Goal: Communication & Community: Participate in discussion

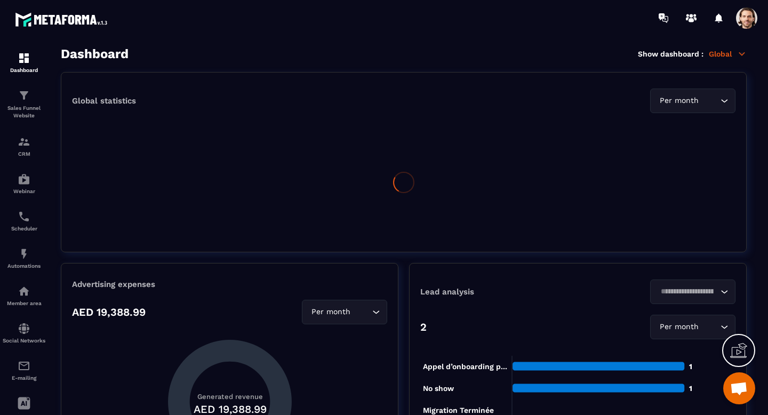
click at [747, 21] on span at bounding box center [746, 17] width 21 height 21
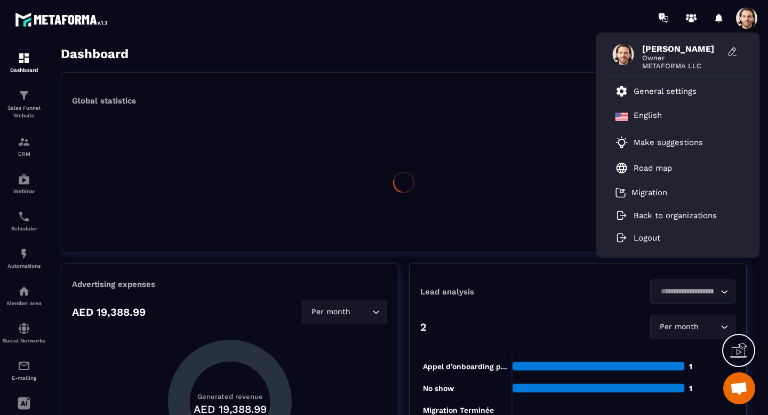
click at [527, 26] on div "Hanouna Sebastien Owner METAFORMA LLC General settings English Make suggestions…" at bounding box center [446, 18] width 643 height 36
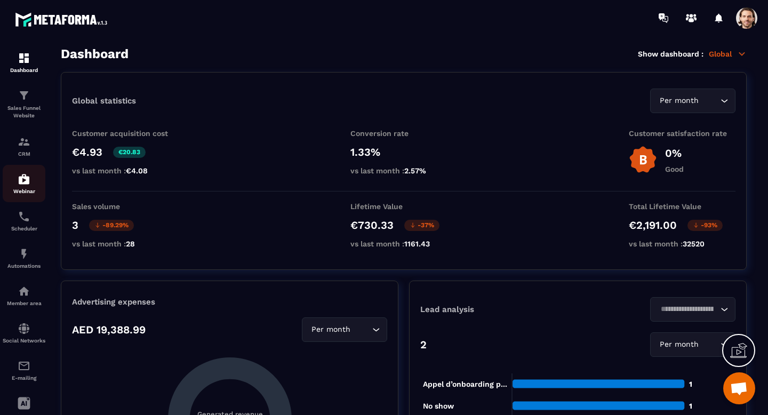
click at [19, 185] on img at bounding box center [24, 179] width 13 height 13
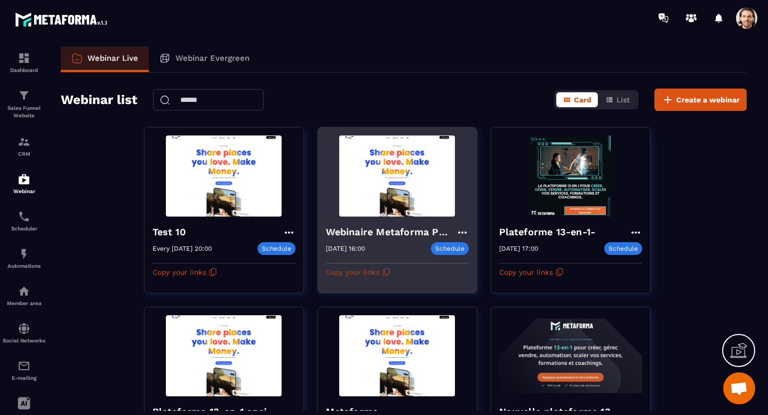
click at [386, 274] on icon "button" at bounding box center [386, 271] width 5 height 6
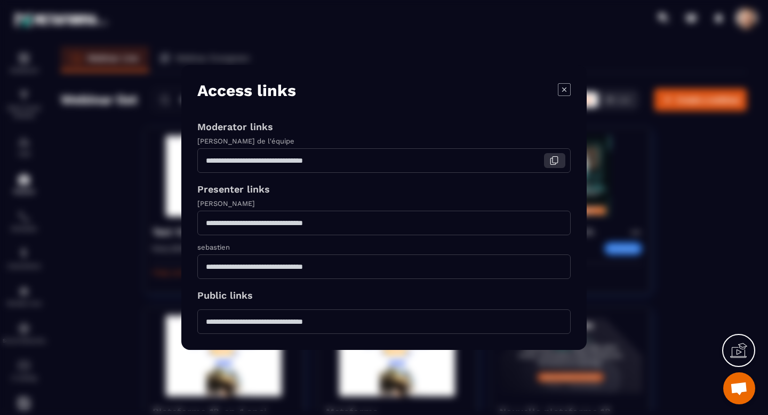
click at [557, 162] on icon "Modal window" at bounding box center [554, 160] width 5 height 6
click at [558, 88] on icon "Modal window" at bounding box center [564, 89] width 13 height 13
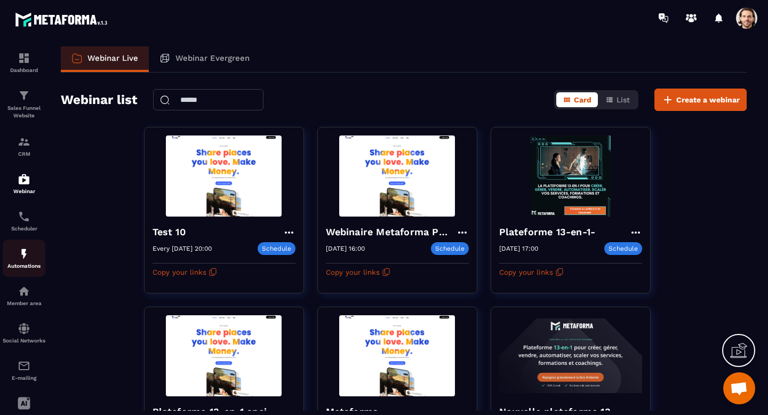
click at [13, 260] on div "Automations" at bounding box center [24, 257] width 43 height 21
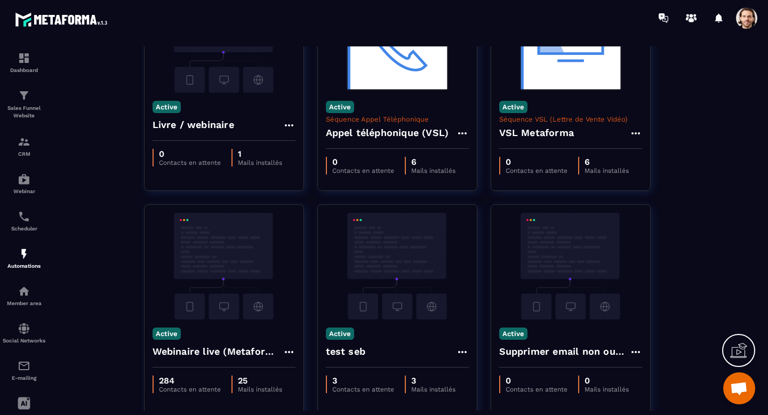
scroll to position [395, 0]
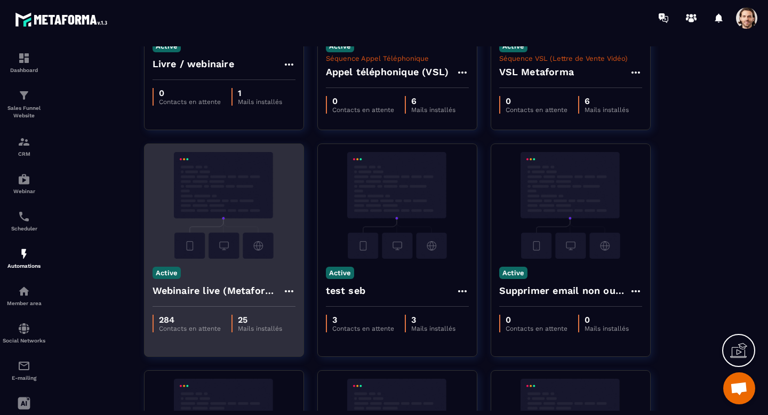
click at [193, 294] on h4 "Webinaire live (Metaforma)" at bounding box center [218, 290] width 130 height 15
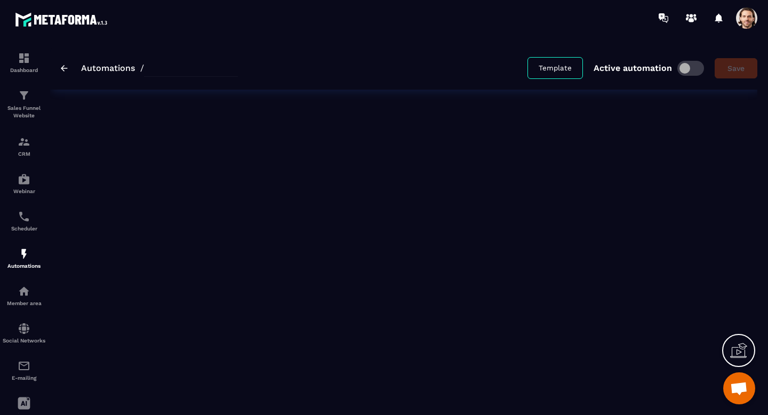
type input "**********"
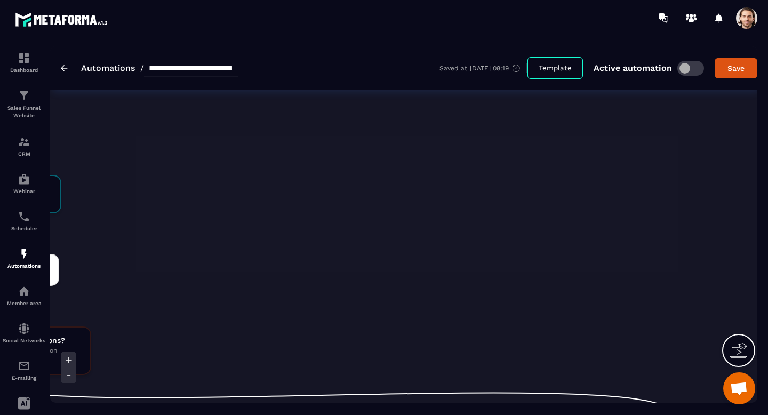
scroll to position [0, 676]
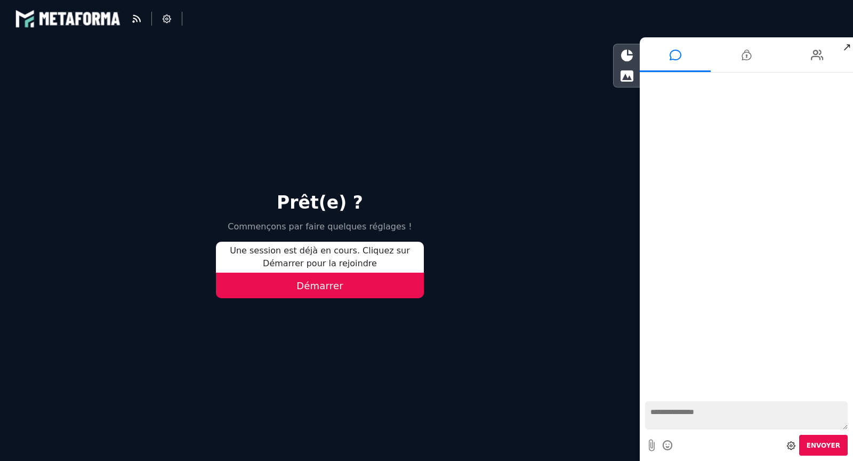
click at [371, 283] on button "Démarrer" at bounding box center [320, 285] width 208 height 26
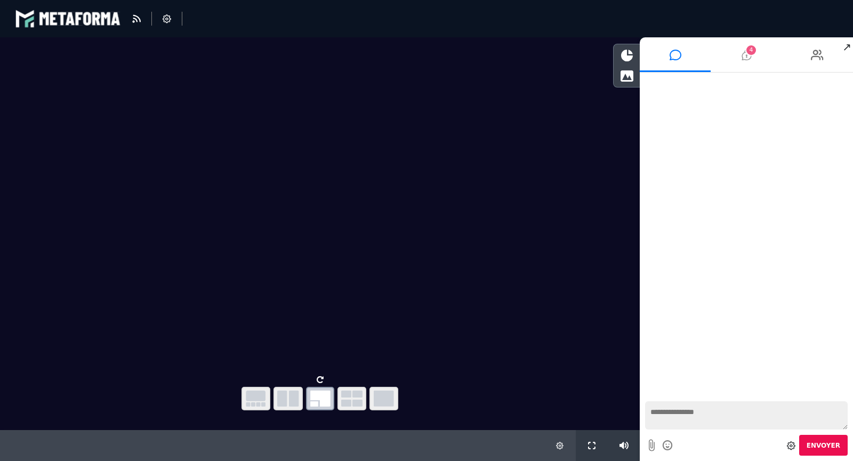
click at [736, 55] on li "4" at bounding box center [746, 54] width 71 height 35
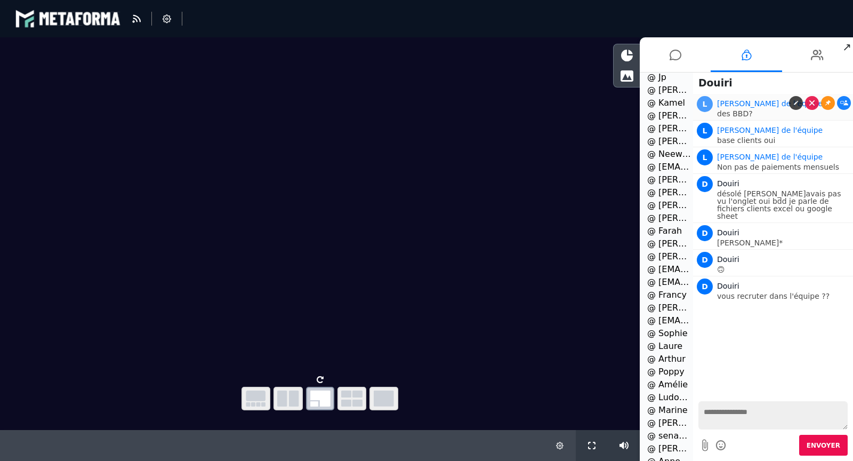
scroll to position [46, 0]
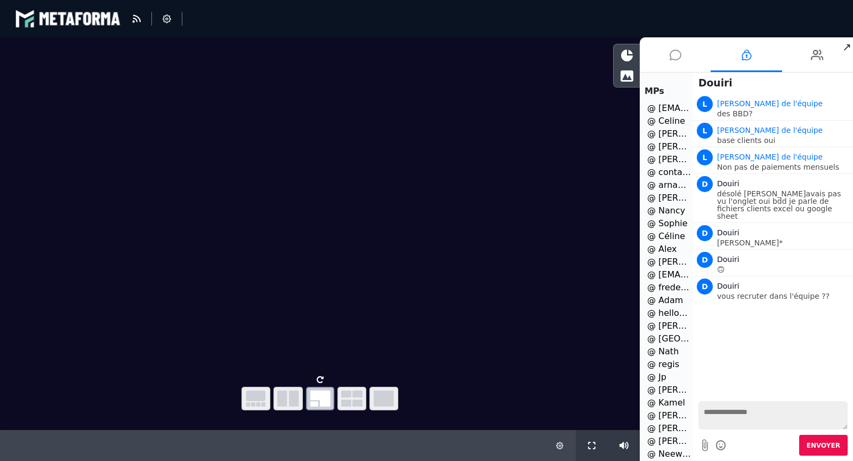
click at [673, 40] on li at bounding box center [675, 54] width 71 height 35
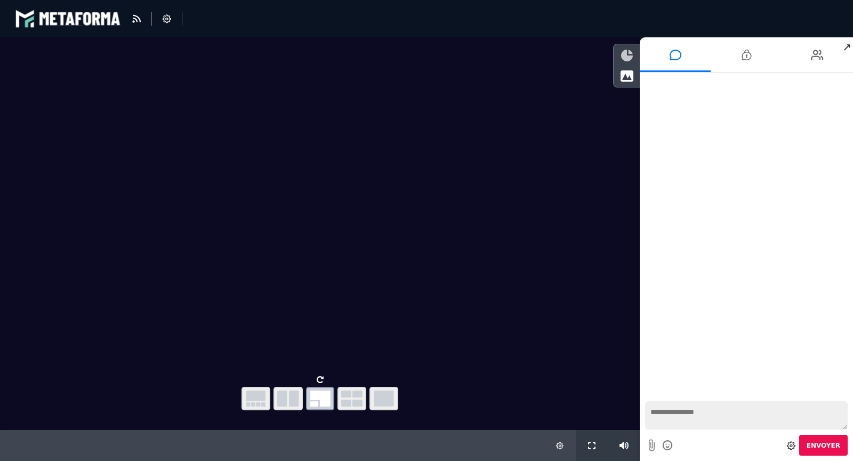
click at [632, 54] on icon at bounding box center [627, 56] width 12 height 12
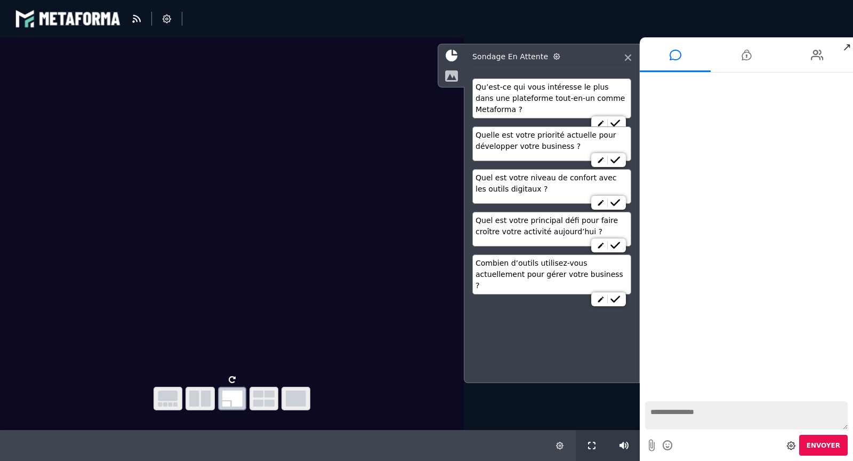
click at [456, 78] on icon at bounding box center [451, 76] width 13 height 12
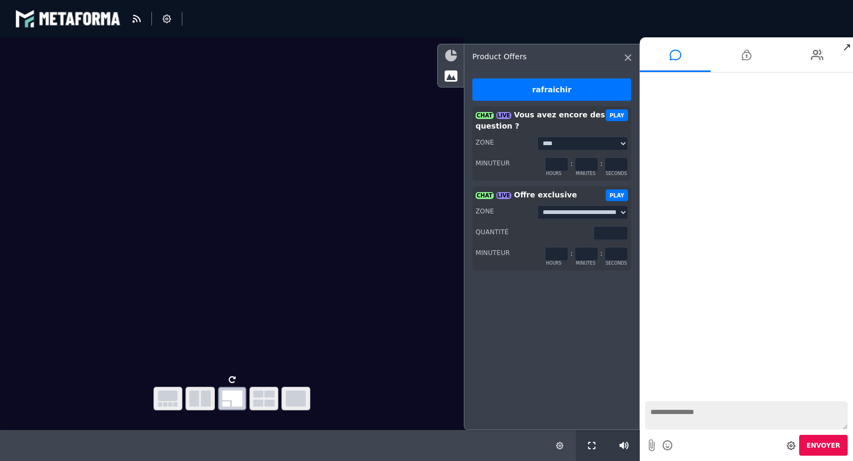
click at [448, 60] on icon at bounding box center [451, 56] width 12 height 12
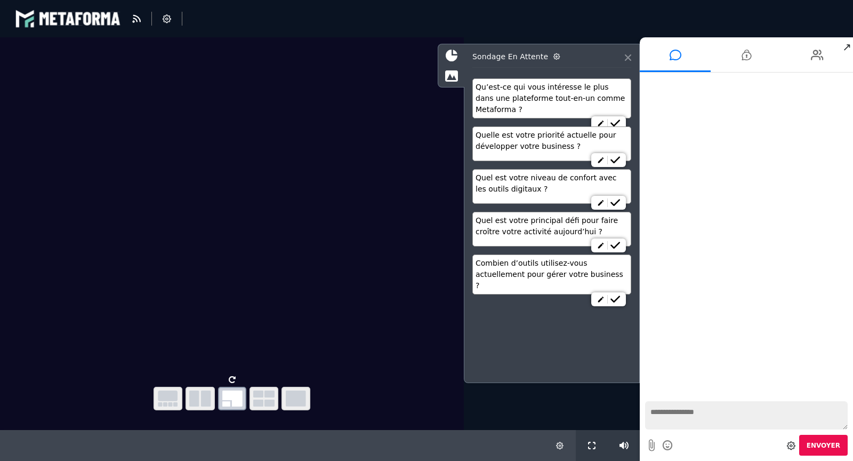
click at [630, 57] on icon at bounding box center [628, 57] width 6 height 6
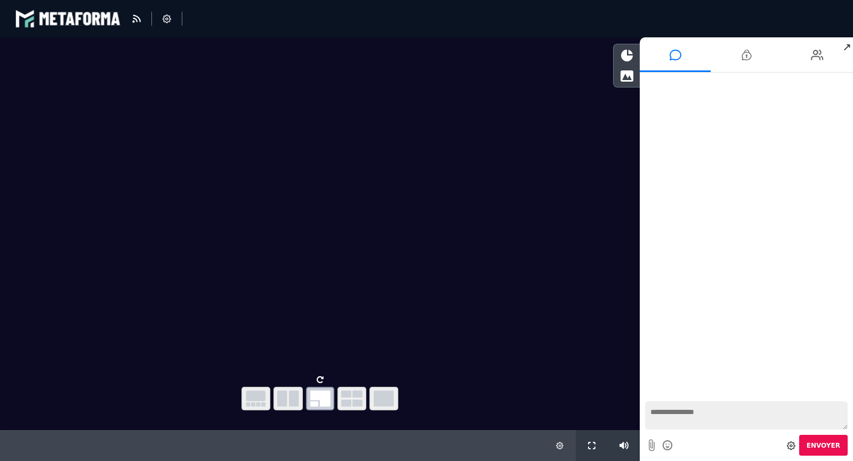
click at [669, 407] on textarea at bounding box center [746, 415] width 203 height 28
paste textarea "**********"
type textarea "**********"
click at [668, 411] on textarea at bounding box center [746, 415] width 203 height 28
paste textarea "**********"
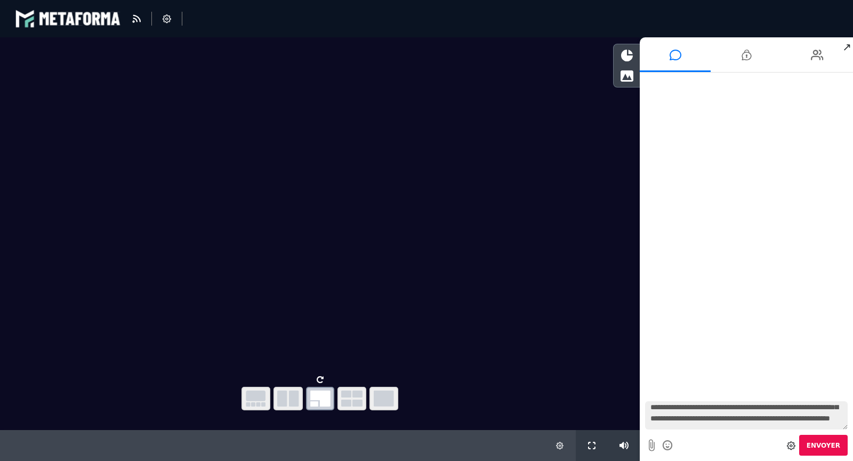
scroll to position [0, 0]
type textarea "**********"
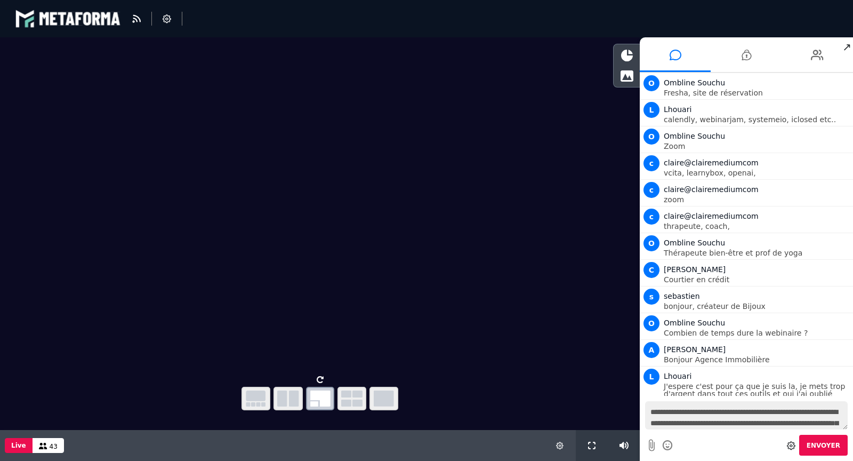
scroll to position [133, 0]
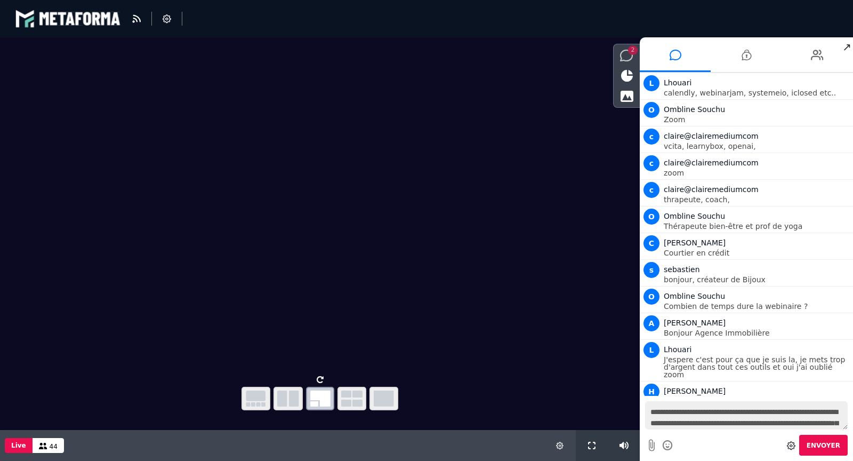
click at [633, 58] on icon at bounding box center [626, 56] width 13 height 12
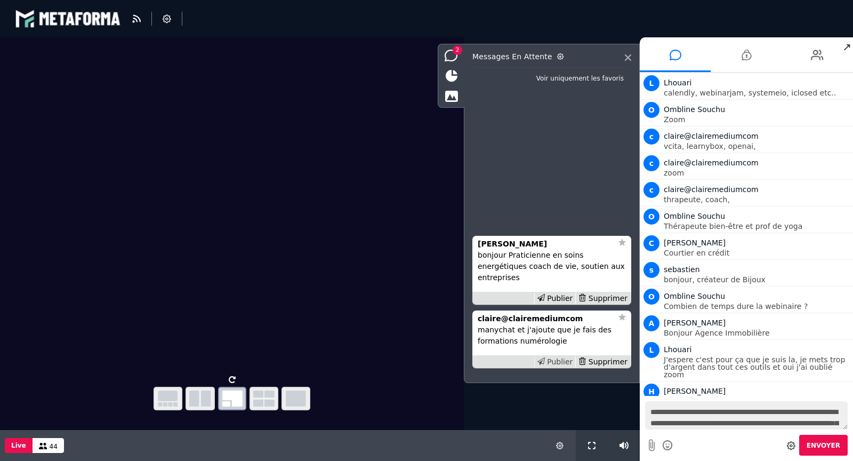
click at [566, 362] on div "Publier" at bounding box center [555, 361] width 42 height 11
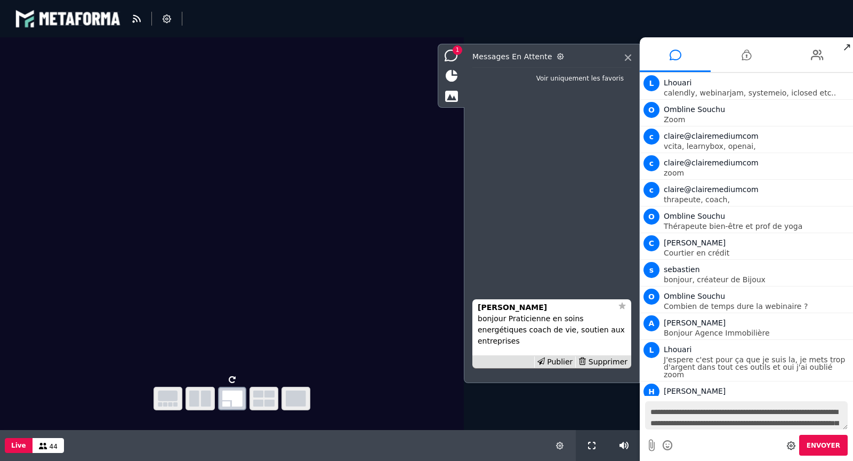
scroll to position [166, 0]
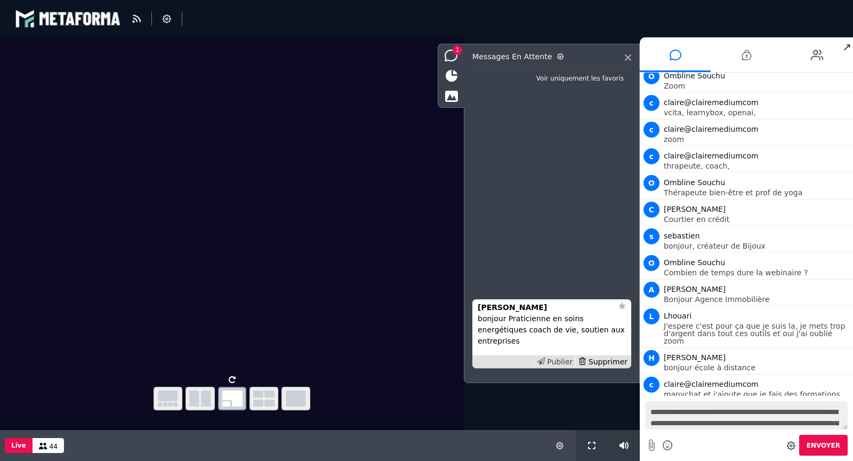
click at [564, 361] on div "Publier" at bounding box center [555, 361] width 42 height 11
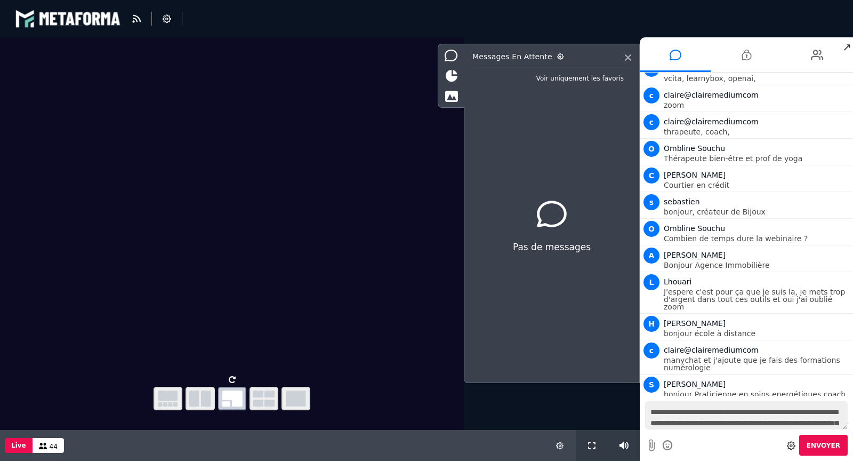
click at [823, 420] on textarea "**********" at bounding box center [746, 415] width 203 height 28
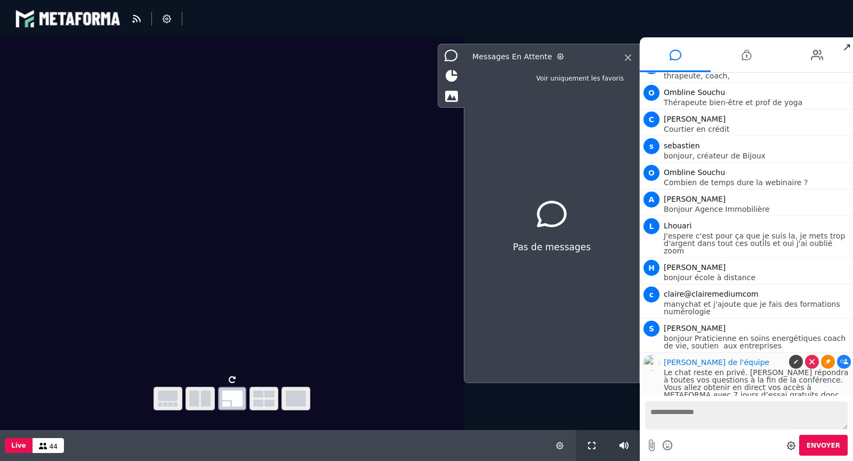
click at [828, 355] on link at bounding box center [828, 362] width 14 height 14
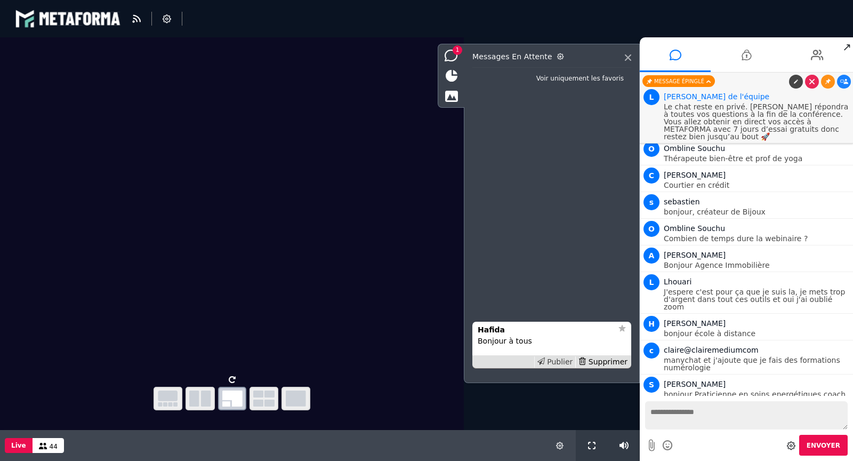
click at [569, 363] on div "Publier" at bounding box center [555, 361] width 42 height 11
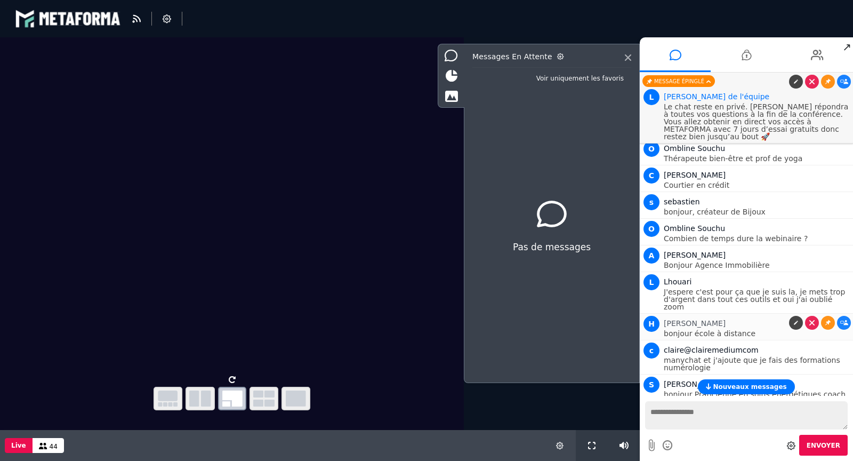
scroll to position [227, 0]
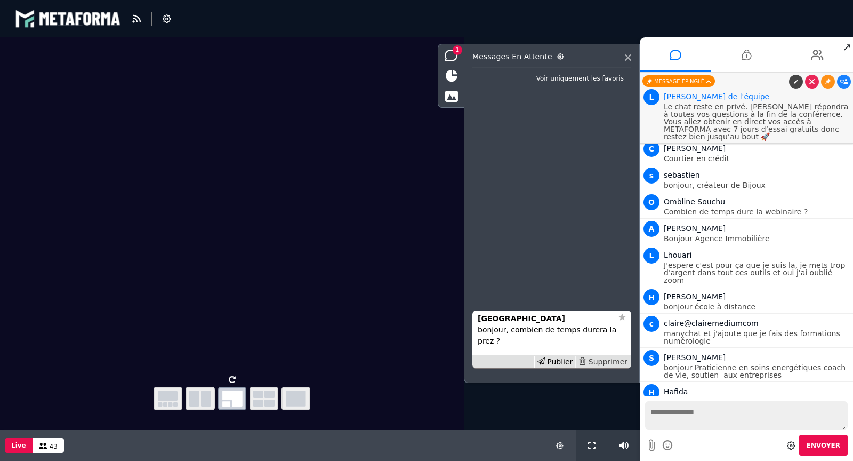
click at [600, 360] on div "Supprimer" at bounding box center [602, 361] width 55 height 11
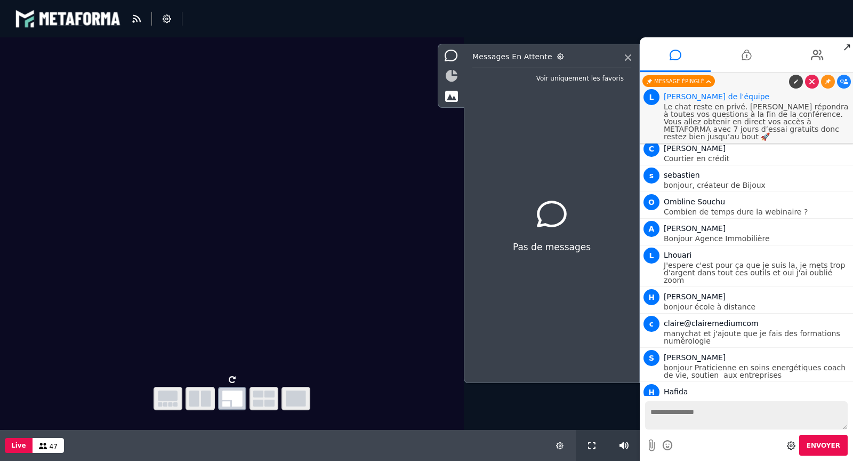
click at [453, 79] on icon at bounding box center [452, 76] width 12 height 12
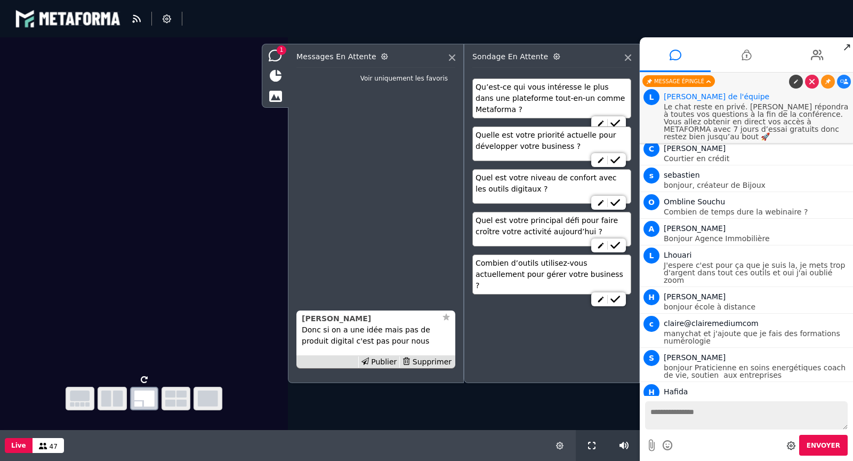
click at [316, 319] on strong "[PERSON_NAME]" at bounding box center [336, 318] width 69 height 9
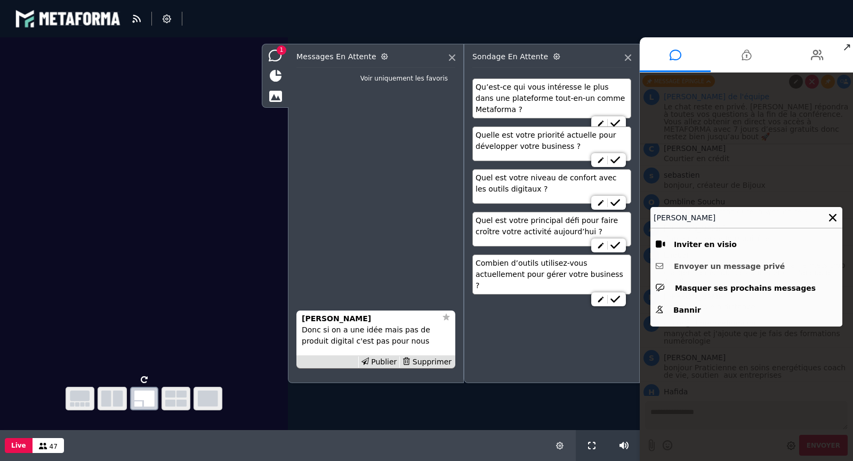
click at [711, 268] on button "Envoyer un message privé" at bounding box center [746, 266] width 181 height 17
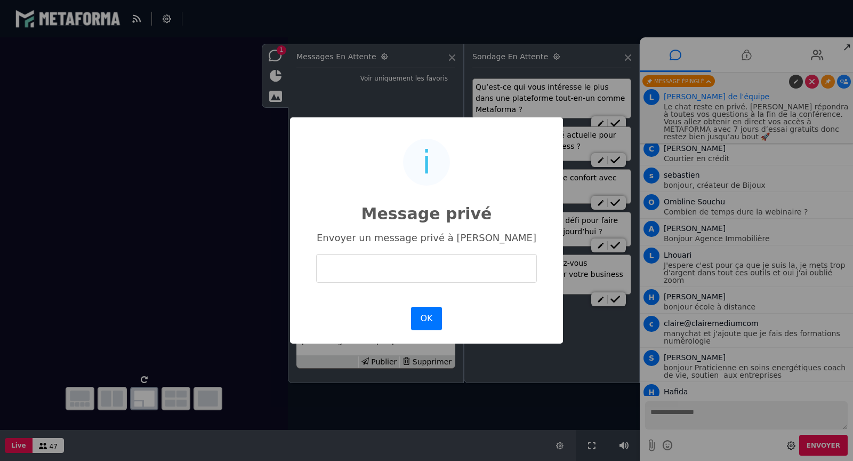
click at [484, 277] on input "text" at bounding box center [426, 268] width 221 height 28
type input "**********"
click at [424, 315] on button "OK" at bounding box center [426, 318] width 31 height 23
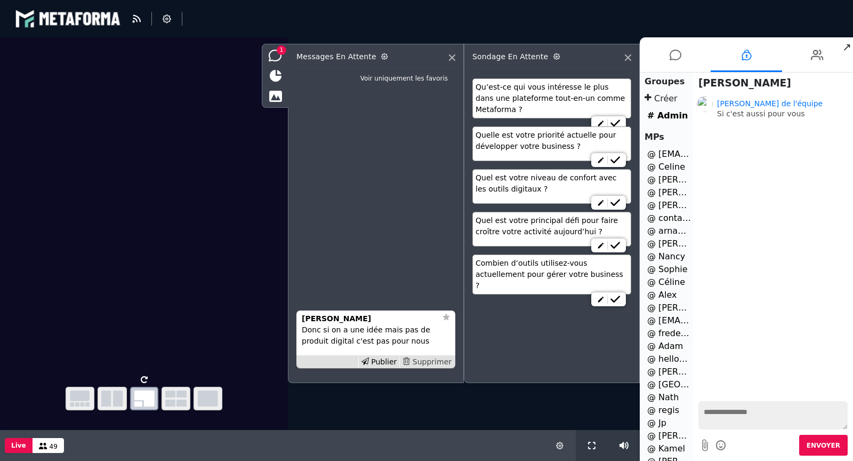
click at [429, 358] on div "Supprimer" at bounding box center [426, 361] width 55 height 11
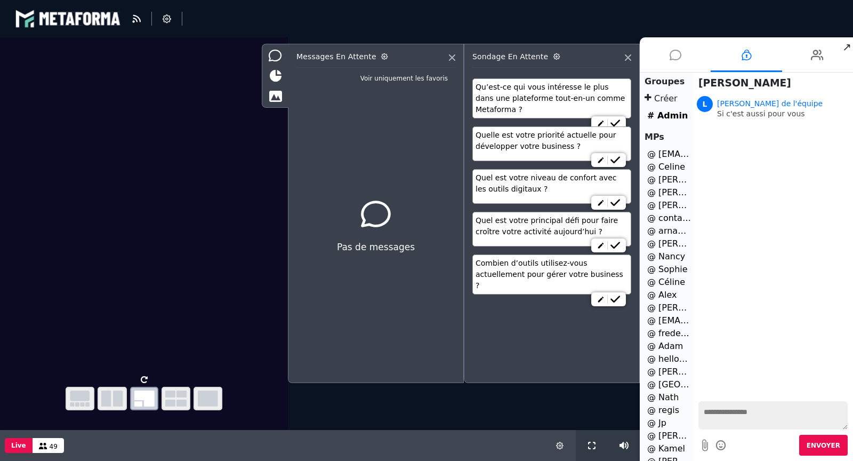
click at [676, 46] on icon at bounding box center [676, 55] width 12 height 27
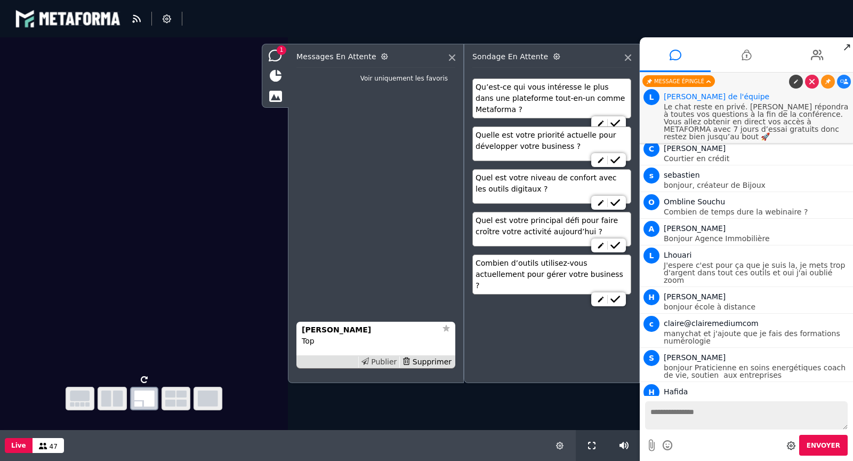
click at [387, 363] on div "Publier" at bounding box center [379, 361] width 42 height 11
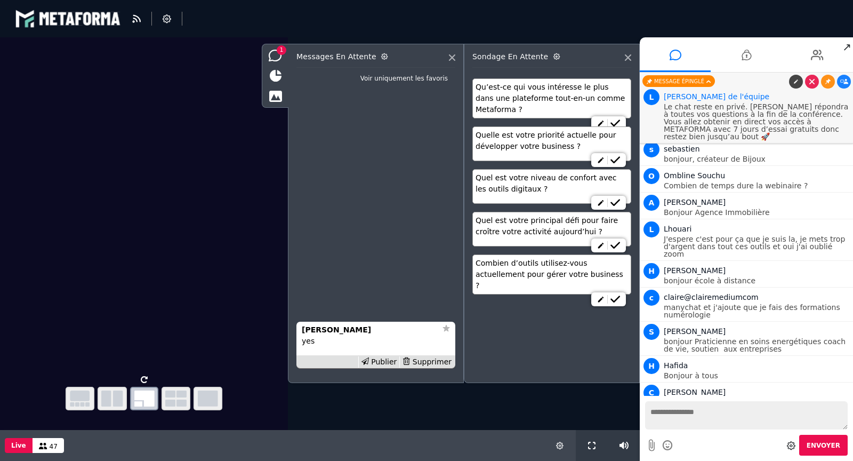
click at [387, 363] on div "Publier" at bounding box center [379, 361] width 42 height 11
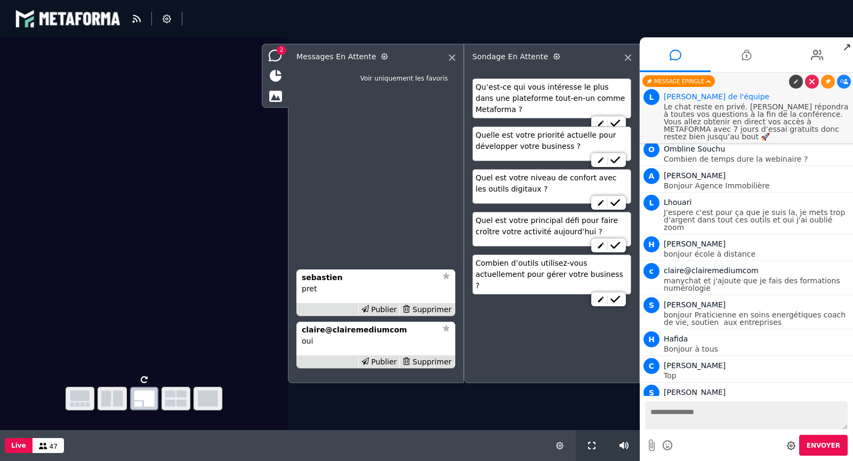
click at [387, 363] on div "Publier" at bounding box center [379, 361] width 42 height 11
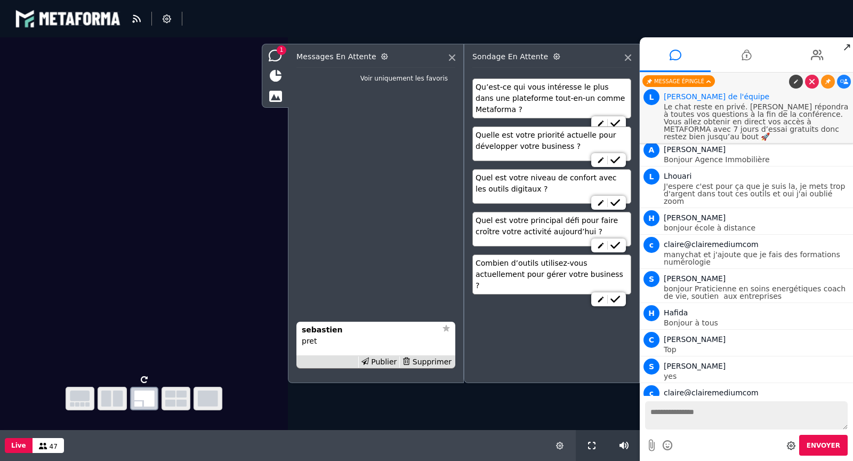
click at [387, 363] on div "Publier" at bounding box center [379, 361] width 42 height 11
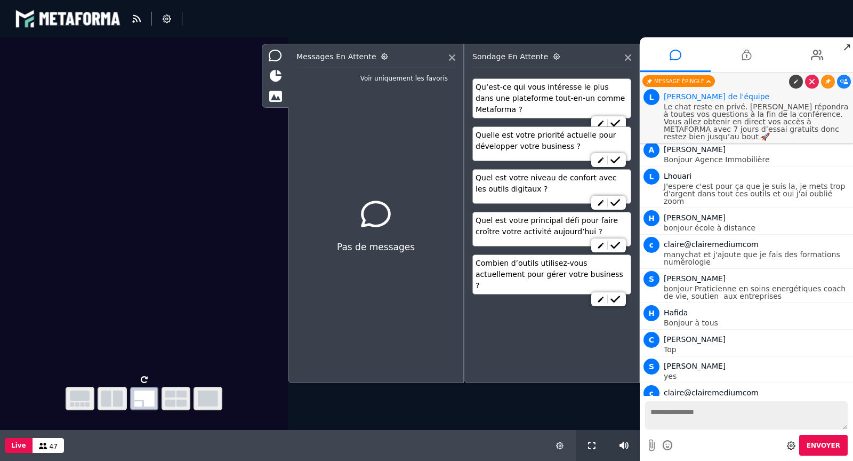
scroll to position [332, 0]
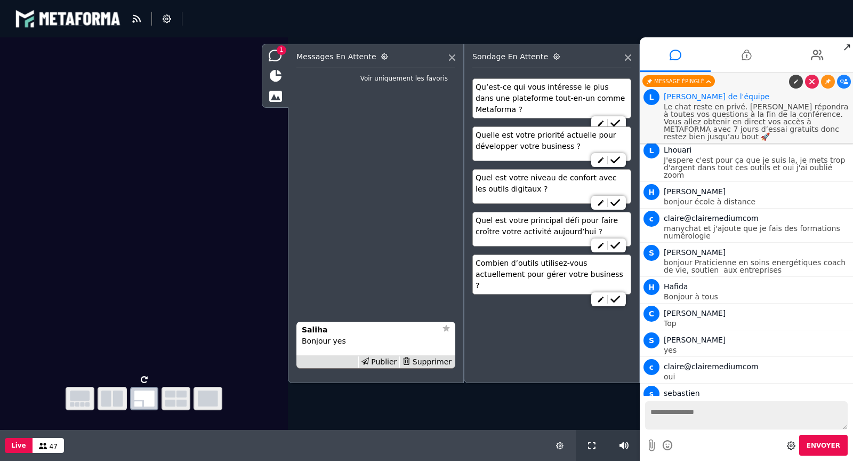
click at [387, 363] on div "Publier" at bounding box center [379, 361] width 42 height 11
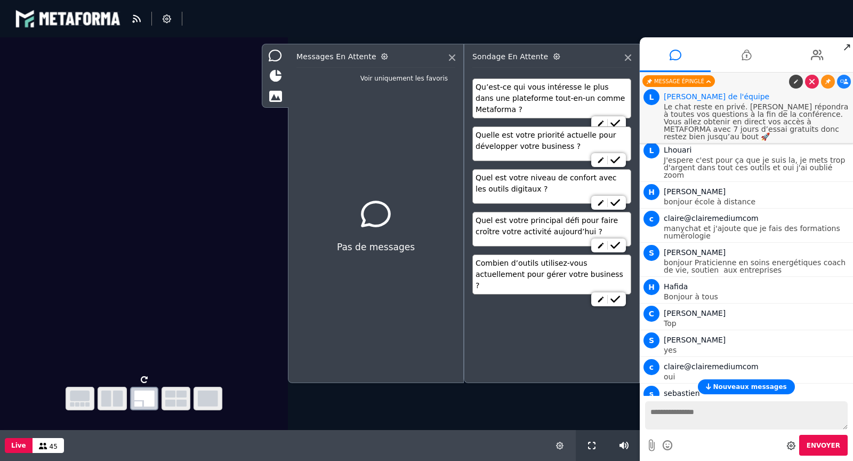
click at [723, 384] on span "Nouveaux messages" at bounding box center [750, 386] width 74 height 7
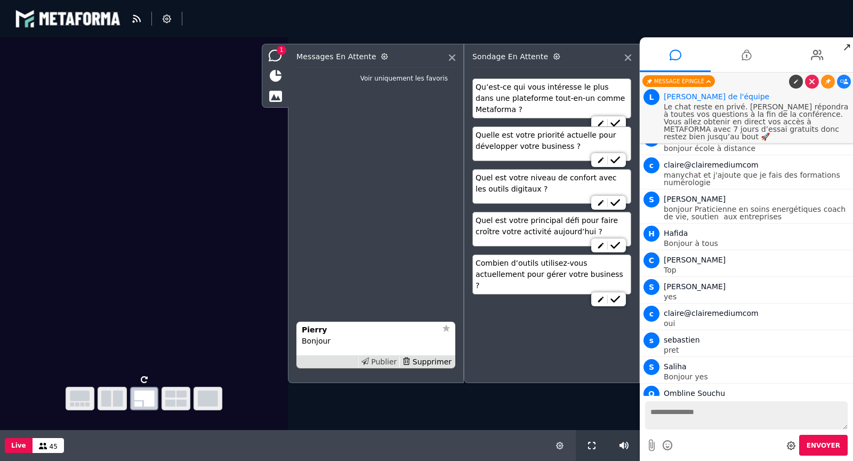
click at [382, 362] on div "Publier" at bounding box center [379, 361] width 42 height 11
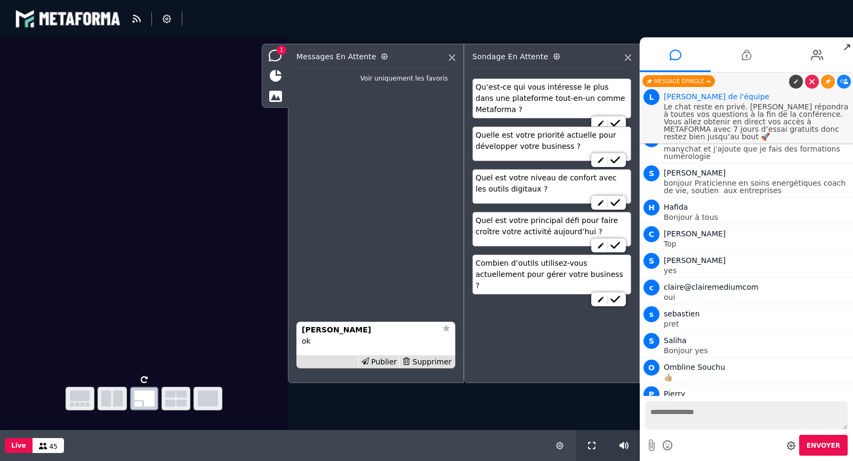
click at [382, 362] on div "Publier" at bounding box center [379, 361] width 42 height 11
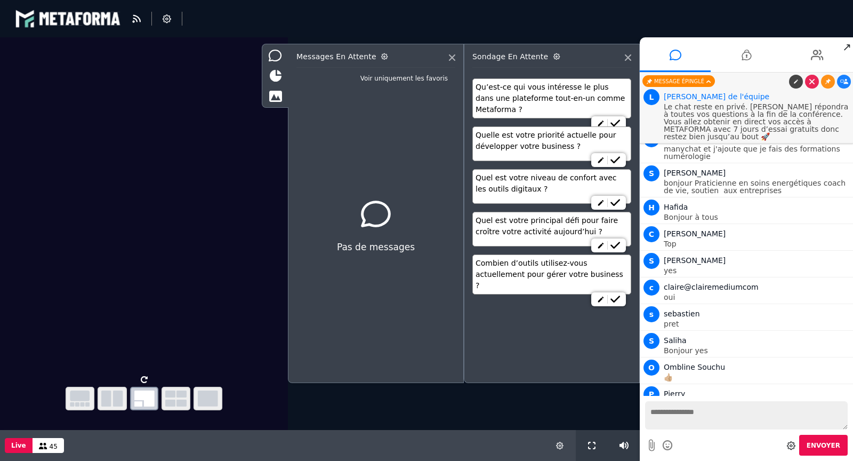
scroll to position [438, 0]
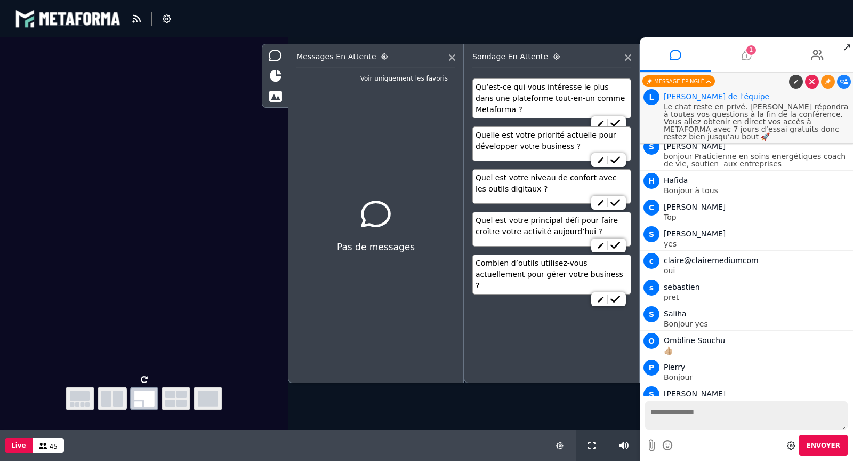
click at [750, 59] on icon at bounding box center [747, 55] width 10 height 27
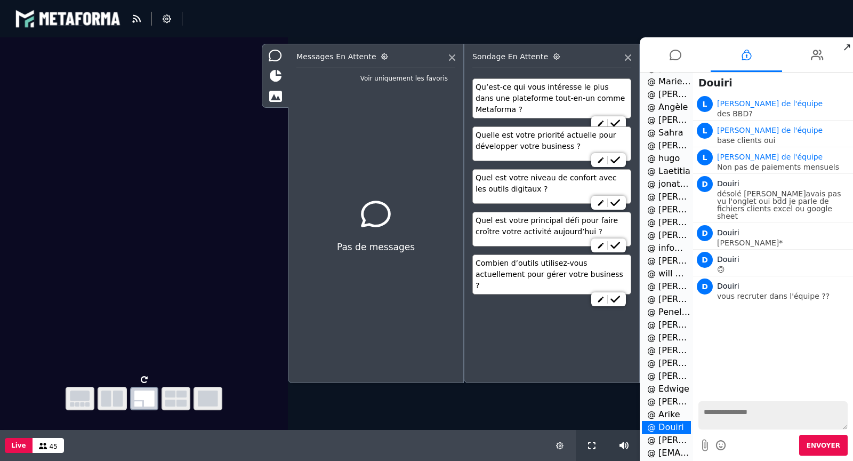
scroll to position [1220, 0]
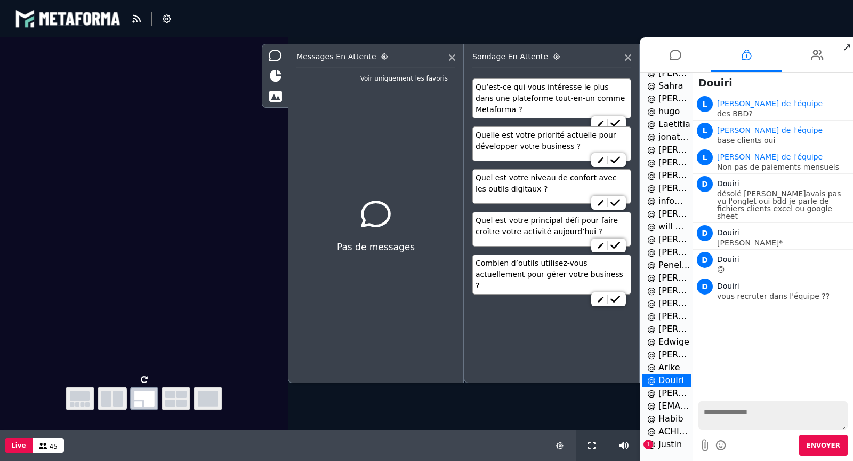
click at [667, 442] on li "@ Justin 1" at bounding box center [666, 444] width 49 height 13
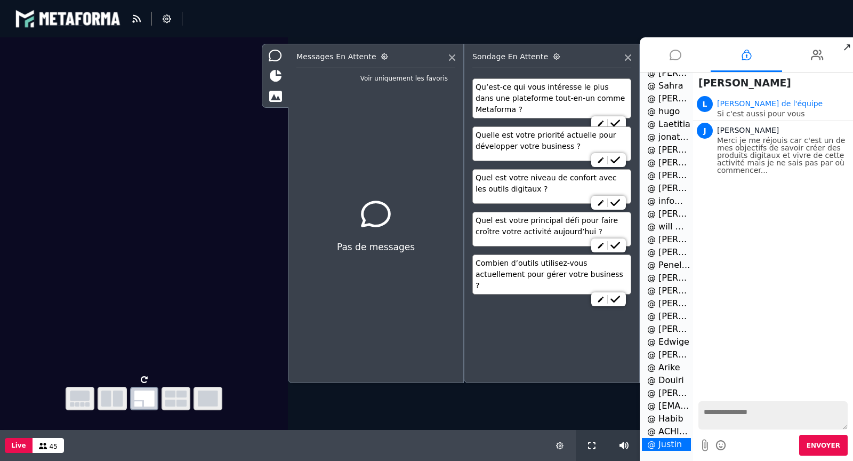
click at [670, 58] on icon at bounding box center [676, 55] width 12 height 27
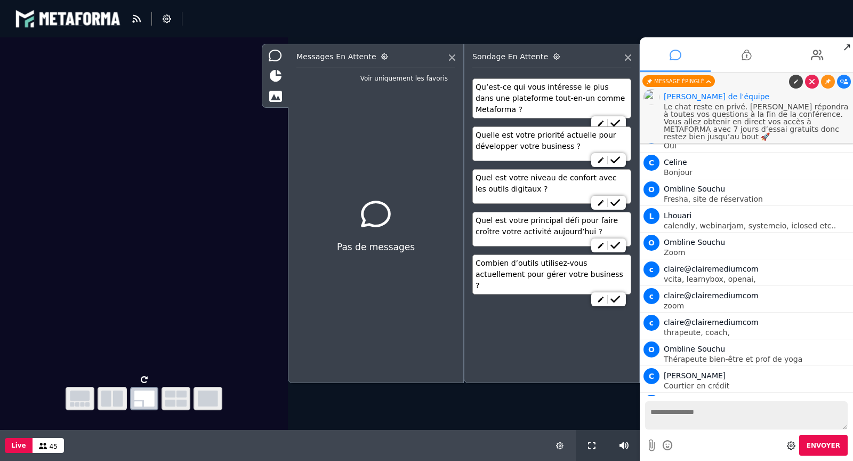
scroll to position [438, 0]
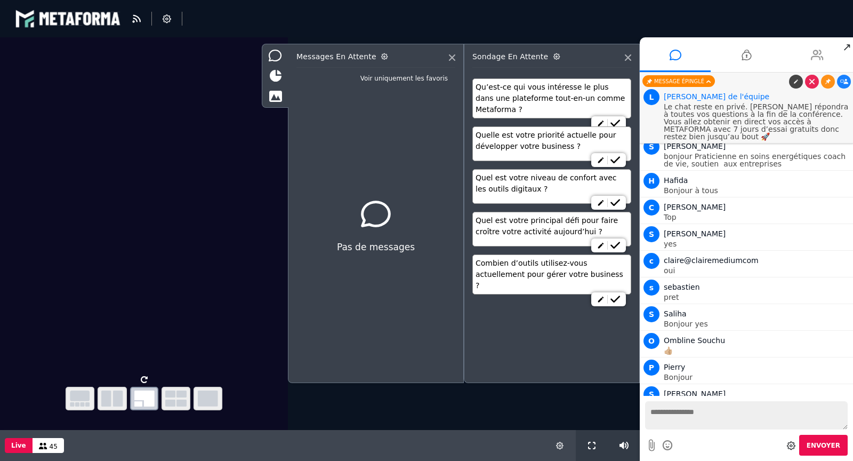
click at [815, 46] on icon at bounding box center [817, 55] width 13 height 27
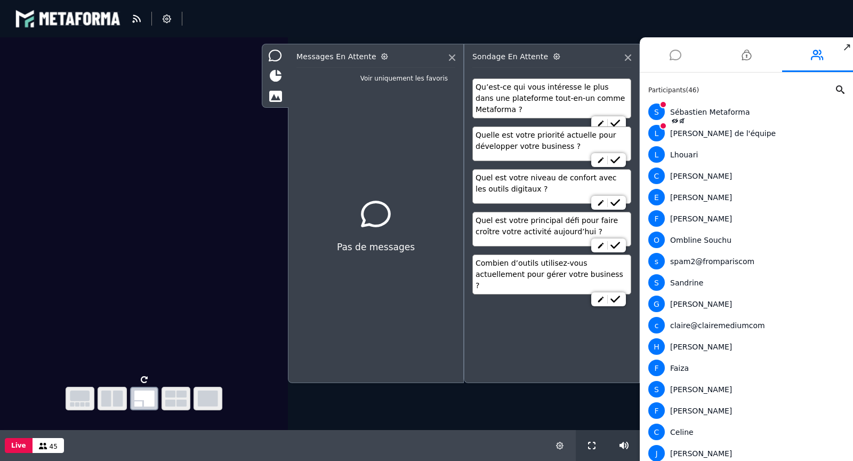
click at [678, 54] on icon at bounding box center [676, 55] width 12 height 27
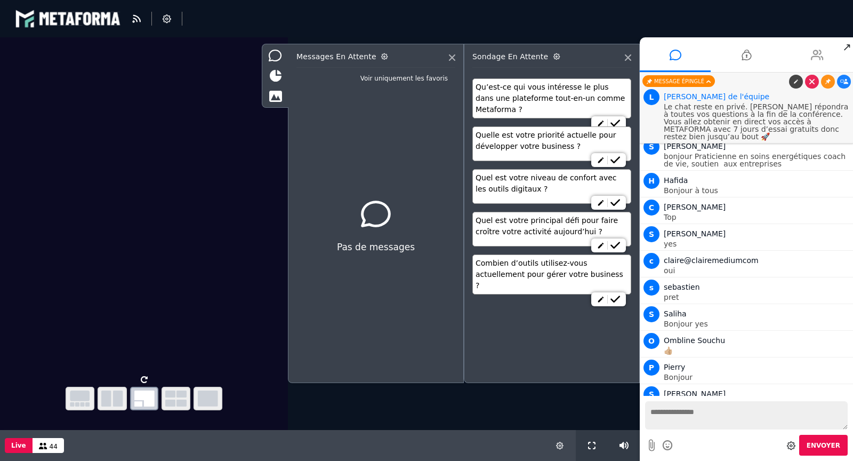
click at [811, 61] on icon at bounding box center [817, 55] width 13 height 27
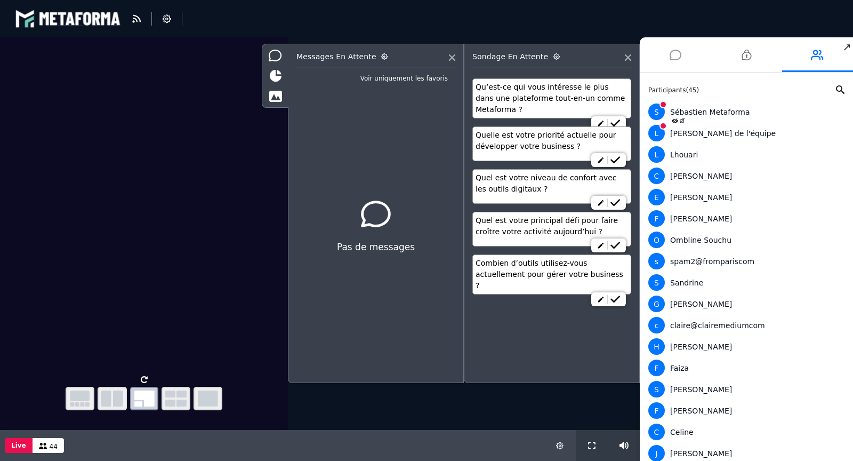
click at [672, 46] on icon at bounding box center [676, 55] width 12 height 27
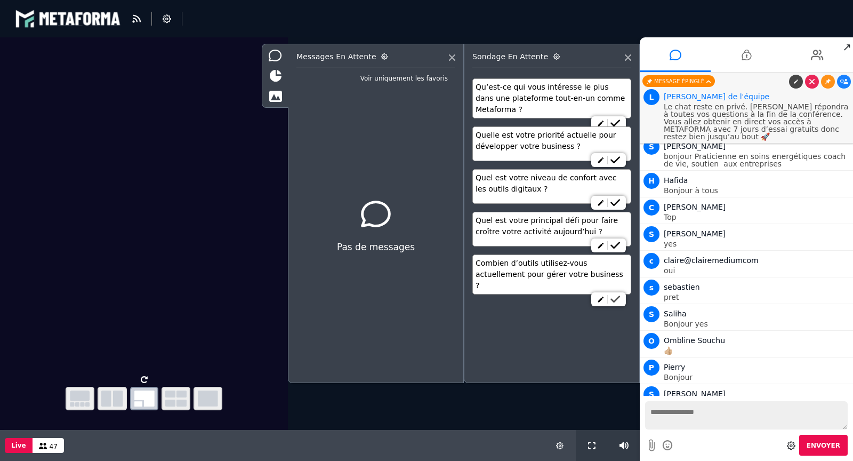
click at [621, 295] on link at bounding box center [614, 299] width 15 height 9
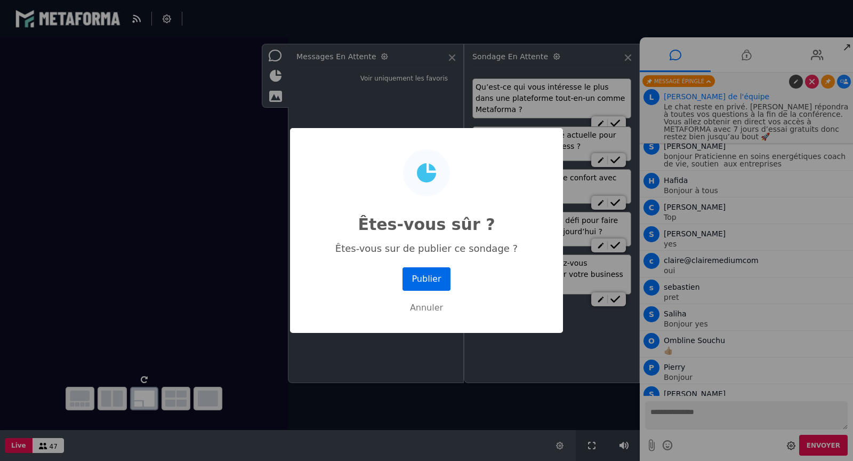
click at [422, 272] on button "Publier" at bounding box center [427, 278] width 48 height 23
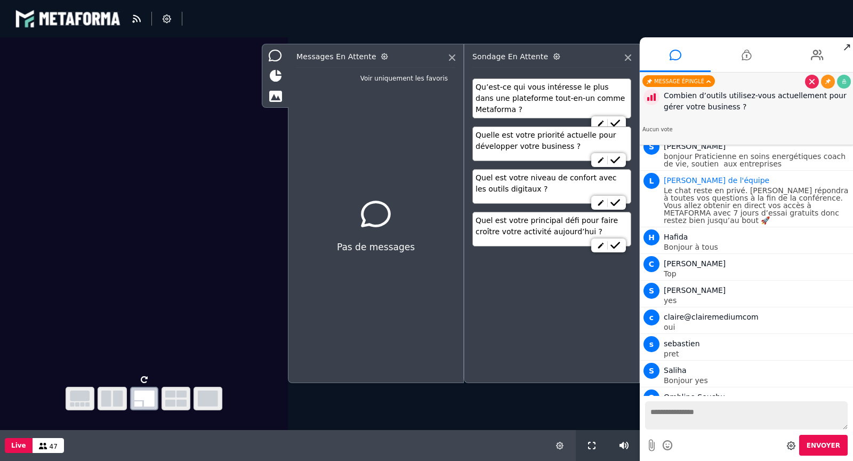
scroll to position [495, 0]
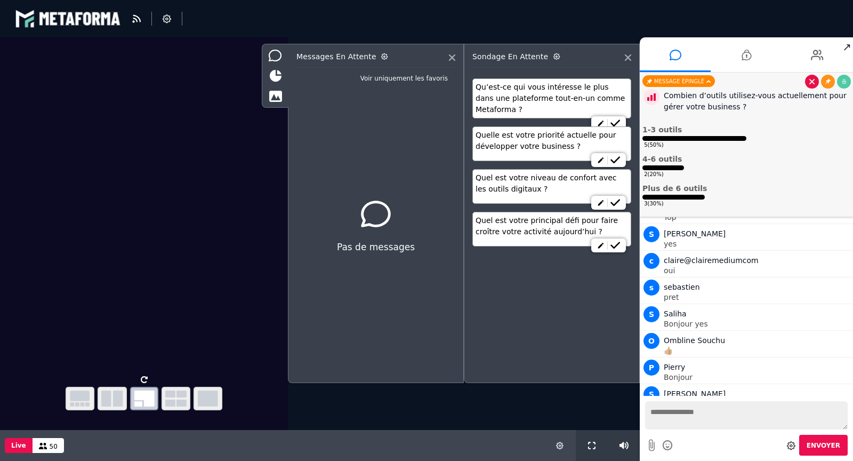
click at [813, 85] on link at bounding box center [812, 82] width 14 height 14
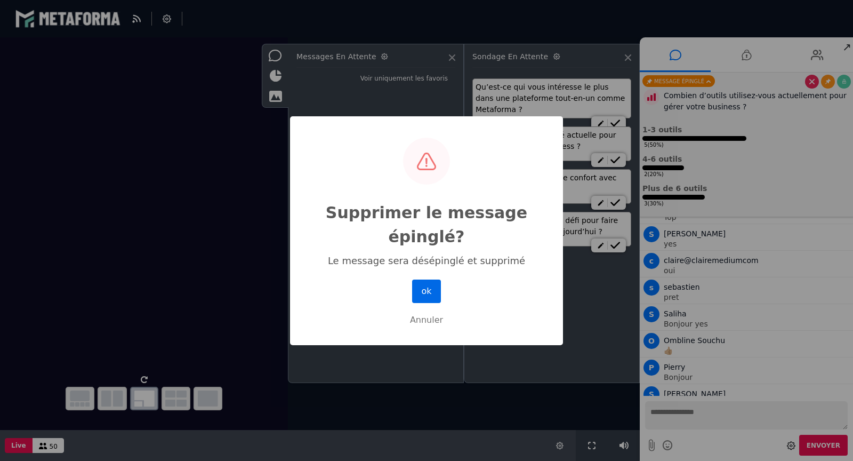
click at [423, 288] on button "ok" at bounding box center [426, 290] width 29 height 23
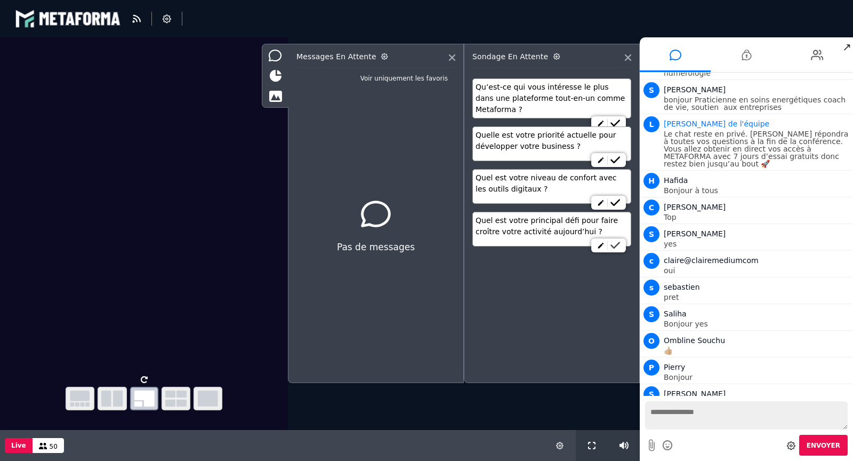
click at [622, 244] on link at bounding box center [614, 245] width 15 height 9
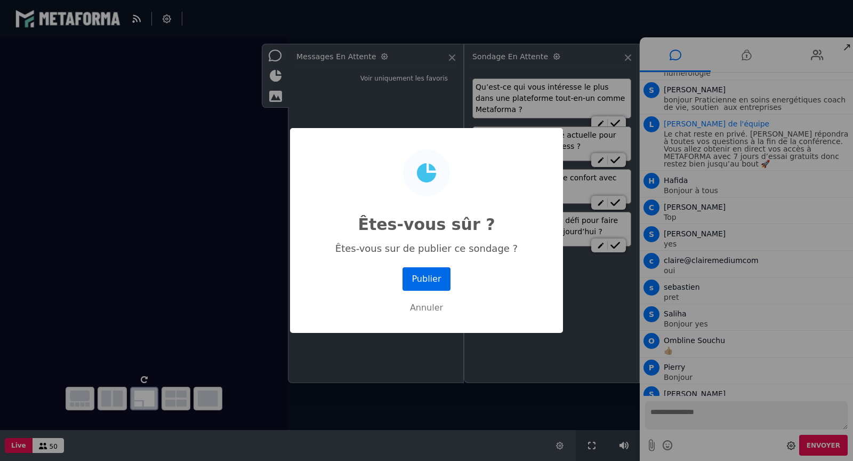
click at [429, 278] on button "Publier" at bounding box center [427, 278] width 48 height 23
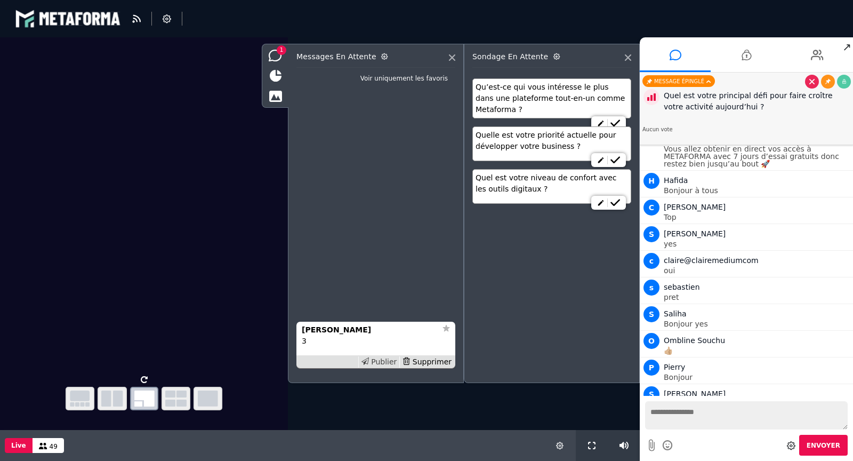
click at [388, 363] on div "Publier" at bounding box center [379, 361] width 42 height 11
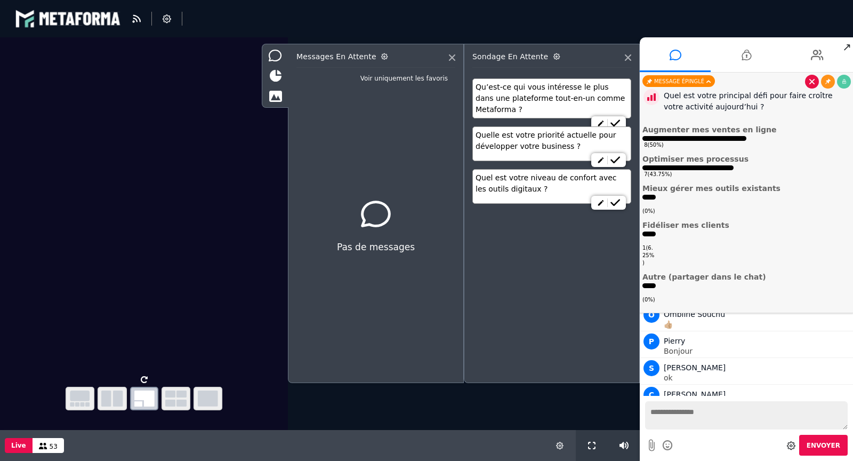
click at [814, 82] on icon at bounding box center [811, 81] width 5 height 5
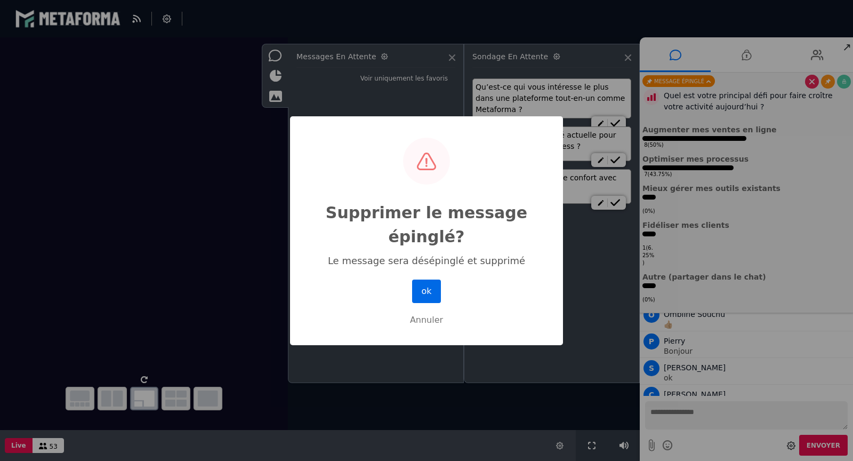
click at [424, 287] on button "ok" at bounding box center [426, 290] width 29 height 23
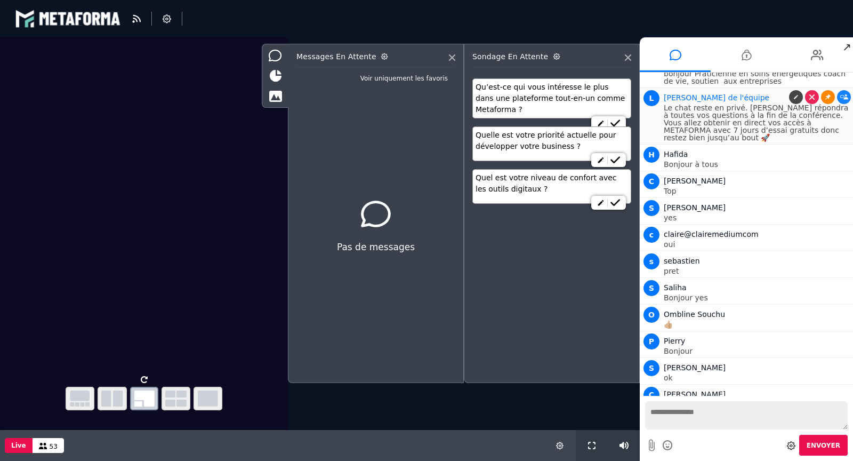
click at [827, 94] on icon at bounding box center [827, 96] width 5 height 5
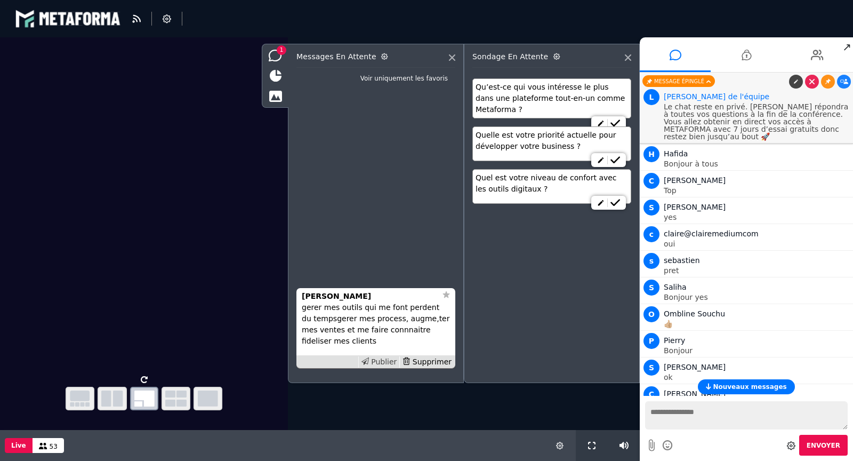
click at [377, 359] on div "Publier" at bounding box center [379, 361] width 42 height 11
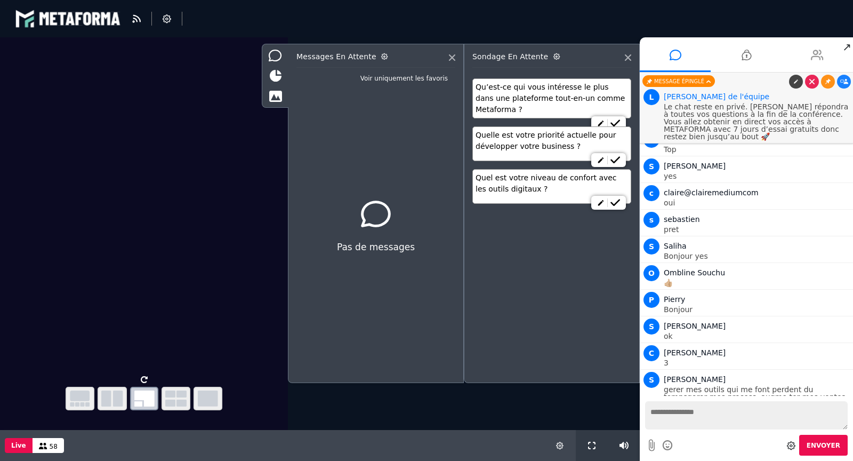
click at [806, 55] on li at bounding box center [817, 54] width 71 height 35
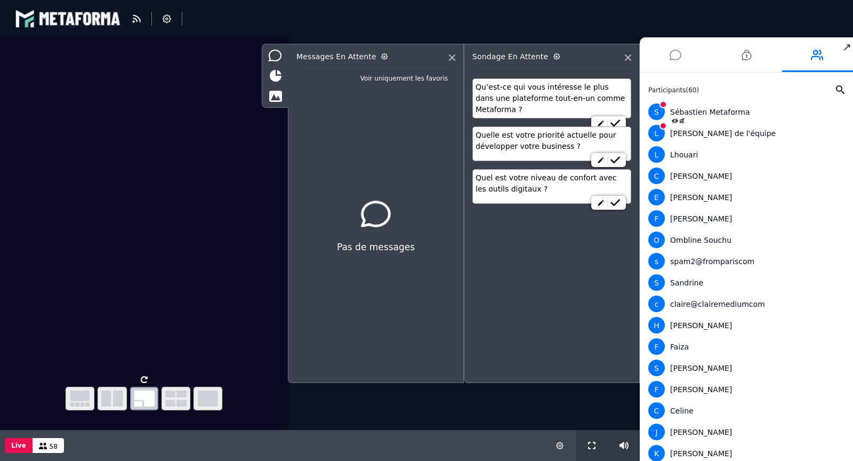
click at [666, 59] on li at bounding box center [675, 54] width 71 height 35
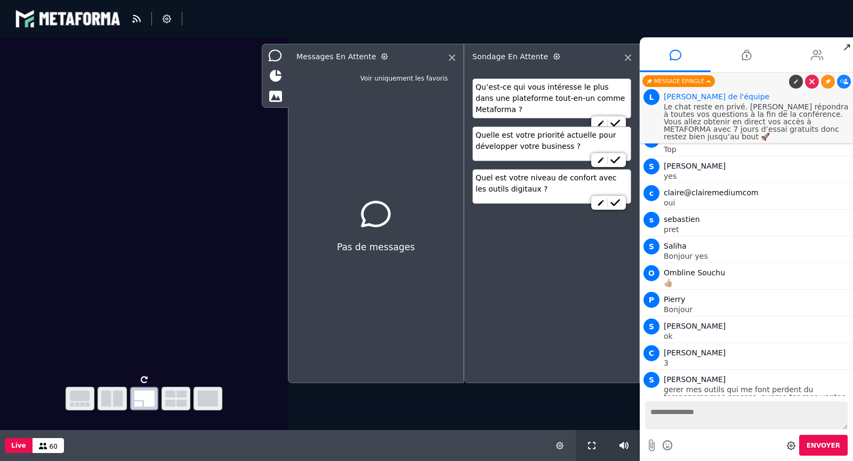
click at [809, 51] on li at bounding box center [817, 54] width 71 height 35
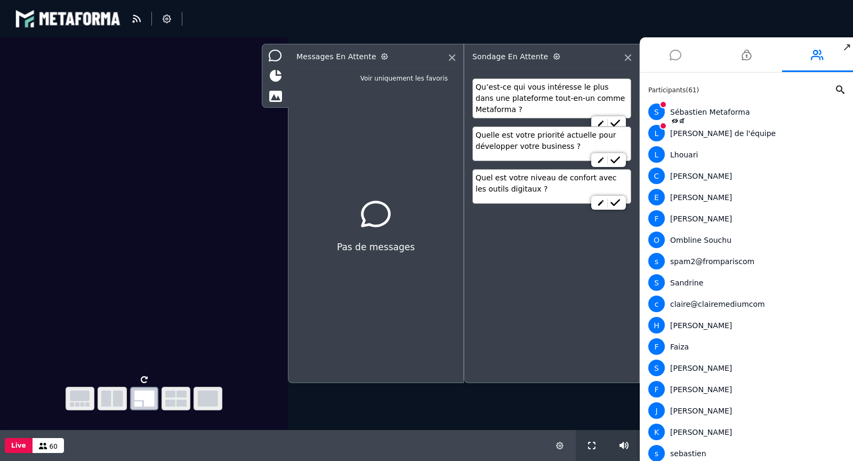
click at [682, 58] on li at bounding box center [675, 54] width 71 height 35
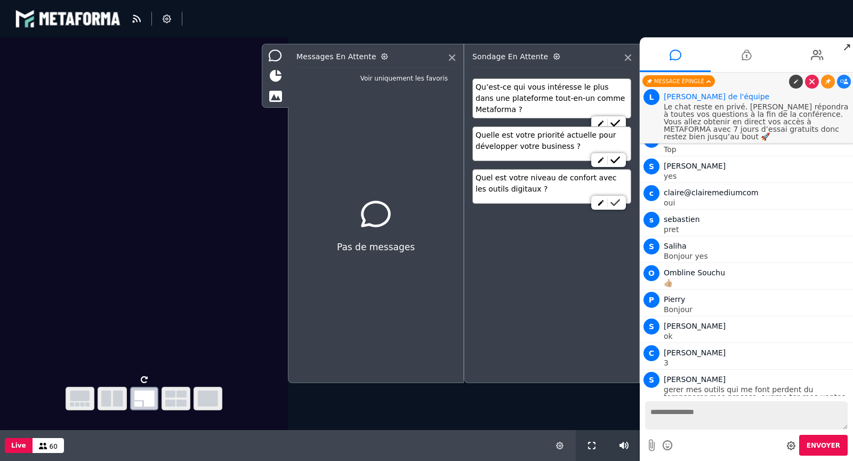
click at [619, 203] on icon at bounding box center [616, 202] width 10 height 7
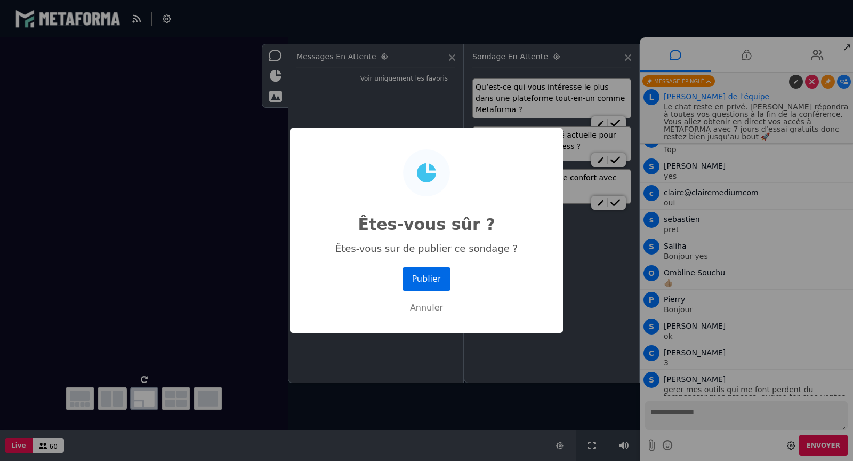
click at [447, 277] on button "Publier" at bounding box center [427, 278] width 48 height 23
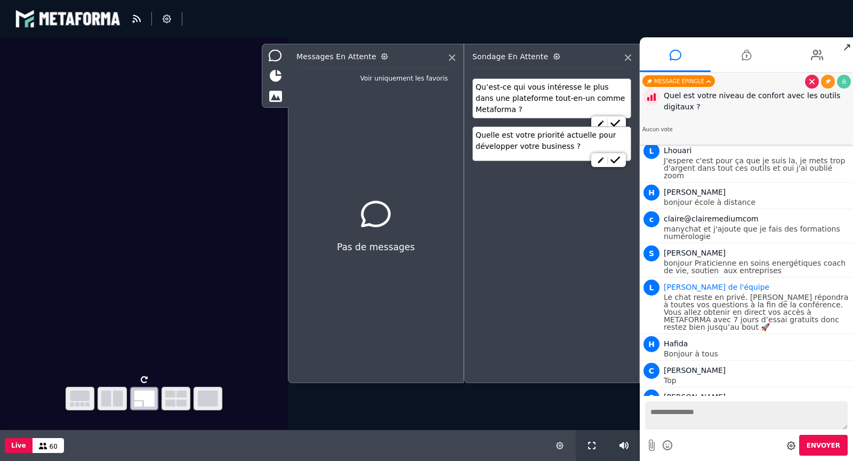
scroll to position [563, 0]
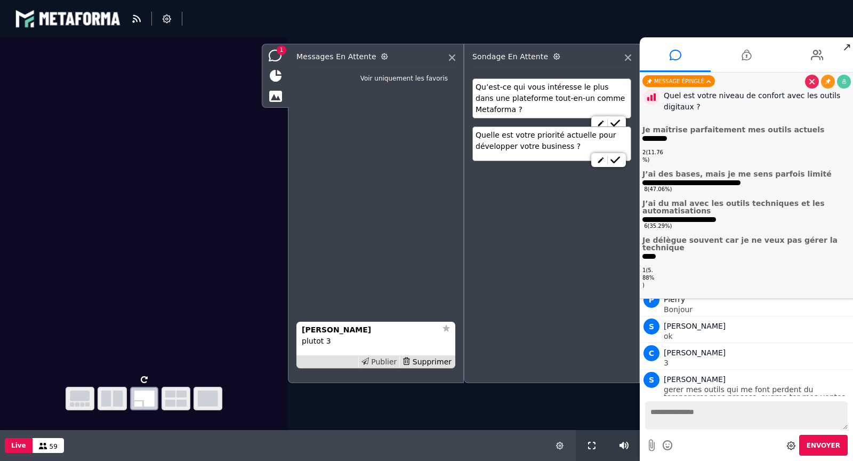
click at [382, 361] on div "Publier" at bounding box center [379, 361] width 42 height 11
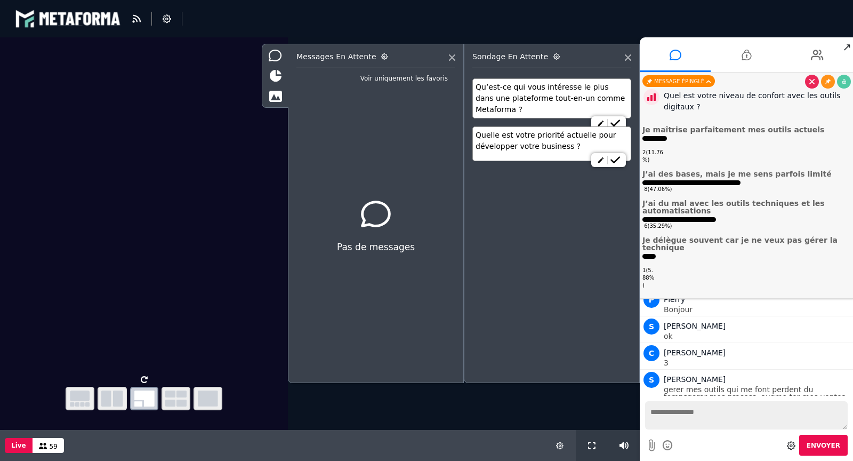
scroll to position [589, 0]
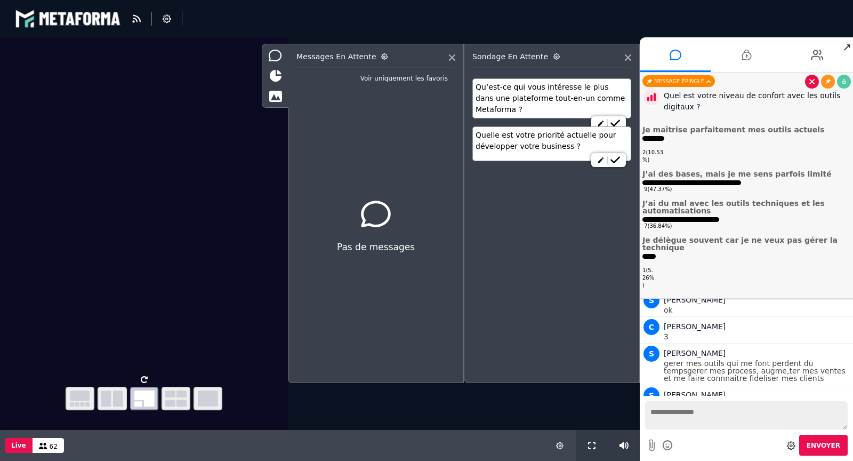
click at [815, 83] on link at bounding box center [812, 82] width 14 height 14
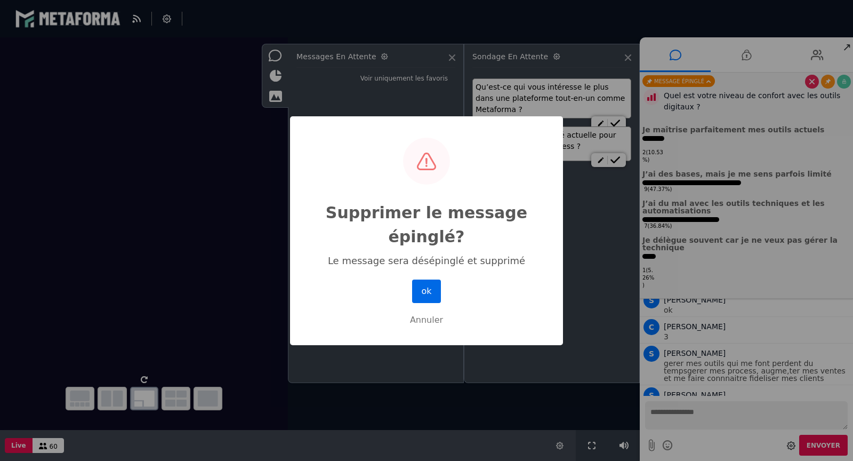
click at [431, 290] on button "ok" at bounding box center [426, 290] width 29 height 23
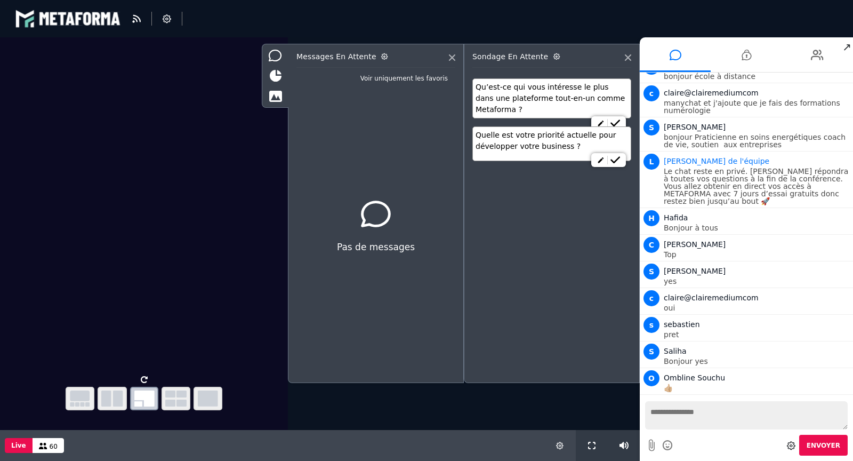
scroll to position [419, 0]
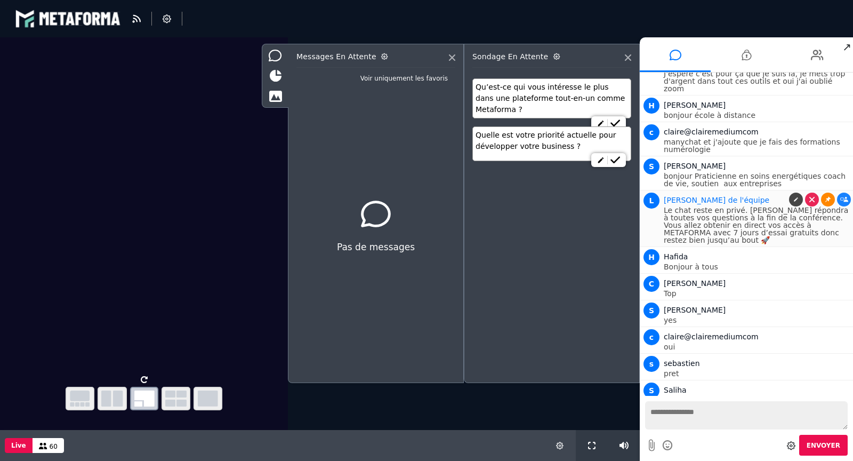
click at [822, 193] on link at bounding box center [828, 200] width 14 height 14
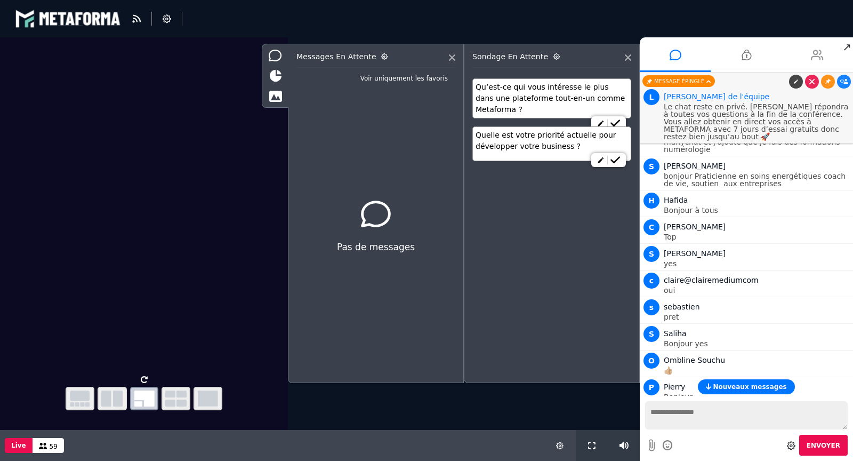
click at [816, 46] on icon at bounding box center [817, 55] width 13 height 27
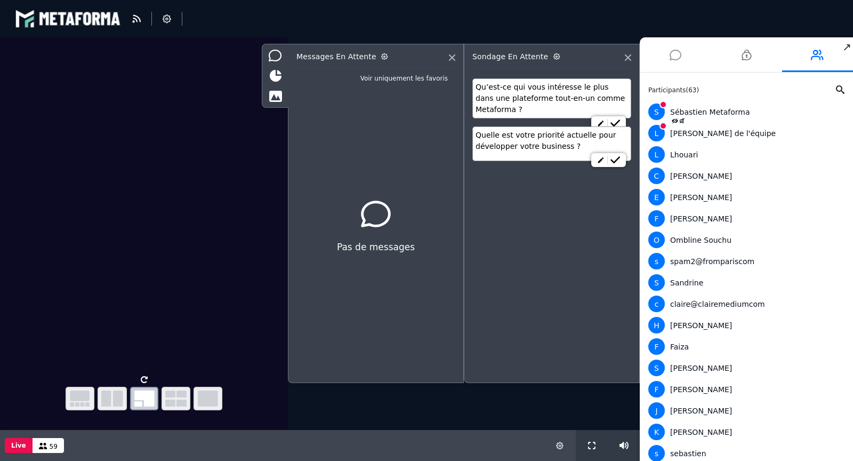
click at [681, 58] on icon at bounding box center [676, 55] width 12 height 27
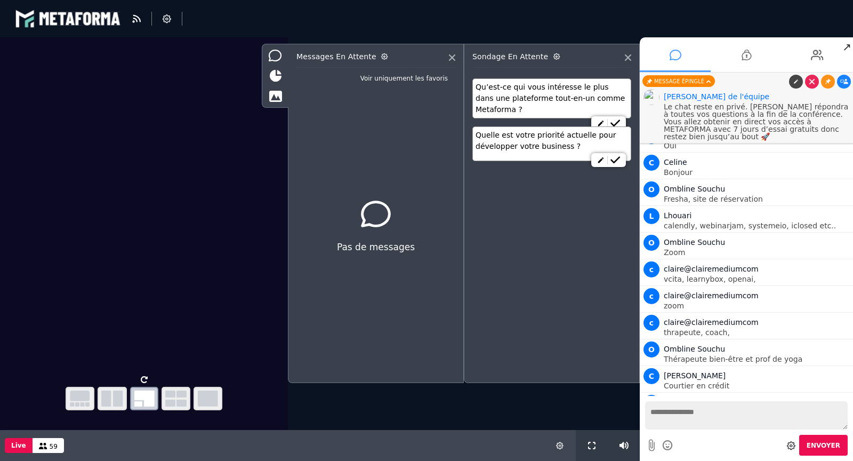
scroll to position [532, 0]
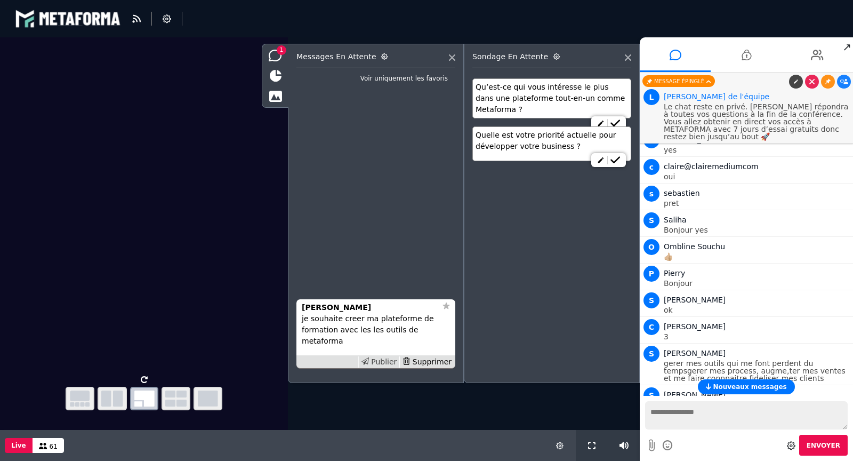
click at [388, 364] on div "Publier" at bounding box center [379, 361] width 42 height 11
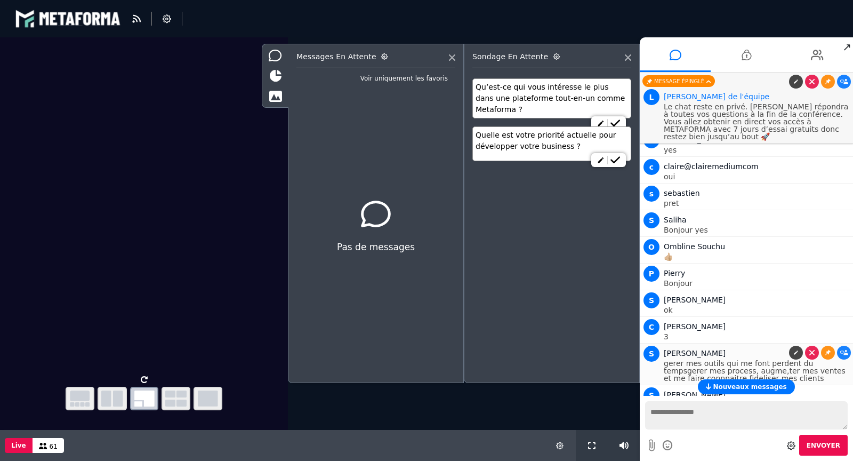
scroll to position [566, 0]
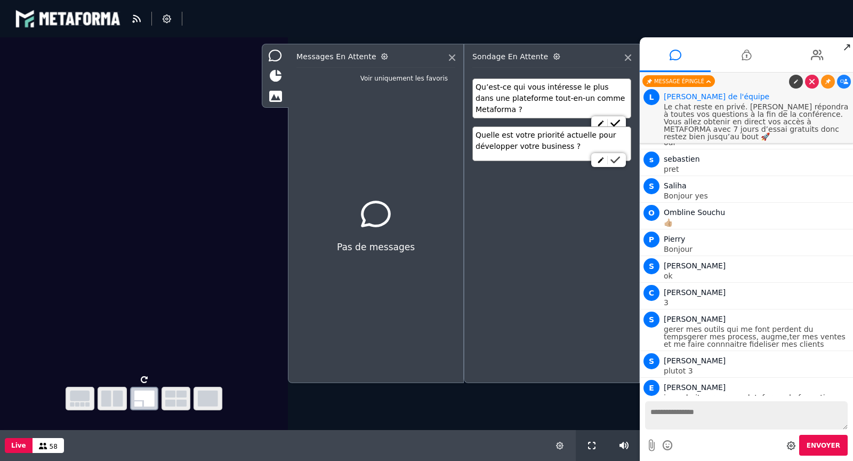
click at [620, 160] on icon at bounding box center [616, 159] width 10 height 7
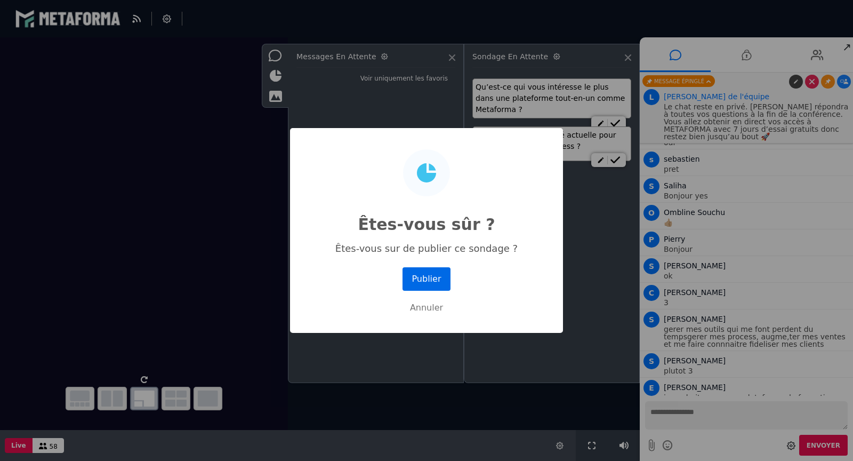
click at [446, 282] on button "Publier" at bounding box center [427, 278] width 48 height 23
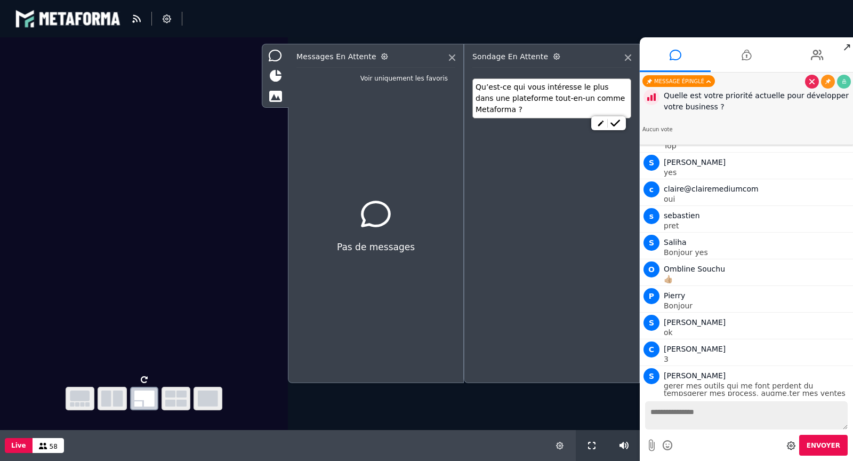
scroll to position [623, 0]
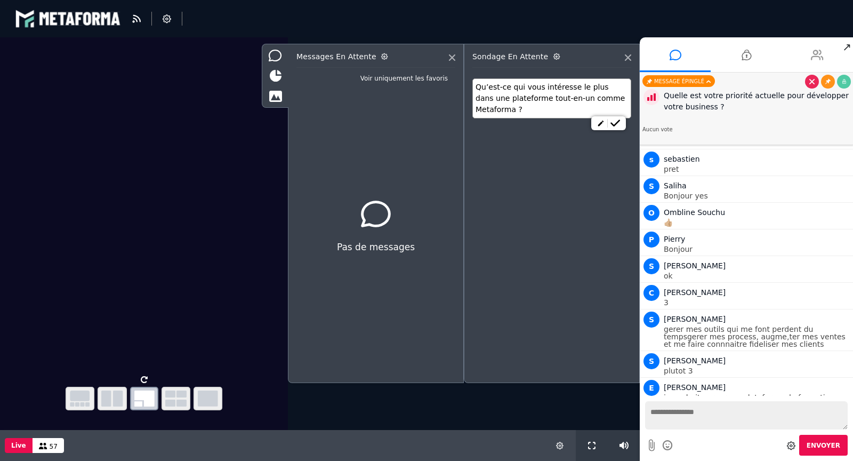
click at [808, 53] on li at bounding box center [817, 54] width 71 height 35
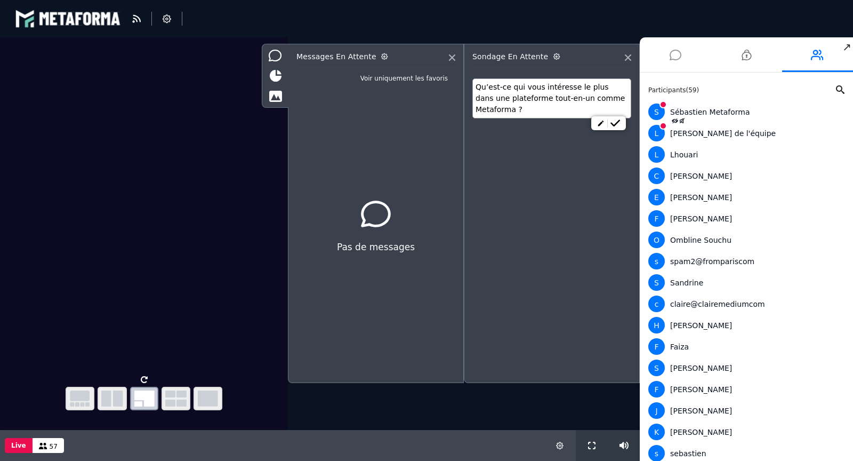
click at [668, 49] on li at bounding box center [675, 54] width 71 height 35
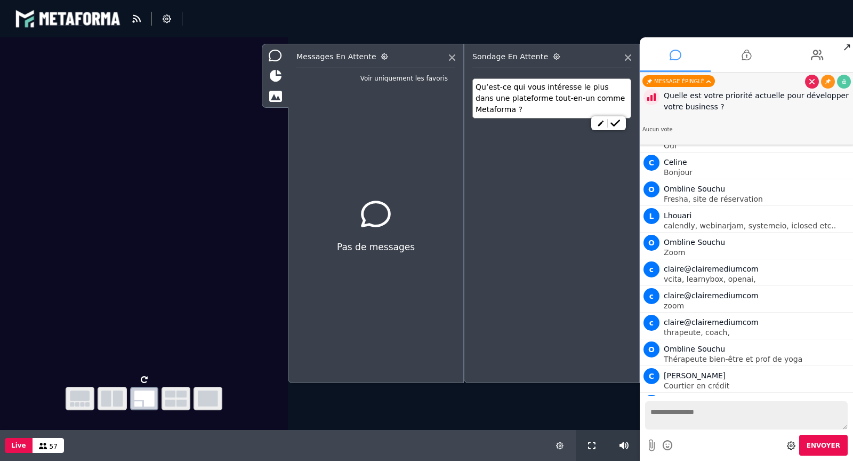
scroll to position [567, 0]
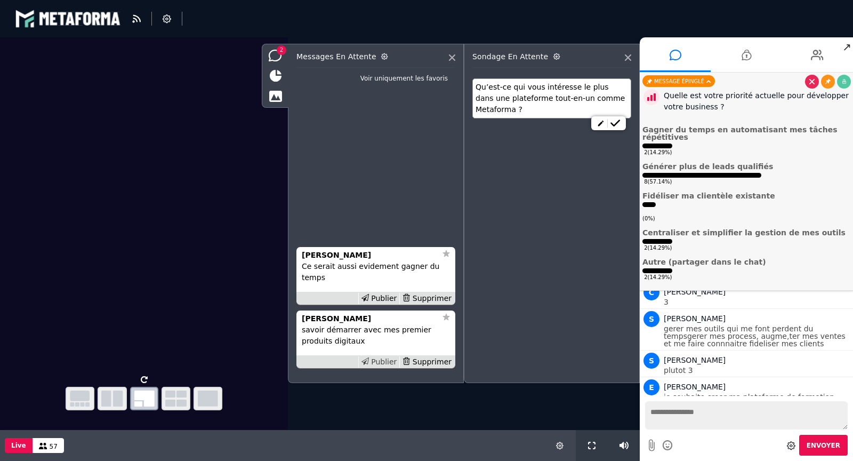
click at [379, 361] on div "Publier" at bounding box center [379, 361] width 42 height 11
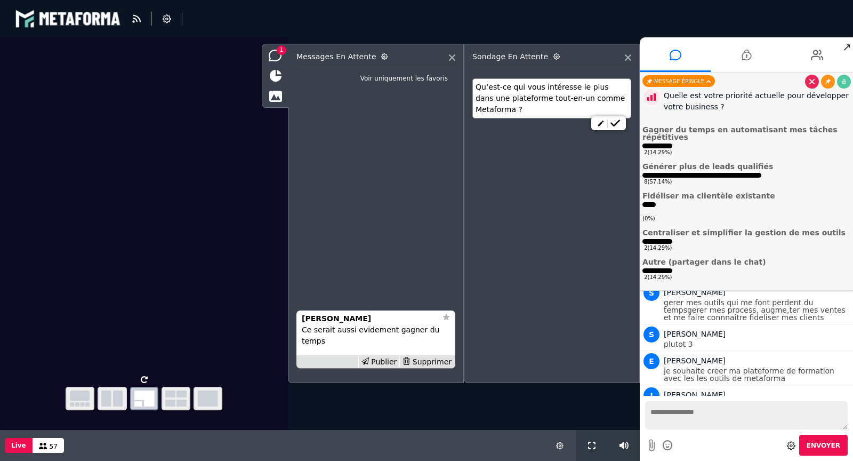
click at [379, 361] on div "Publier" at bounding box center [379, 361] width 42 height 11
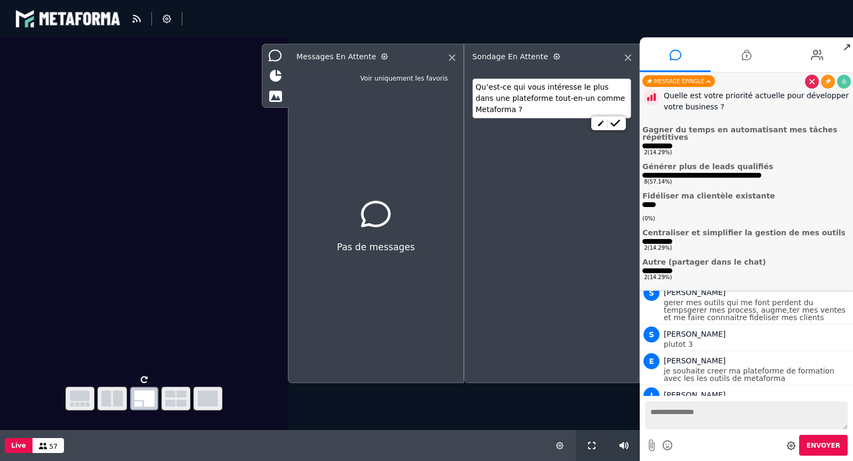
scroll to position [619, 0]
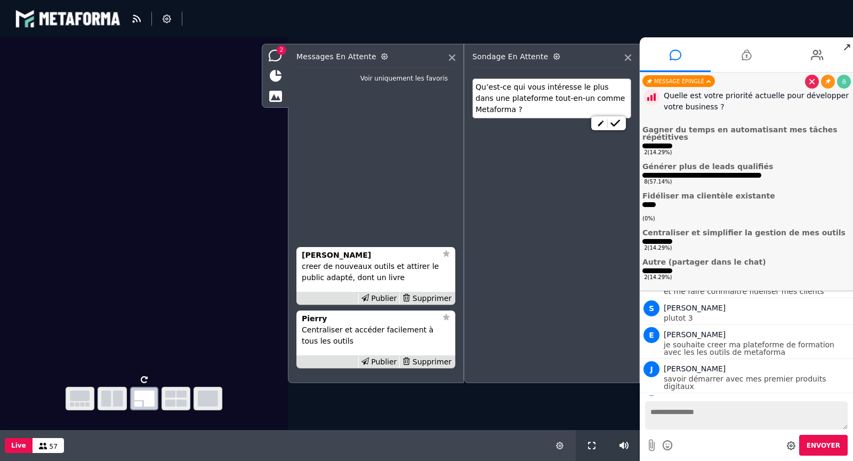
click at [379, 361] on div "Publier" at bounding box center [379, 361] width 42 height 11
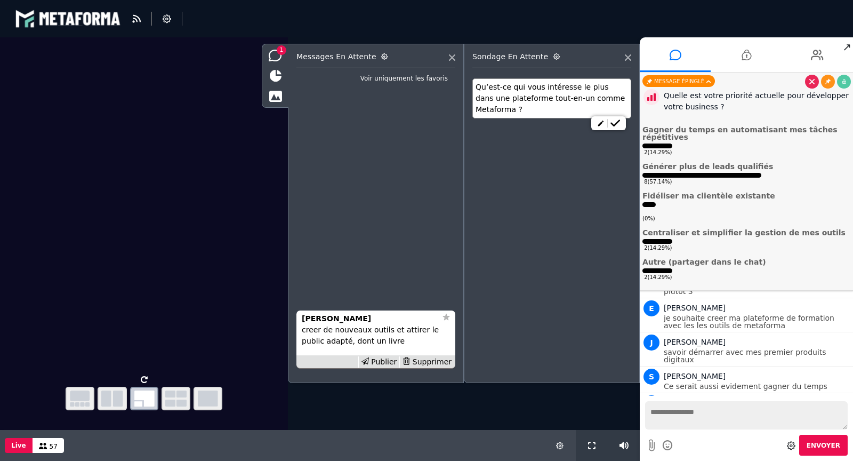
click at [379, 361] on div "Publier" at bounding box center [379, 361] width 42 height 11
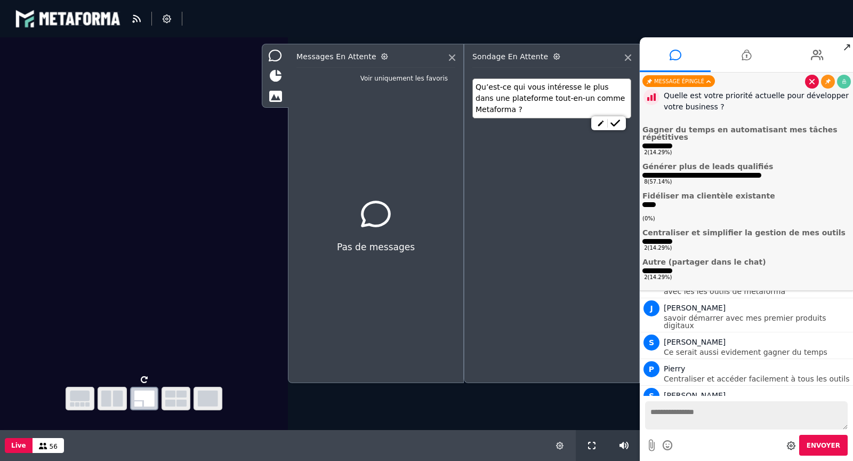
click at [811, 78] on link at bounding box center [812, 82] width 14 height 14
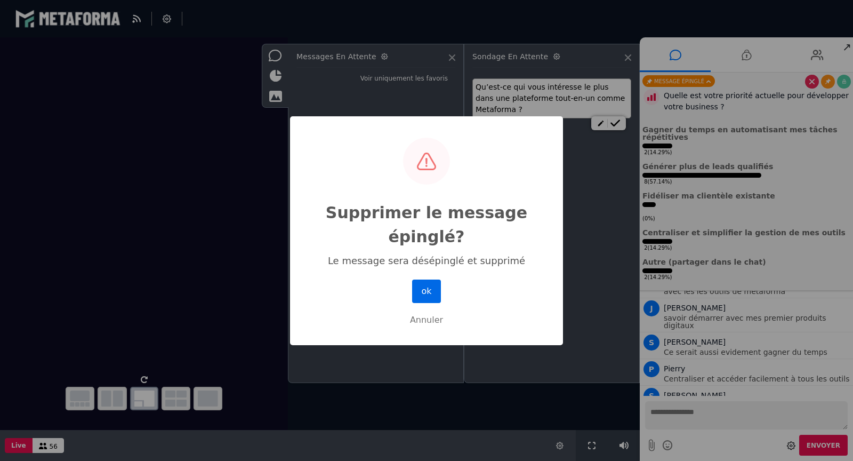
click at [425, 294] on button "ok" at bounding box center [426, 290] width 29 height 23
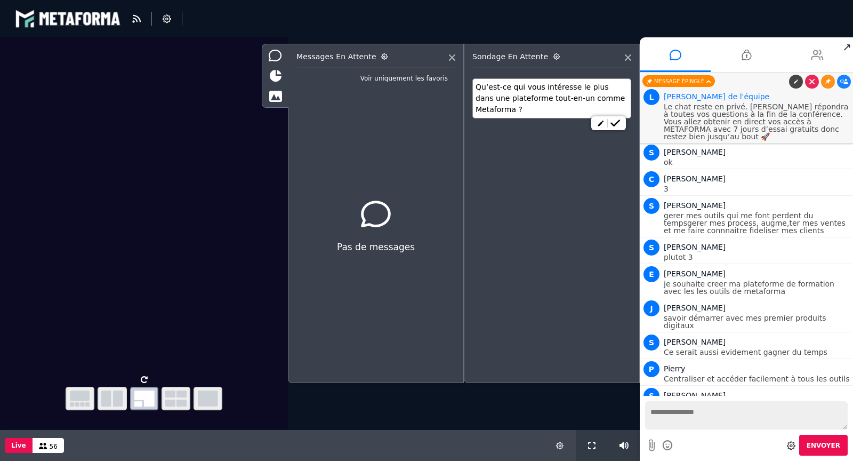
click at [808, 59] on li at bounding box center [817, 54] width 71 height 35
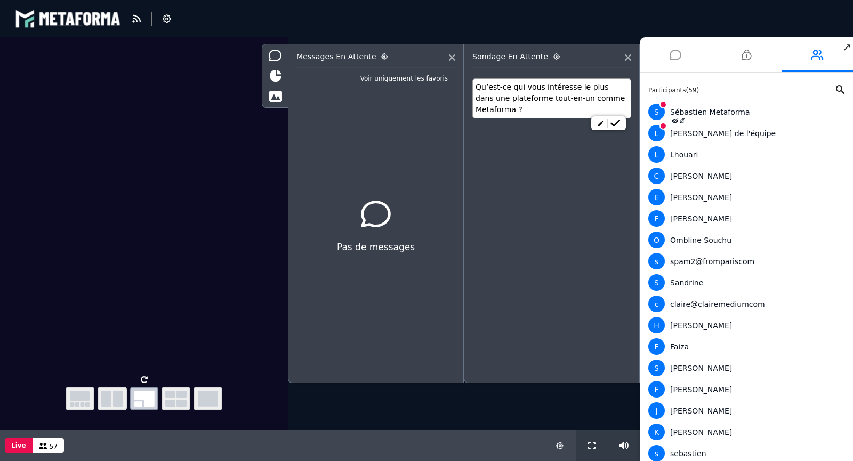
click at [667, 46] on li at bounding box center [675, 54] width 71 height 35
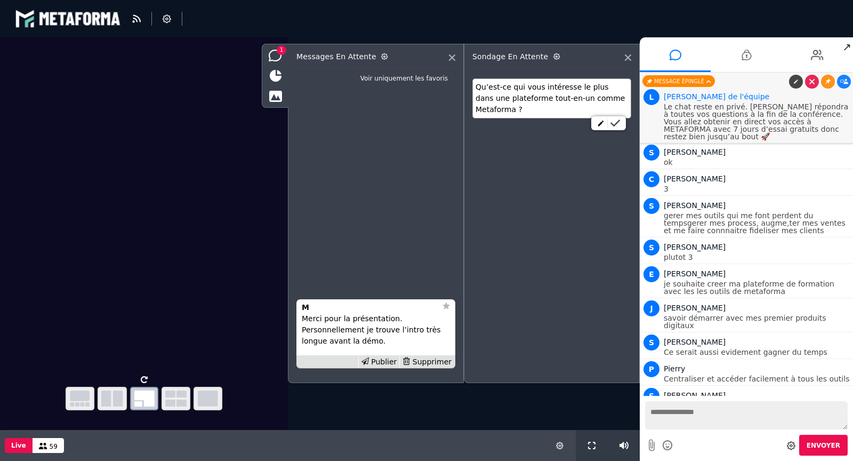
click at [617, 124] on icon at bounding box center [616, 122] width 10 height 7
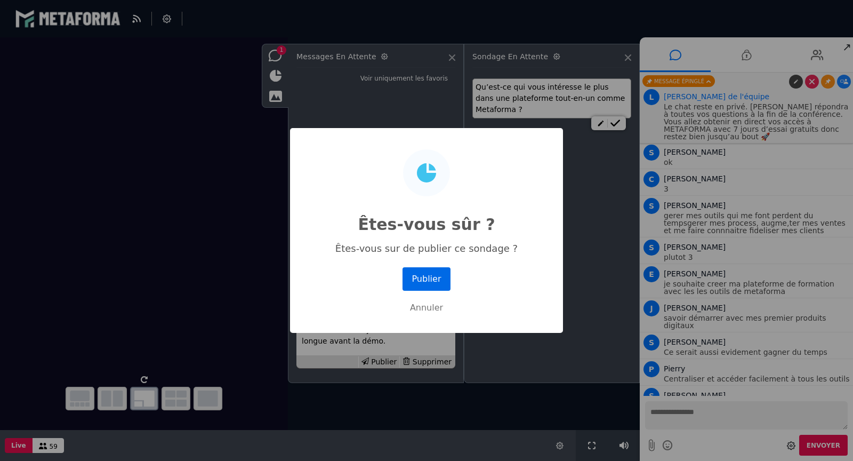
click at [442, 275] on button "Publier" at bounding box center [427, 278] width 48 height 23
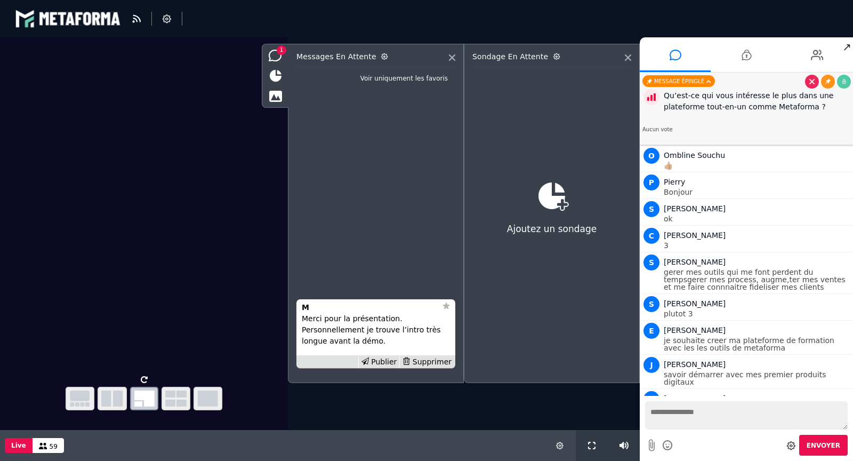
scroll to position [736, 0]
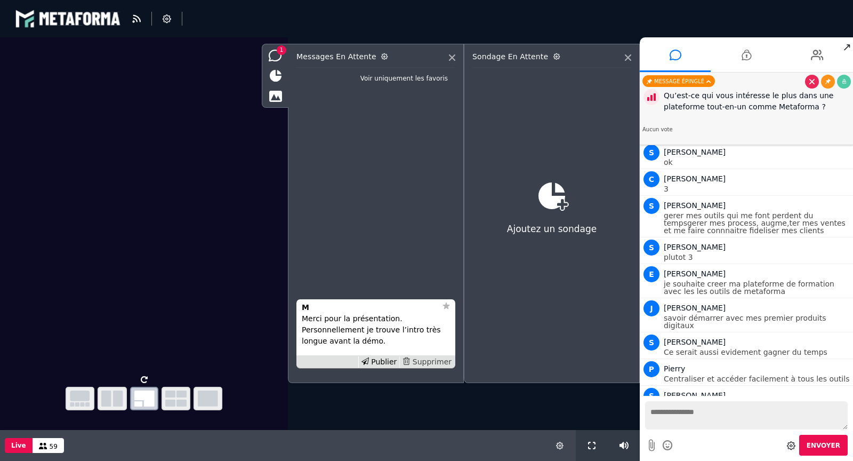
click at [431, 359] on div "Supprimer" at bounding box center [426, 361] width 55 height 11
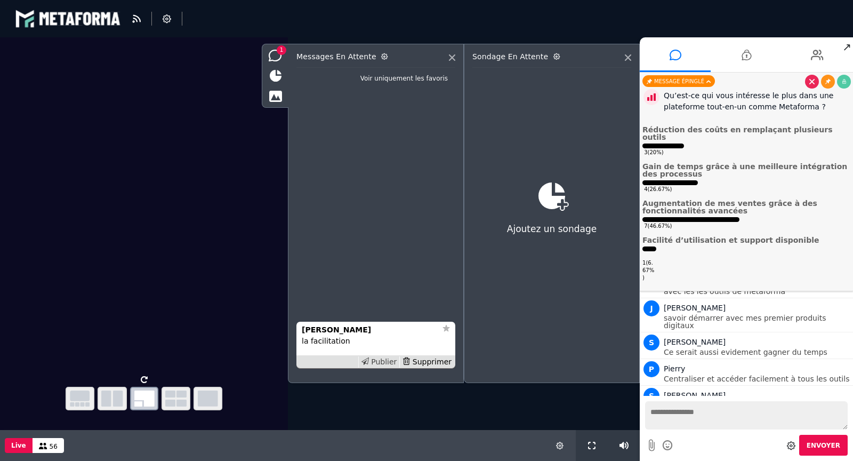
click at [382, 363] on div "Publier" at bounding box center [379, 361] width 42 height 11
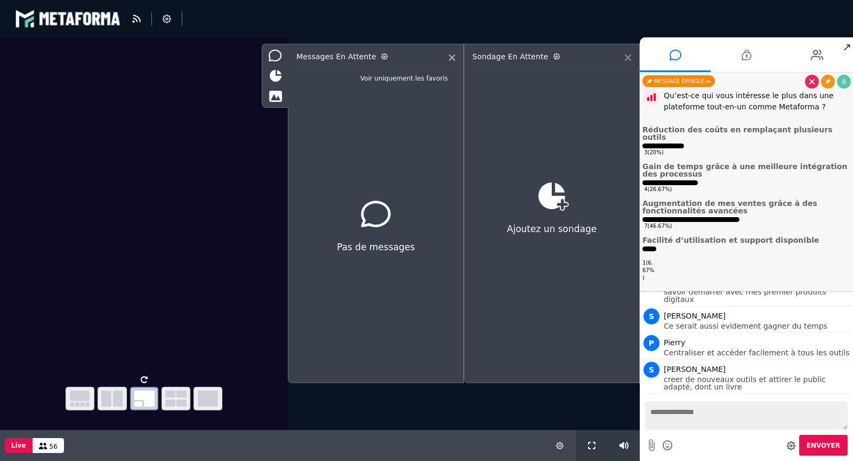
click at [627, 58] on icon at bounding box center [628, 57] width 6 height 6
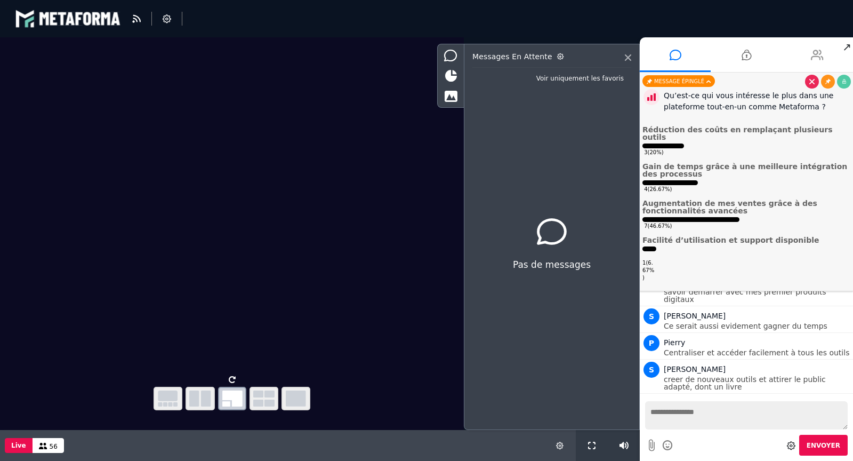
click at [829, 56] on li at bounding box center [817, 54] width 71 height 35
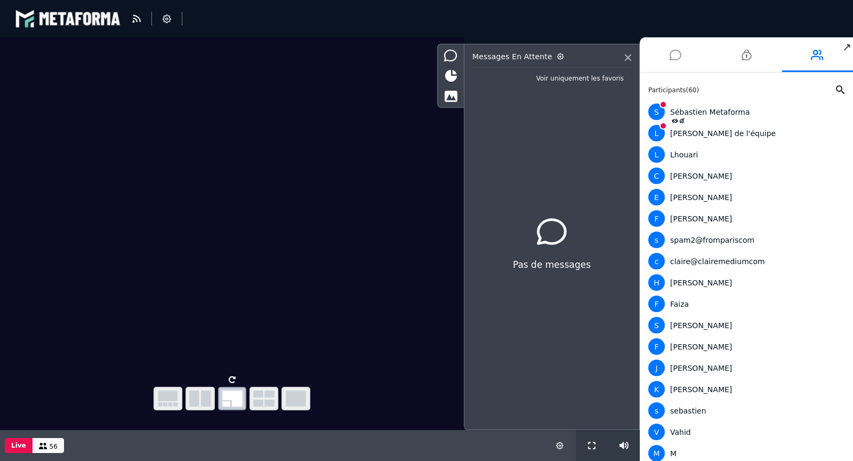
click at [685, 54] on li at bounding box center [675, 54] width 71 height 35
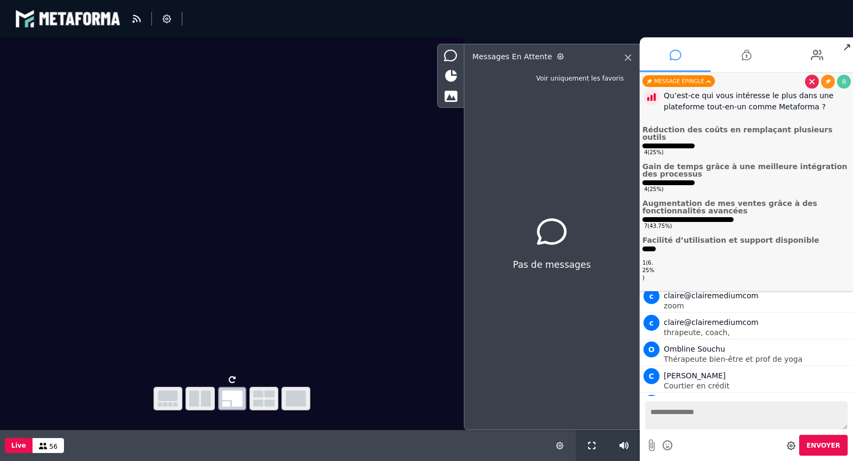
scroll to position [706, 0]
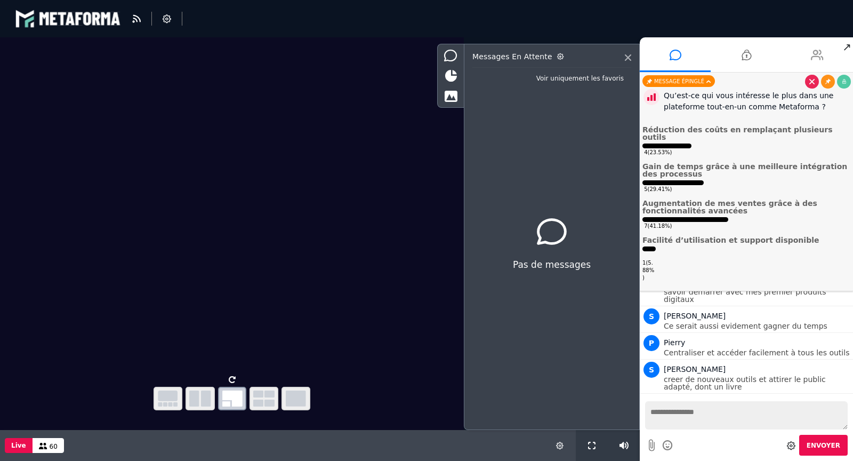
click at [816, 58] on icon at bounding box center [817, 55] width 13 height 27
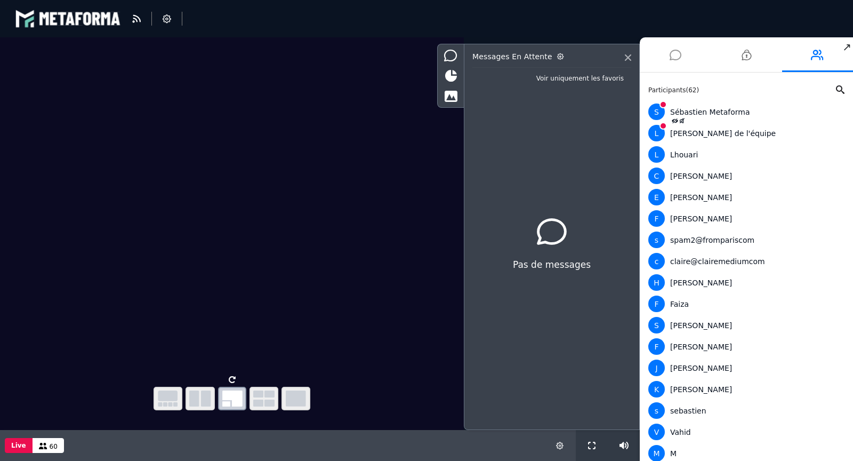
click at [683, 55] on li at bounding box center [675, 54] width 71 height 35
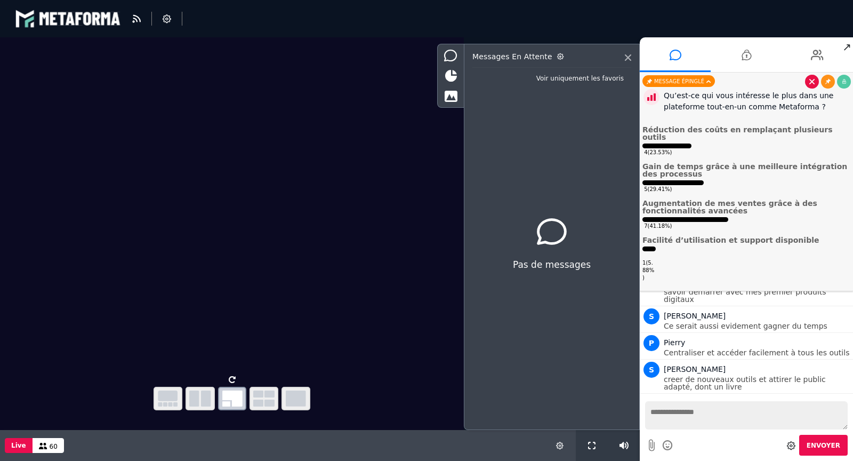
click at [810, 82] on icon at bounding box center [811, 81] width 5 height 5
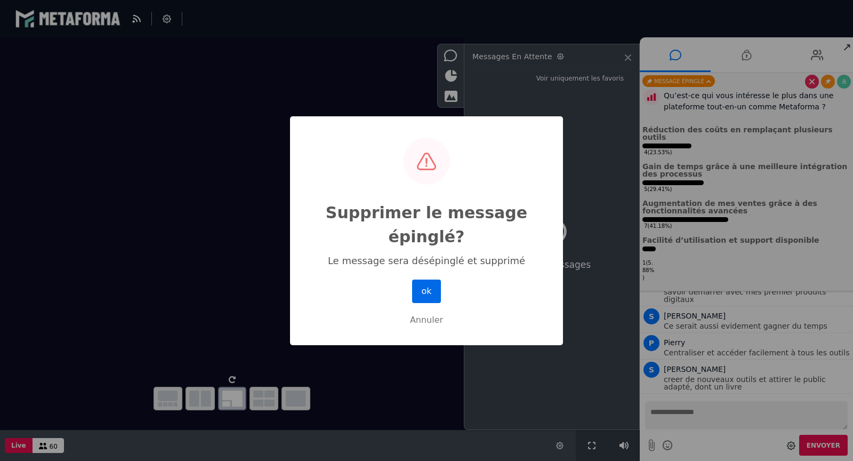
click at [434, 293] on button "ok" at bounding box center [426, 290] width 29 height 23
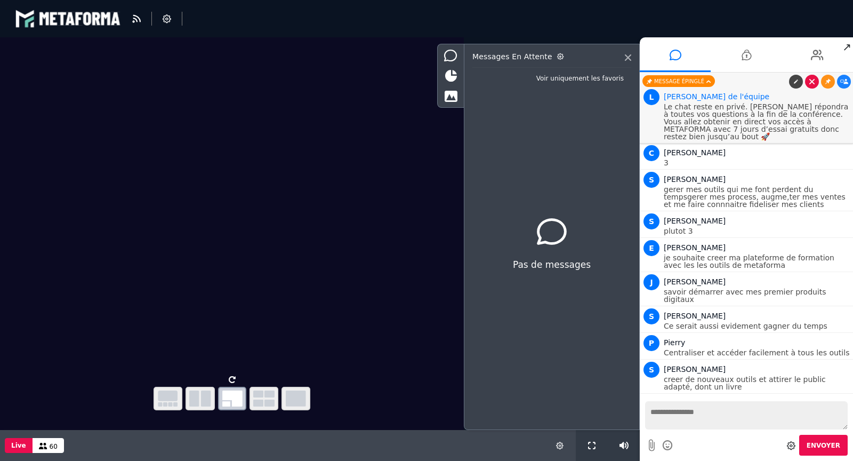
click at [811, 81] on icon at bounding box center [811, 81] width 5 height 5
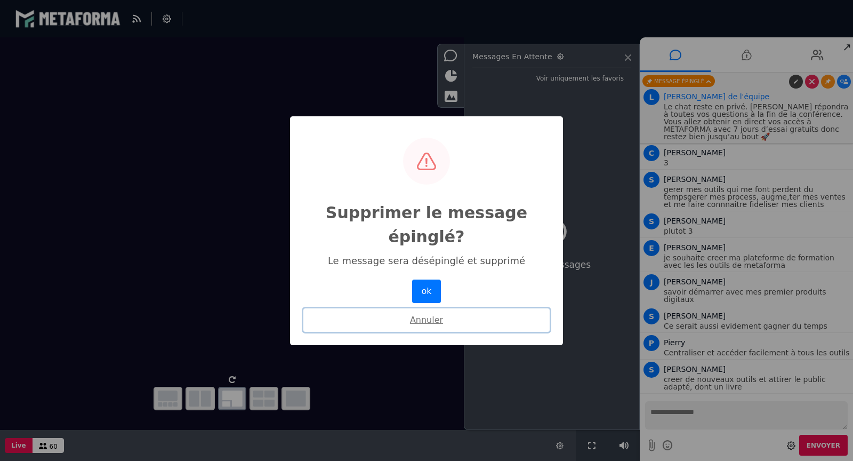
click at [426, 321] on button "Annuler" at bounding box center [426, 319] width 246 height 23
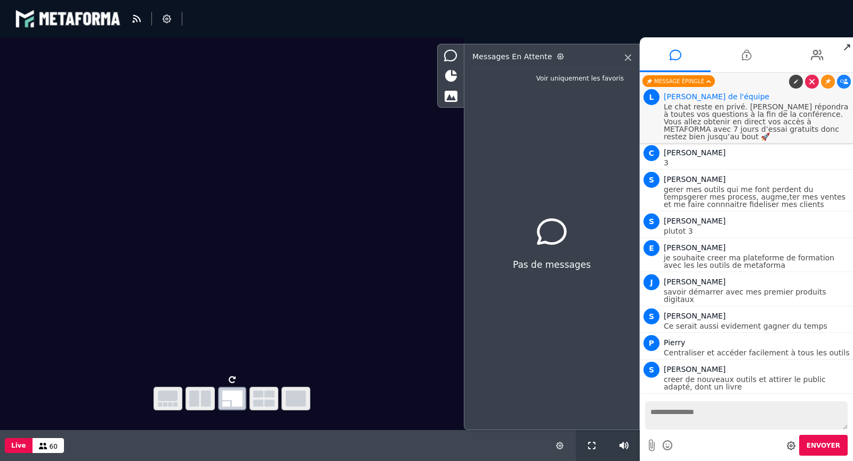
click at [711, 118] on p "Le chat reste en privé. [PERSON_NAME] répondra à toutes vos questions à la fin …" at bounding box center [757, 121] width 187 height 37
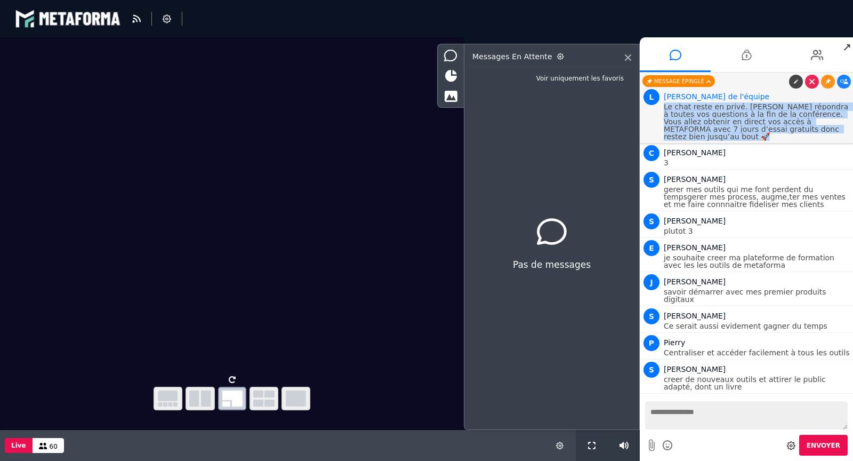
click at [711, 118] on p "Le chat reste en privé. [PERSON_NAME] répondra à toutes vos questions à la fin …" at bounding box center [757, 121] width 187 height 37
copy p "Le chat reste en privé. [PERSON_NAME] répondra à toutes vos questions à la fin …"
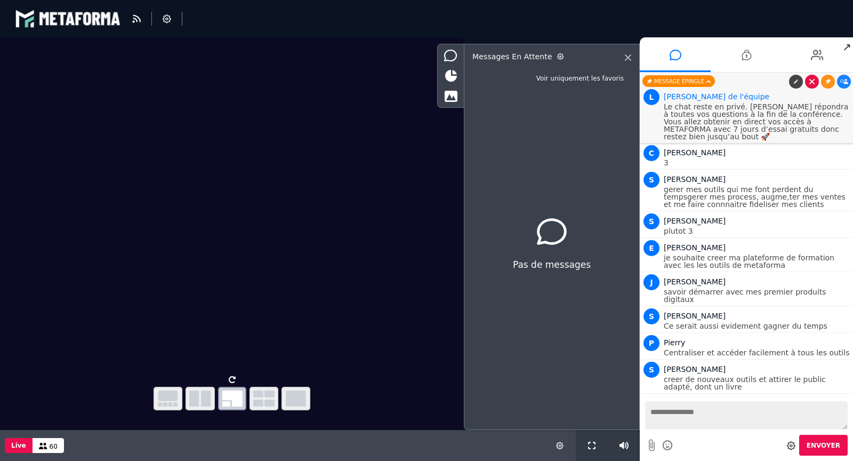
click at [815, 79] on link at bounding box center [812, 82] width 14 height 14
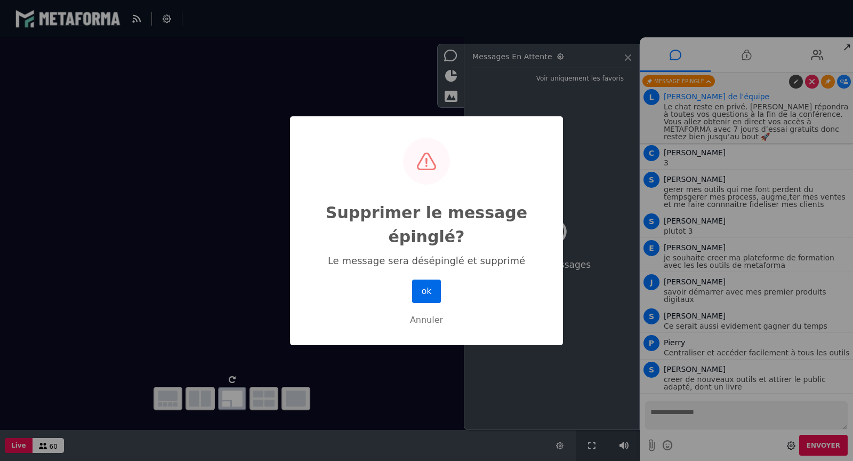
click at [426, 287] on button "ok" at bounding box center [426, 290] width 29 height 23
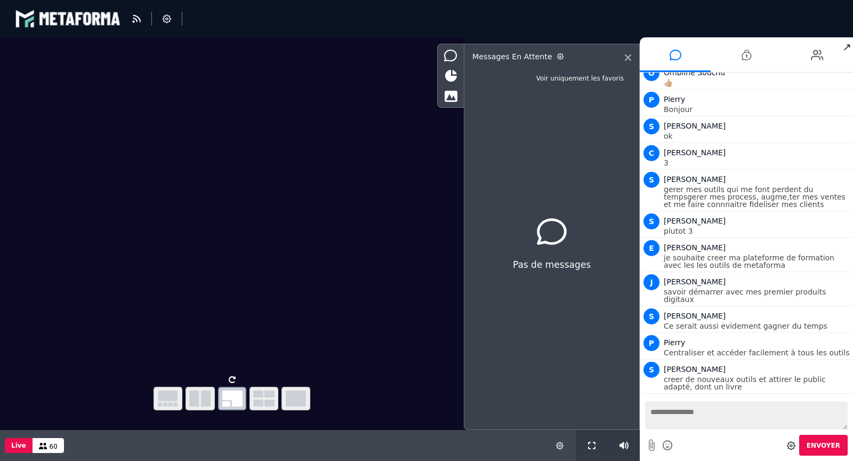
click at [655, 411] on textarea at bounding box center [746, 415] width 203 height 28
paste textarea "**********"
type textarea "**********"
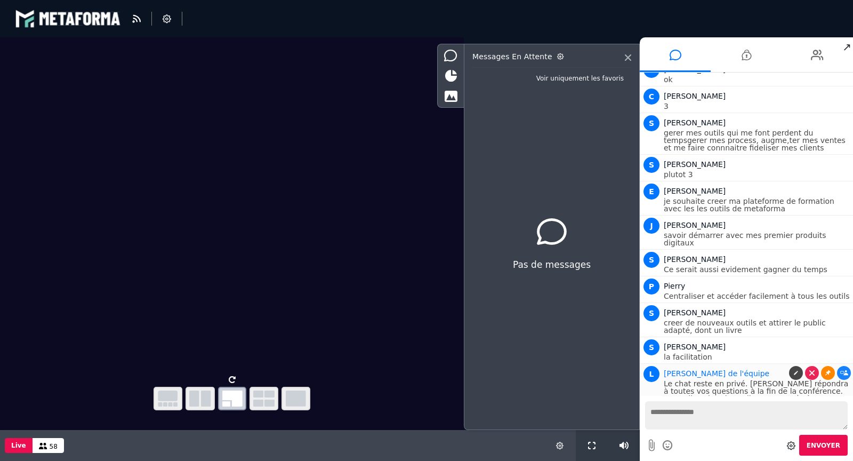
click at [825, 370] on icon at bounding box center [827, 372] width 5 height 5
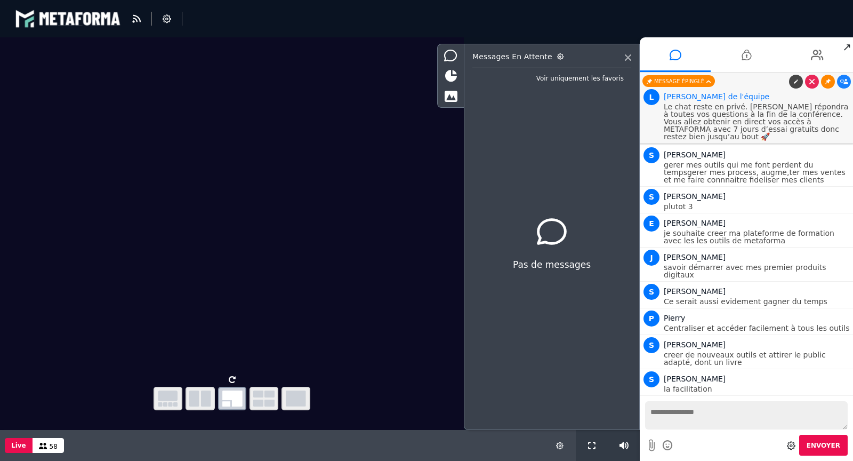
scroll to position [707, 0]
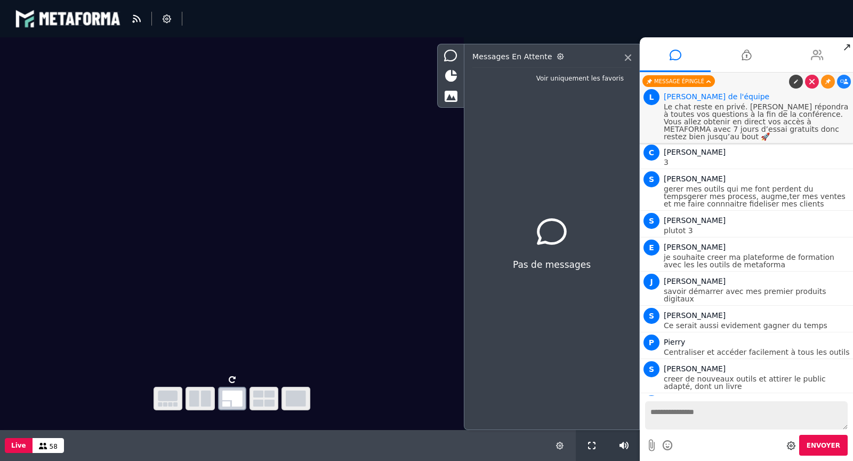
click at [817, 52] on icon at bounding box center [817, 55] width 13 height 27
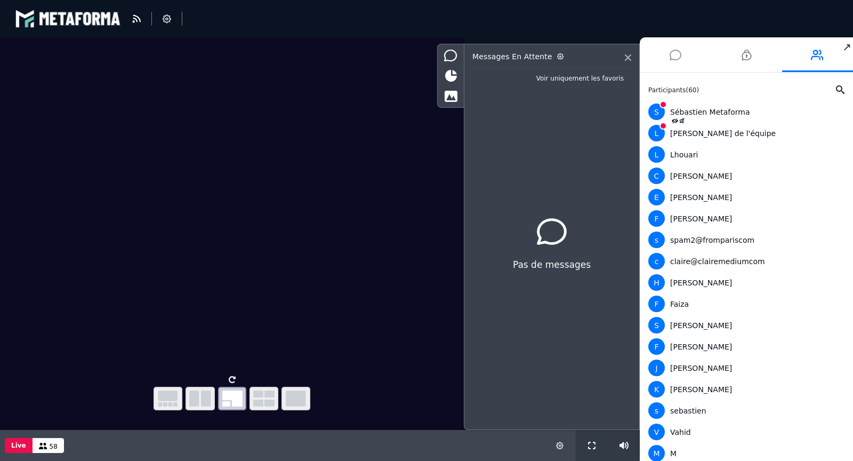
click at [669, 56] on li at bounding box center [675, 54] width 71 height 35
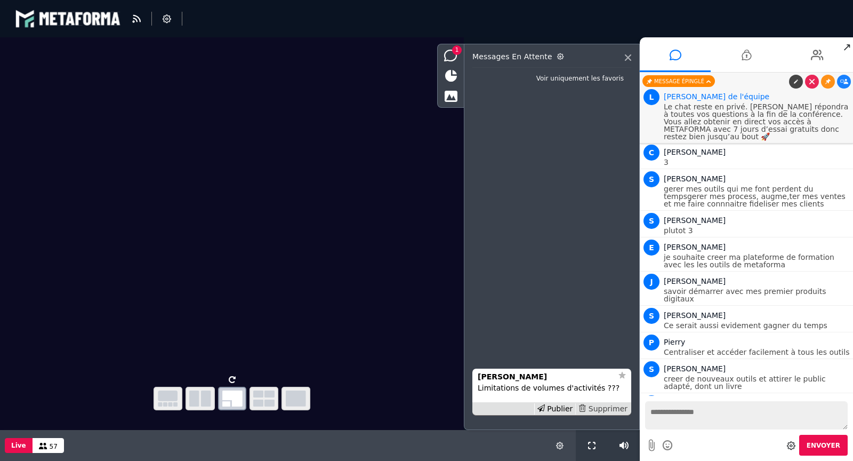
click at [598, 407] on div "Supprimer" at bounding box center [602, 408] width 55 height 11
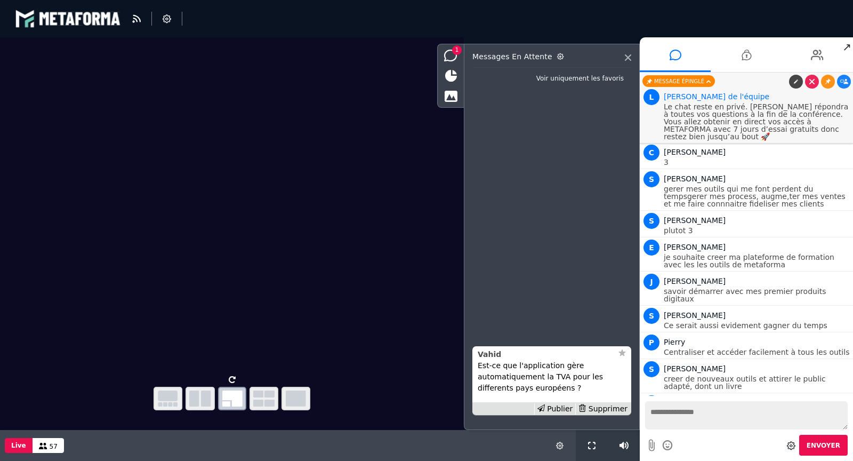
click at [490, 351] on strong "Vahid" at bounding box center [489, 354] width 23 height 9
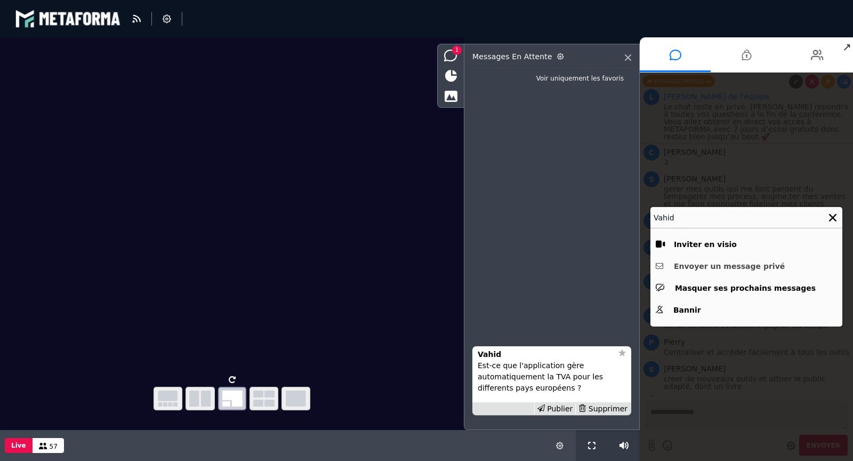
click at [715, 270] on button "Envoyer un message privé" at bounding box center [746, 266] width 181 height 17
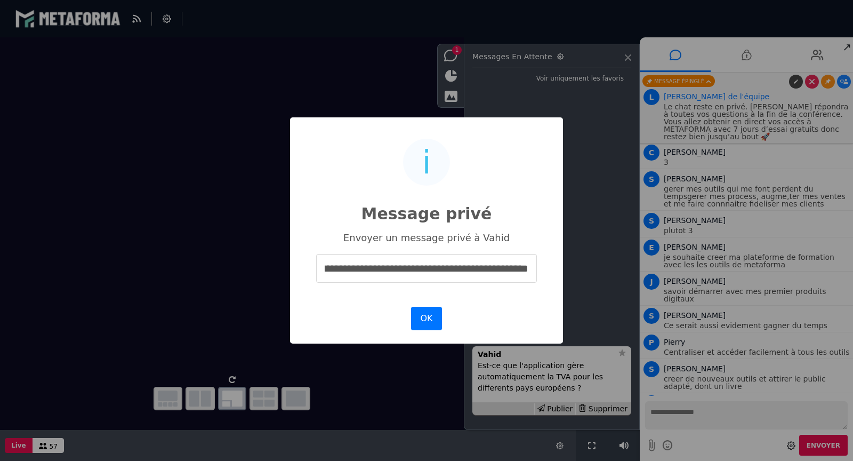
scroll to position [0, 129]
type input "**********"
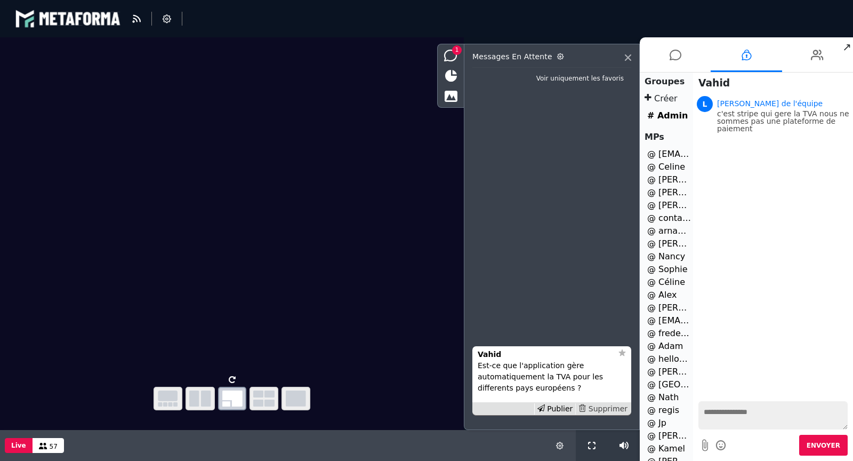
click at [601, 410] on div "Supprimer" at bounding box center [602, 408] width 55 height 11
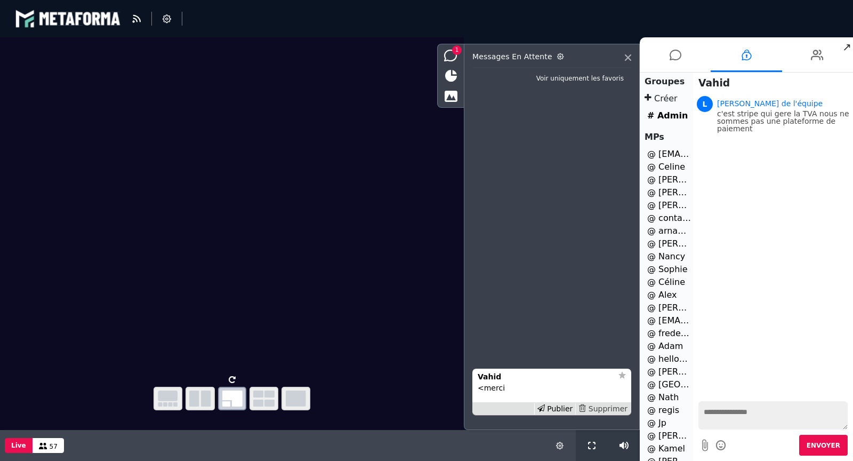
click at [597, 406] on div "Supprimer" at bounding box center [602, 408] width 55 height 11
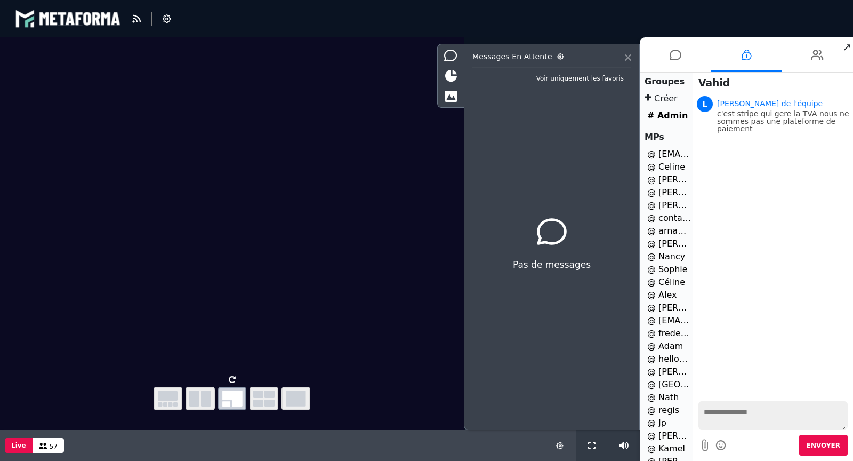
click at [627, 57] on icon at bounding box center [628, 57] width 6 height 6
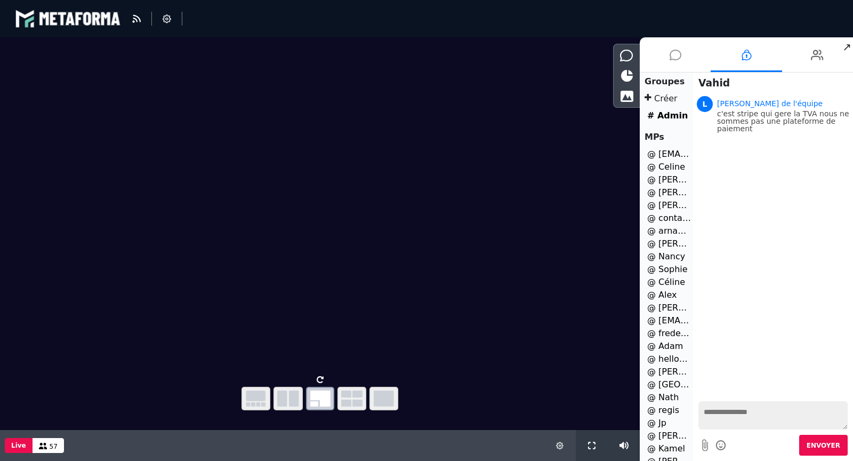
click at [678, 57] on icon at bounding box center [676, 55] width 12 height 27
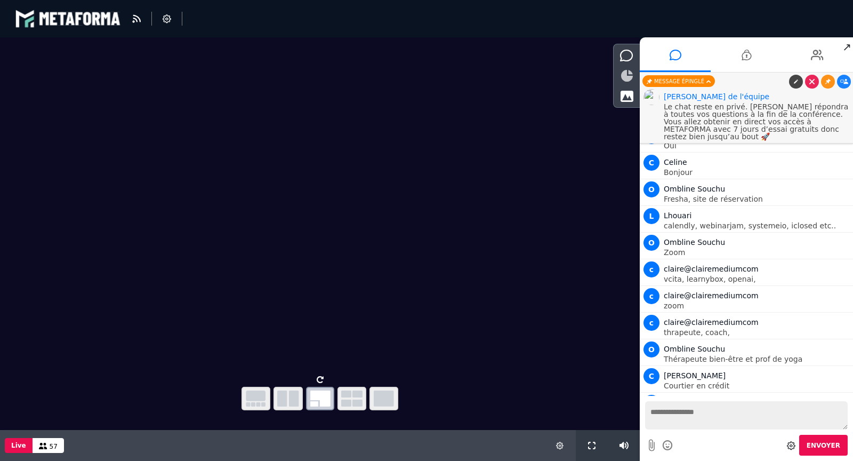
scroll to position [707, 0]
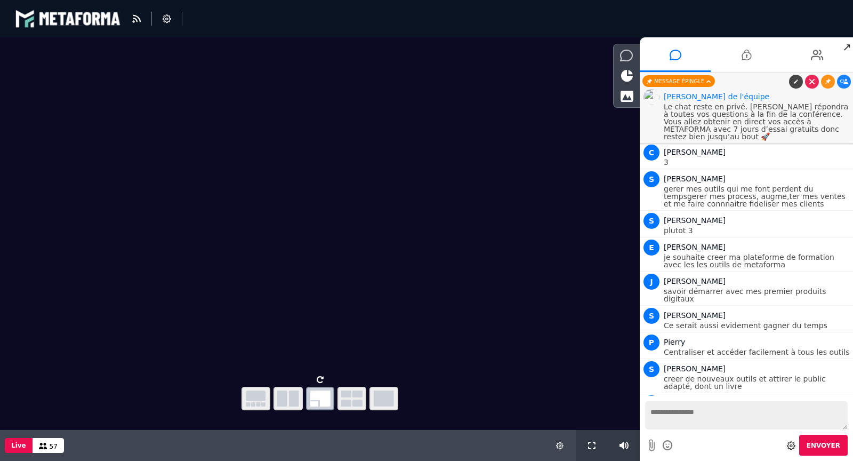
click at [628, 59] on icon at bounding box center [626, 56] width 13 height 12
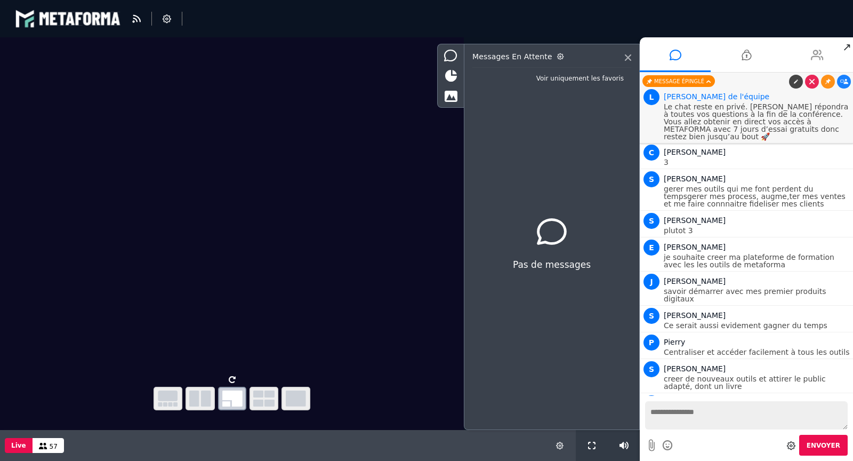
click at [816, 46] on icon at bounding box center [817, 55] width 13 height 27
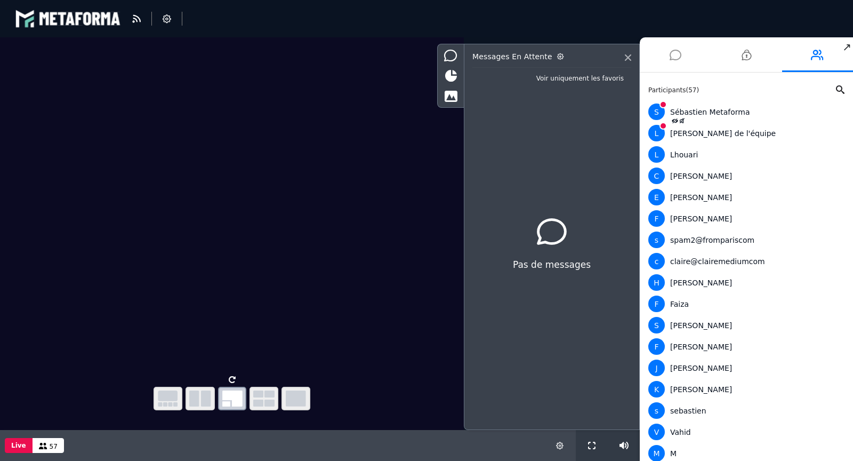
click at [676, 50] on icon at bounding box center [676, 55] width 12 height 27
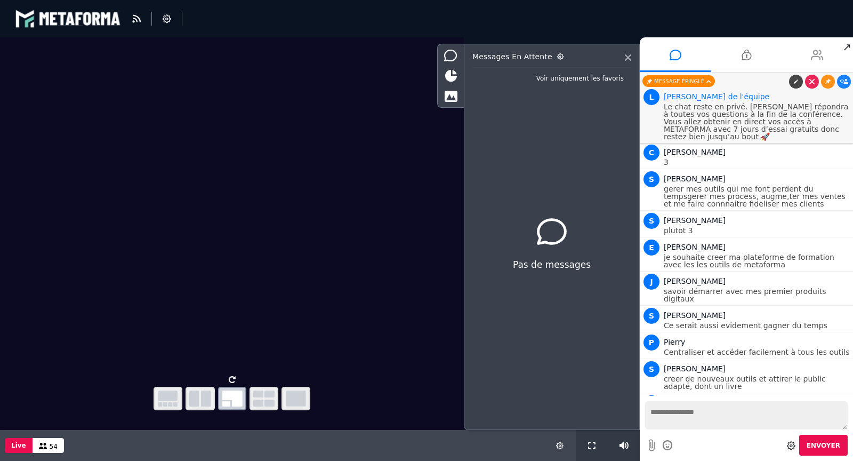
click at [812, 51] on icon at bounding box center [817, 55] width 13 height 27
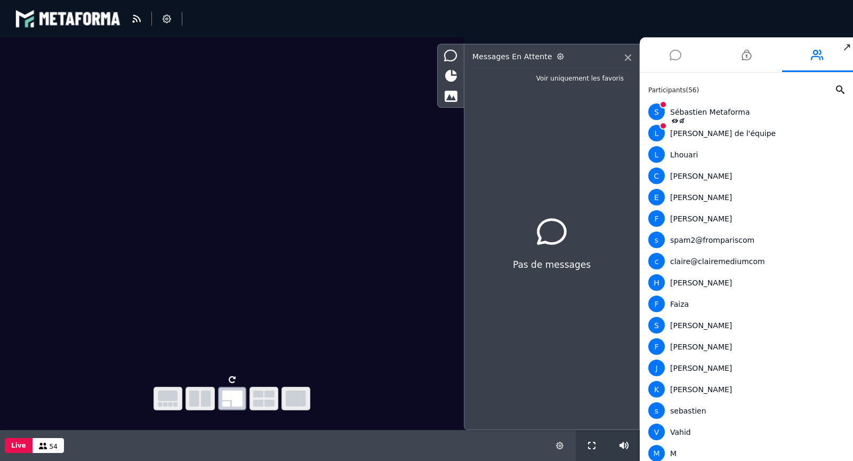
click at [667, 54] on li at bounding box center [675, 54] width 71 height 35
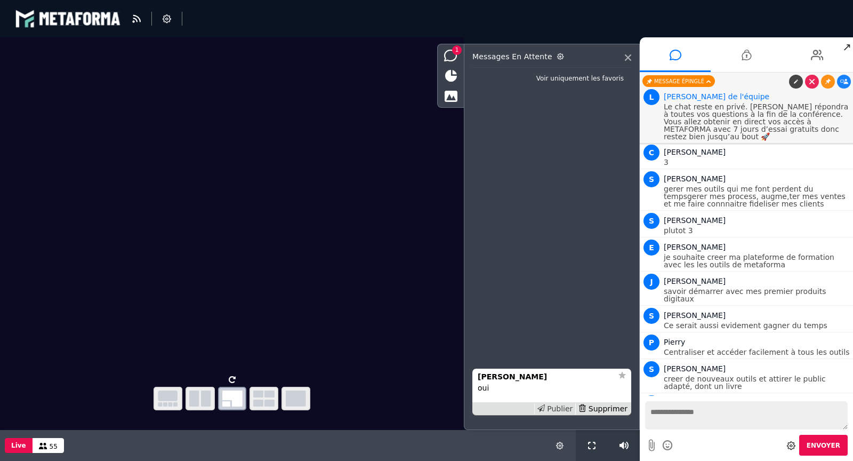
click at [553, 411] on div "Publier" at bounding box center [555, 408] width 42 height 11
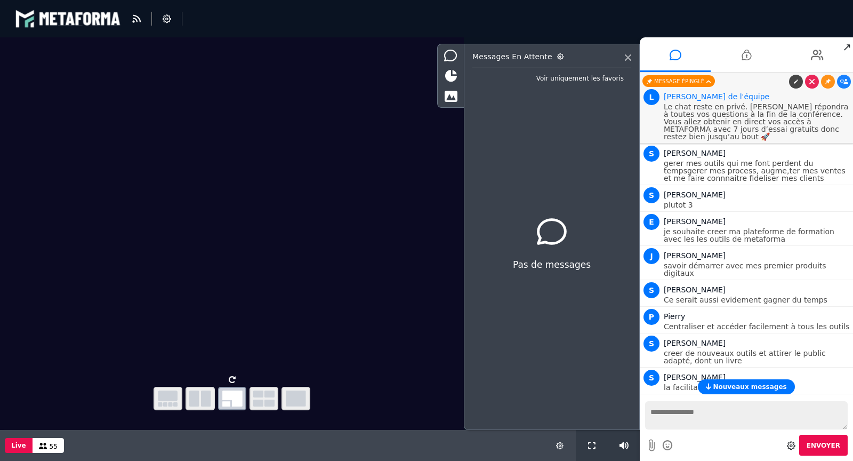
click at [733, 389] on span "Nouveaux messages" at bounding box center [750, 386] width 74 height 7
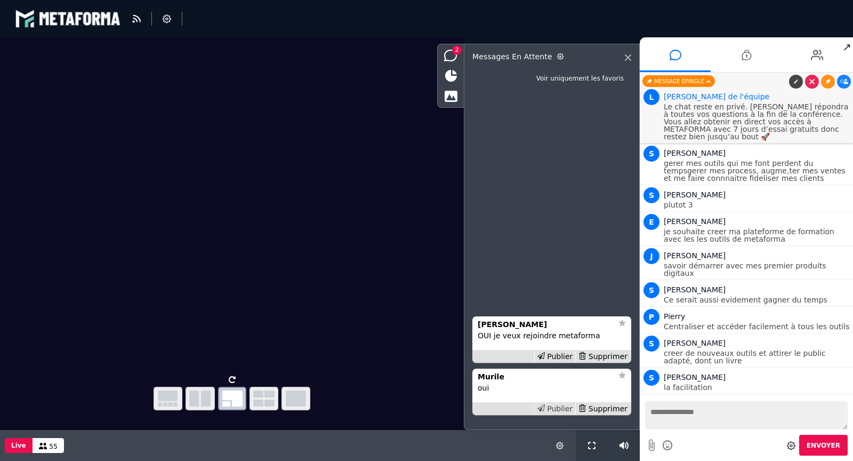
click at [553, 408] on div "Publier" at bounding box center [555, 408] width 42 height 11
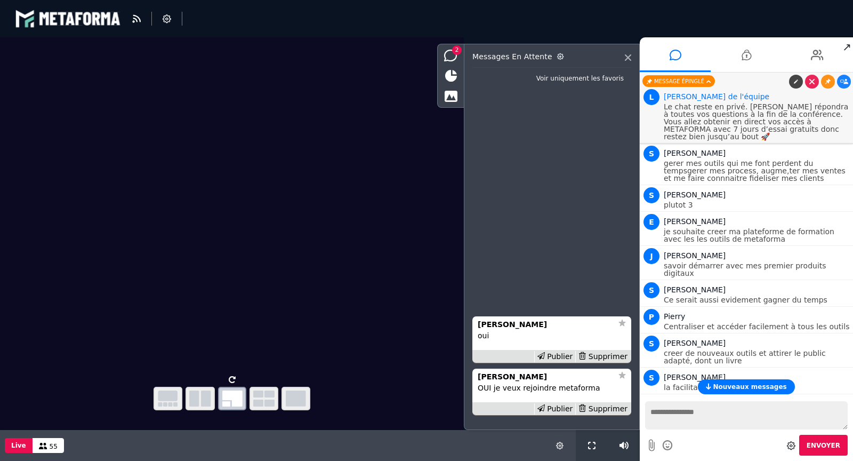
click at [553, 408] on div "Publier" at bounding box center [555, 408] width 42 height 11
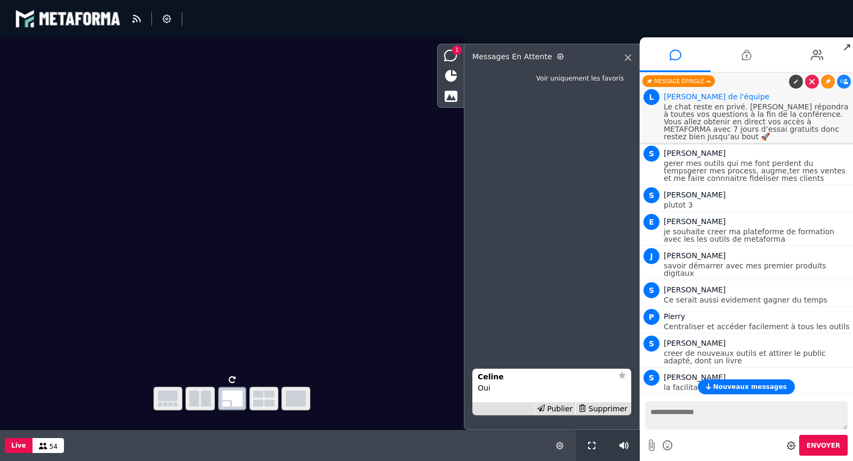
click at [553, 408] on div "Publier" at bounding box center [555, 408] width 42 height 11
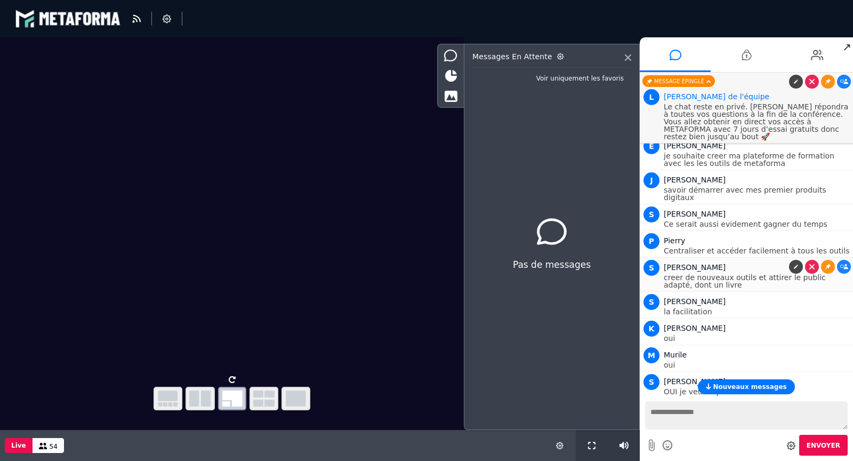
scroll to position [838, 0]
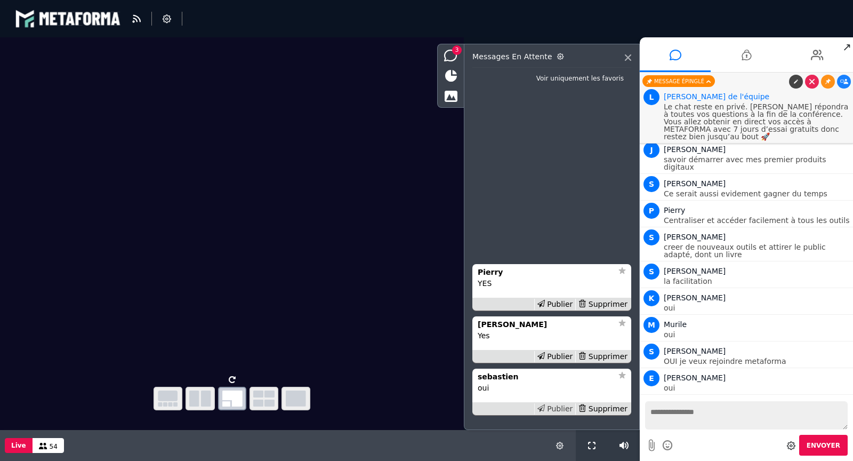
click at [557, 408] on div "Publier" at bounding box center [555, 408] width 42 height 11
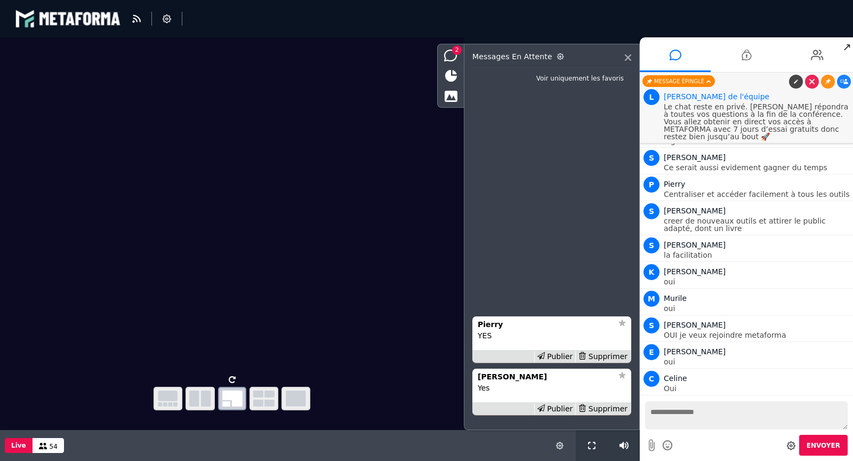
click at [557, 408] on div "Publier" at bounding box center [555, 408] width 42 height 11
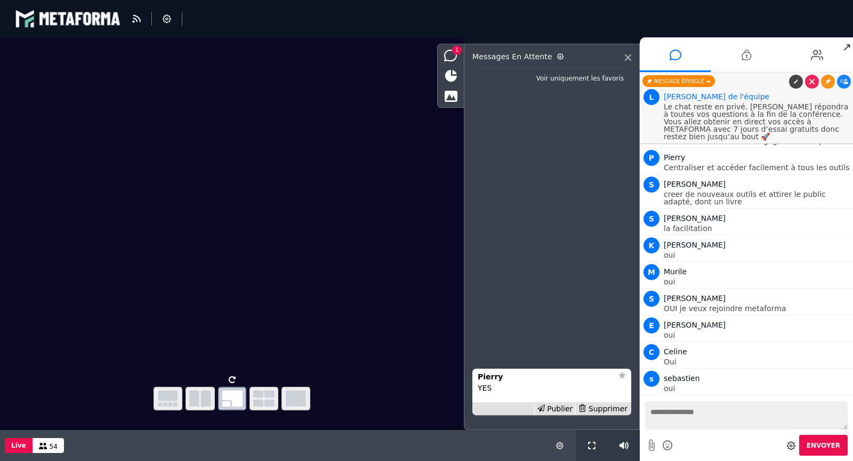
click at [557, 408] on div "Publier" at bounding box center [555, 408] width 42 height 11
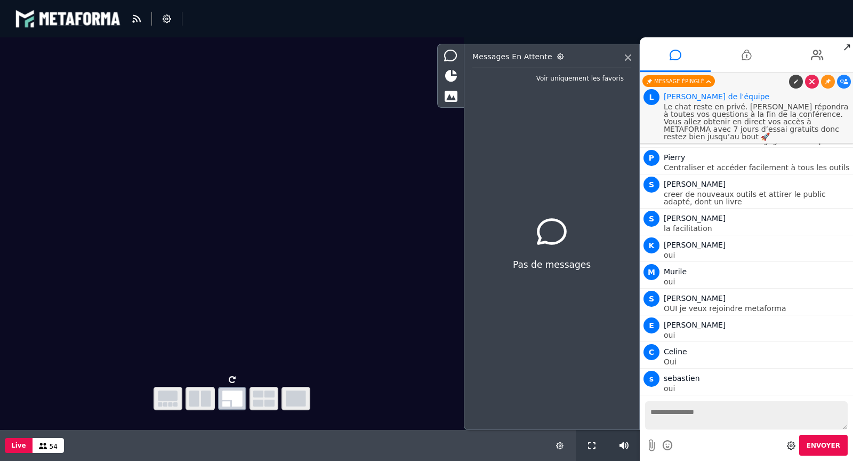
scroll to position [918, 0]
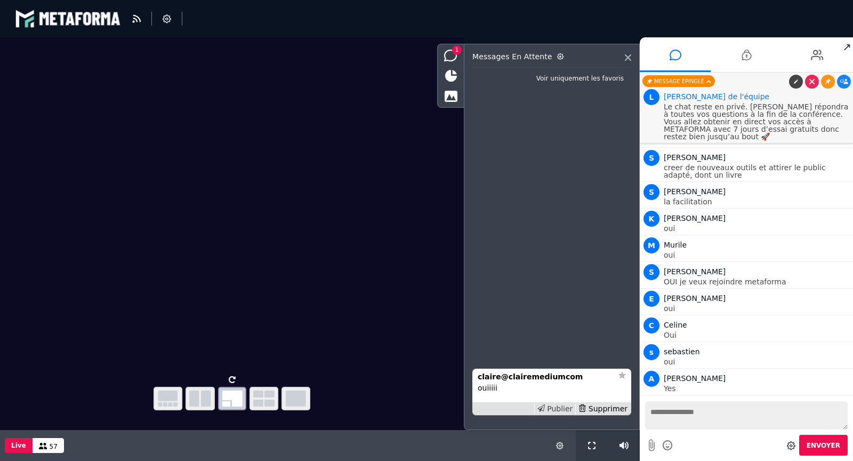
click at [567, 408] on div "Publier" at bounding box center [555, 408] width 42 height 11
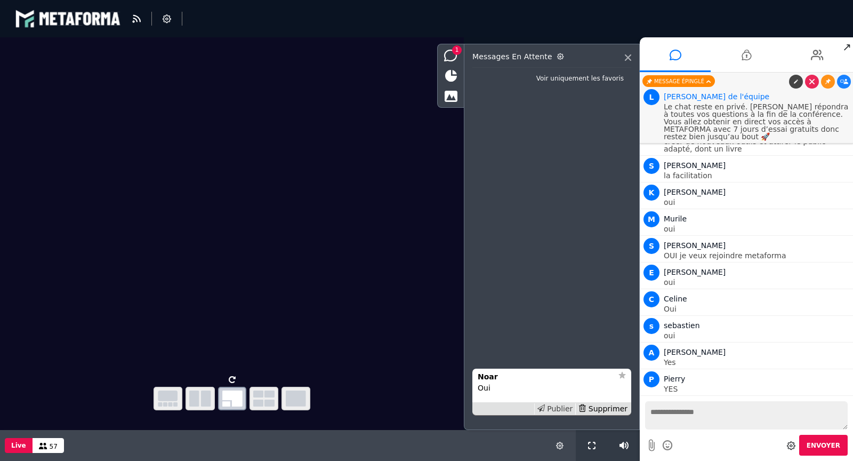
click at [554, 411] on div "Publier" at bounding box center [555, 408] width 42 height 11
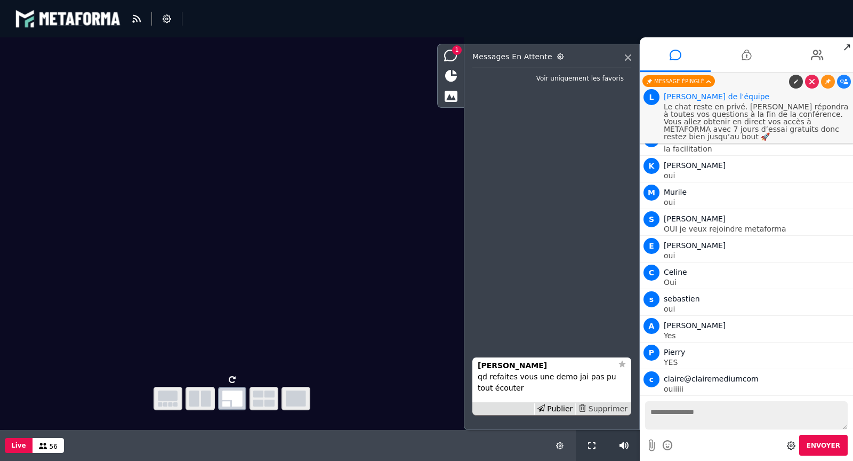
click at [607, 409] on div "Supprimer" at bounding box center [602, 408] width 55 height 11
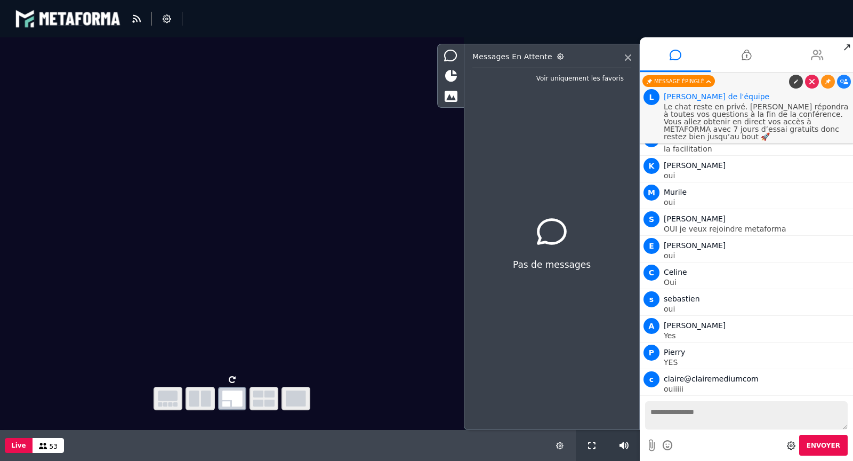
click at [812, 65] on icon at bounding box center [817, 55] width 13 height 27
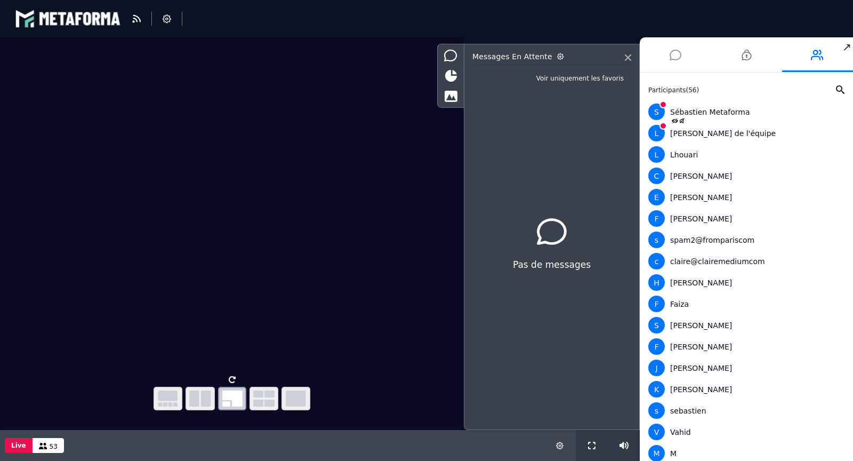
click at [673, 57] on icon at bounding box center [676, 55] width 12 height 27
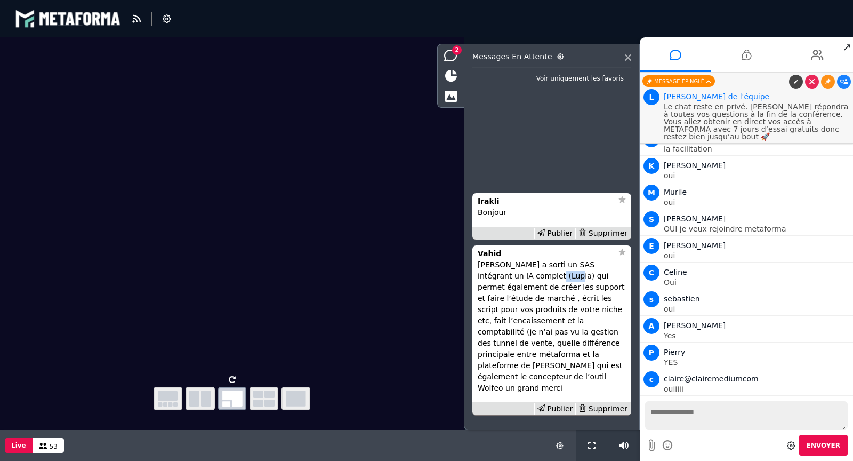
drag, startPoint x: 528, startPoint y: 287, endPoint x: 511, endPoint y: 287, distance: 17.6
click at [511, 287] on p "[PERSON_NAME] a sorti un SAS intégrant un IA complet (Lupia) qui permet égaleme…" at bounding box center [552, 326] width 148 height 134
copy p "Lupia"
click at [608, 407] on div "Supprimer" at bounding box center [602, 408] width 55 height 11
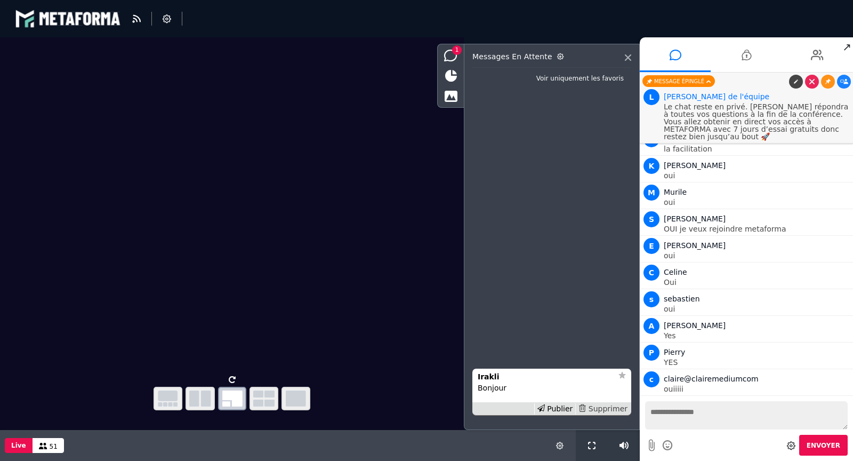
click at [608, 407] on div "Supprimer" at bounding box center [602, 408] width 55 height 11
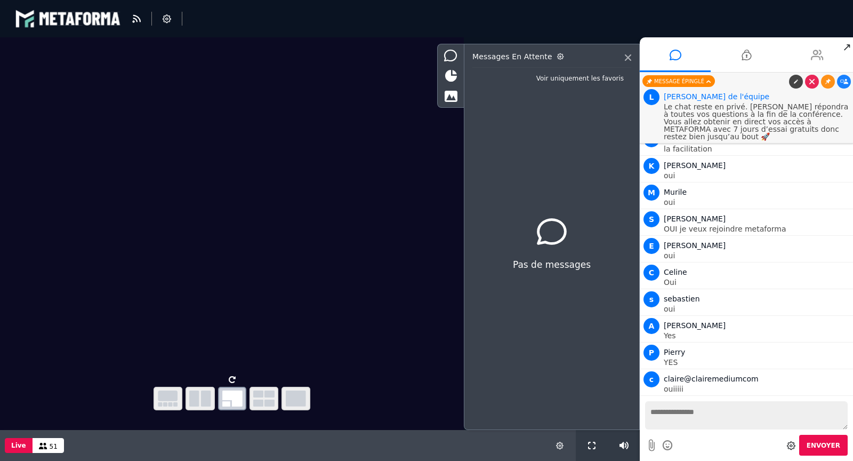
click at [829, 55] on li at bounding box center [817, 54] width 71 height 35
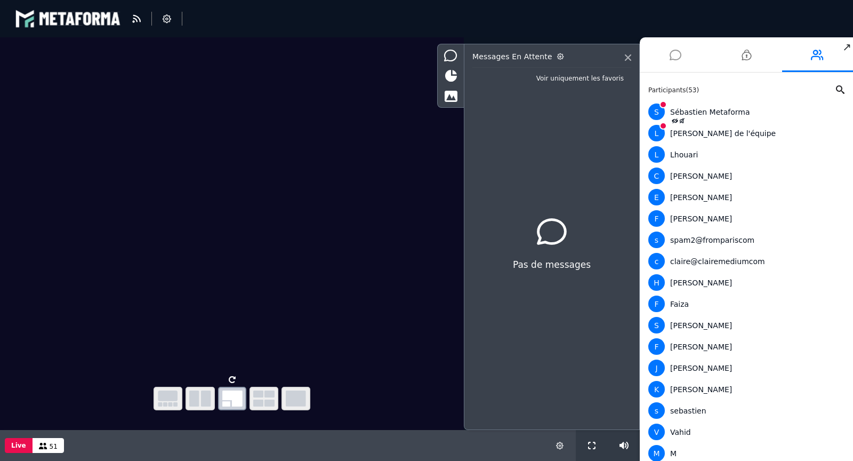
click at [677, 55] on icon at bounding box center [676, 55] width 12 height 27
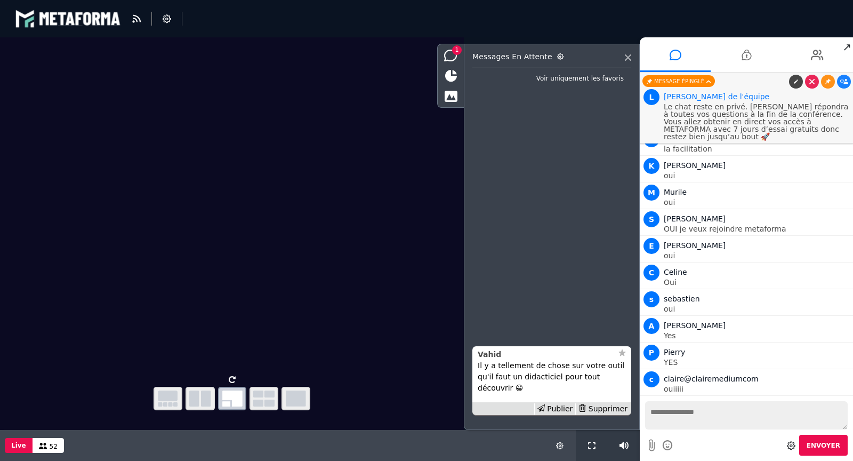
click at [492, 357] on strong "Vahid" at bounding box center [489, 354] width 23 height 9
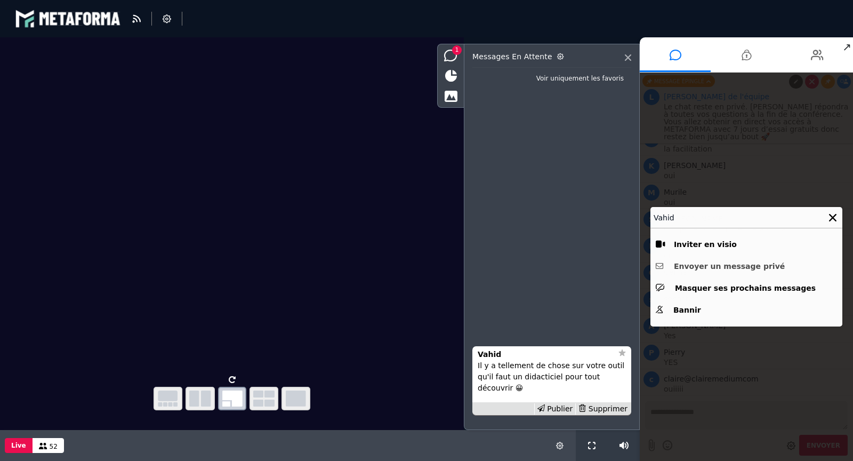
click at [716, 261] on button "Envoyer un message privé" at bounding box center [746, 266] width 181 height 17
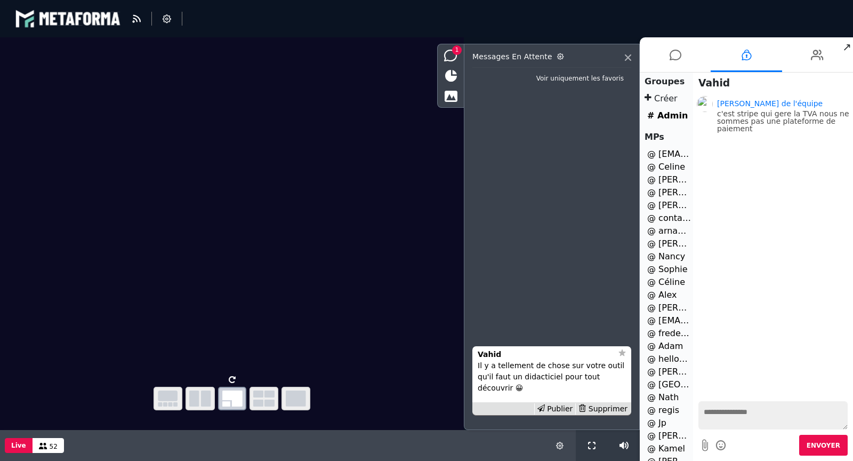
click at [715, 408] on textarea at bounding box center [773, 415] width 149 height 28
type textarea "**********"
click at [670, 54] on icon at bounding box center [676, 55] width 12 height 27
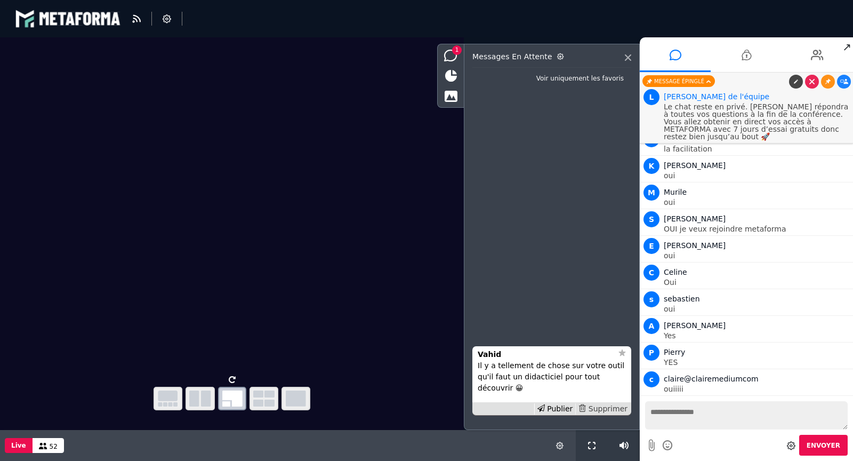
click at [619, 409] on div "Supprimer" at bounding box center [602, 408] width 55 height 11
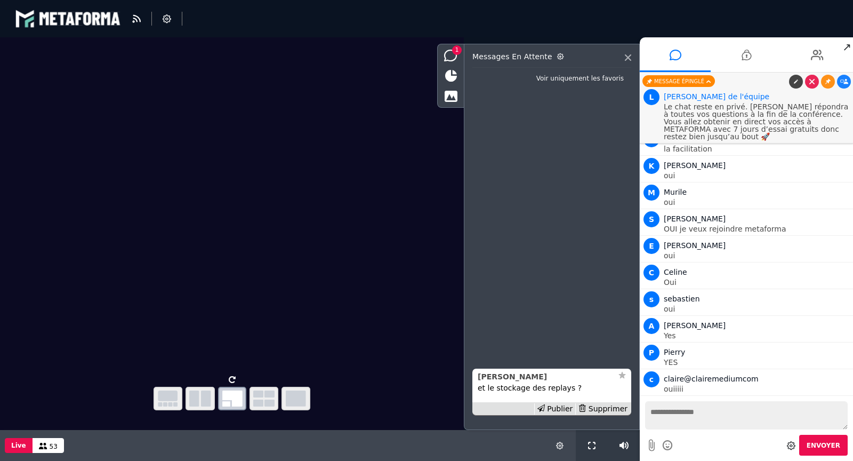
click at [499, 378] on strong "[PERSON_NAME]" at bounding box center [512, 376] width 69 height 9
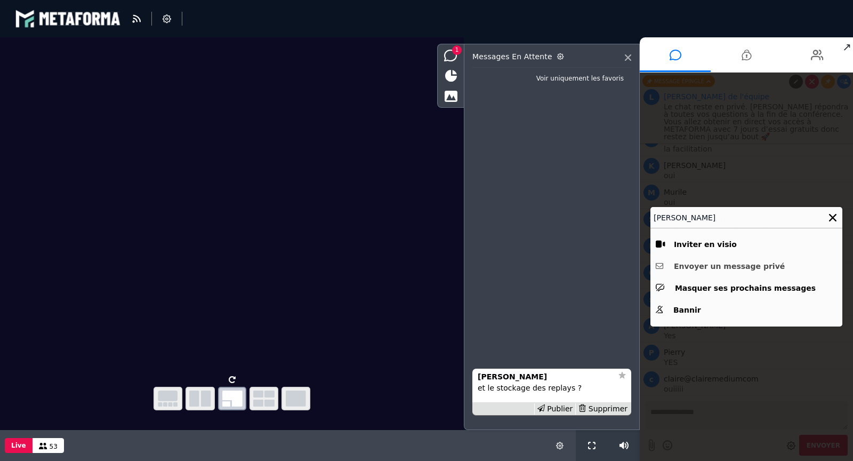
click at [749, 267] on button "Envoyer un message privé" at bounding box center [746, 266] width 181 height 17
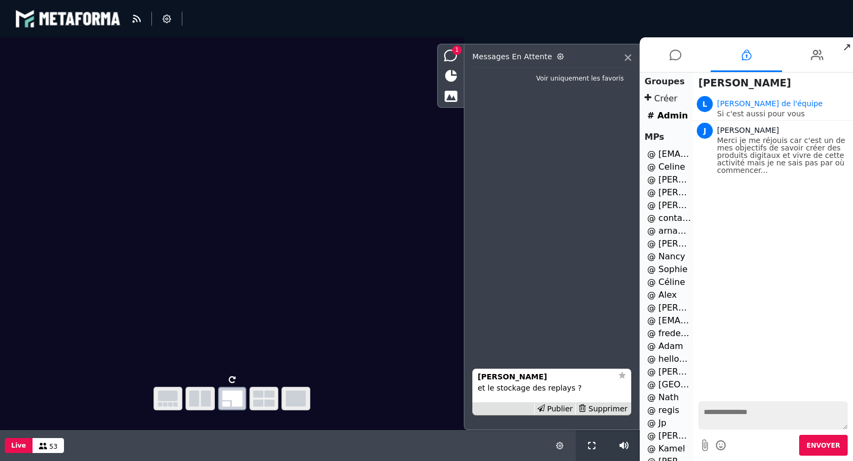
click at [721, 411] on textarea at bounding box center [773, 415] width 149 height 28
type textarea "**********"
click at [618, 409] on div "Supprimer" at bounding box center [602, 408] width 55 height 11
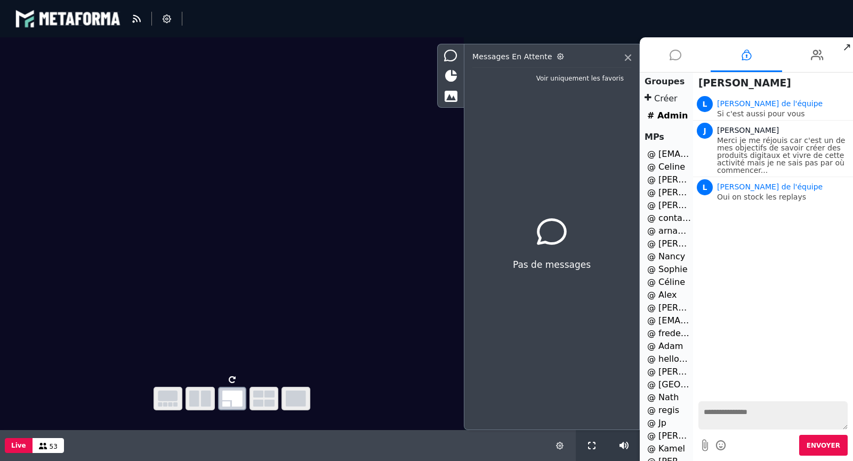
click at [685, 62] on li at bounding box center [675, 54] width 71 height 35
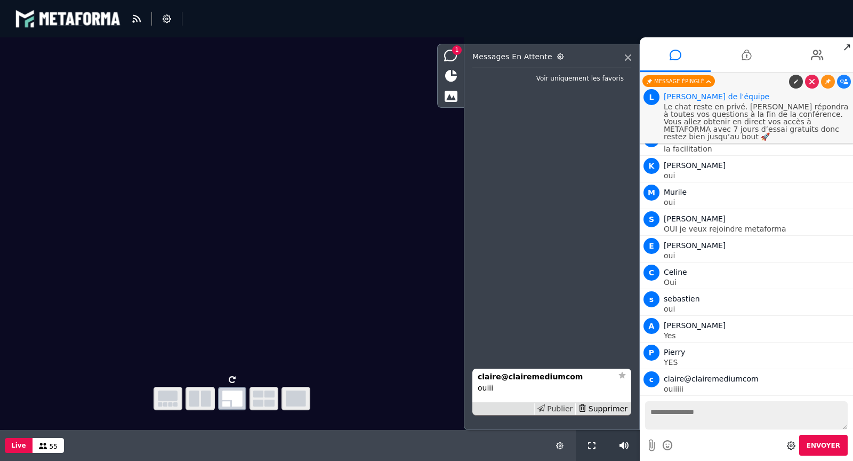
click at [563, 410] on div "Publier" at bounding box center [555, 408] width 42 height 11
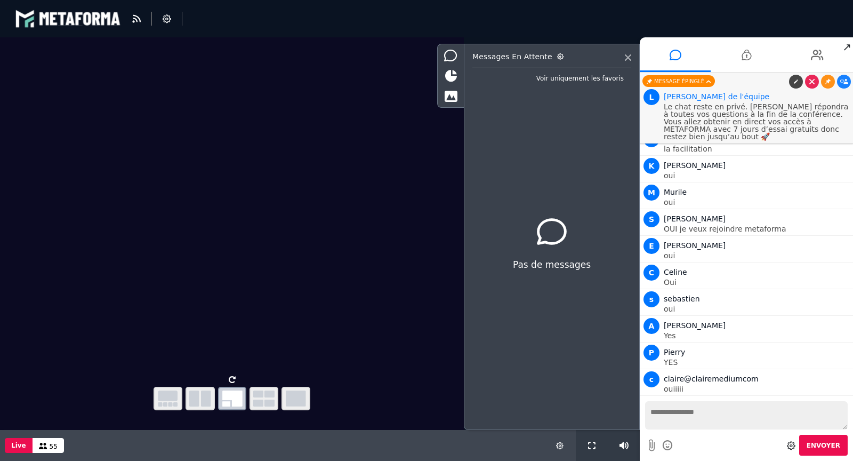
scroll to position [997, 0]
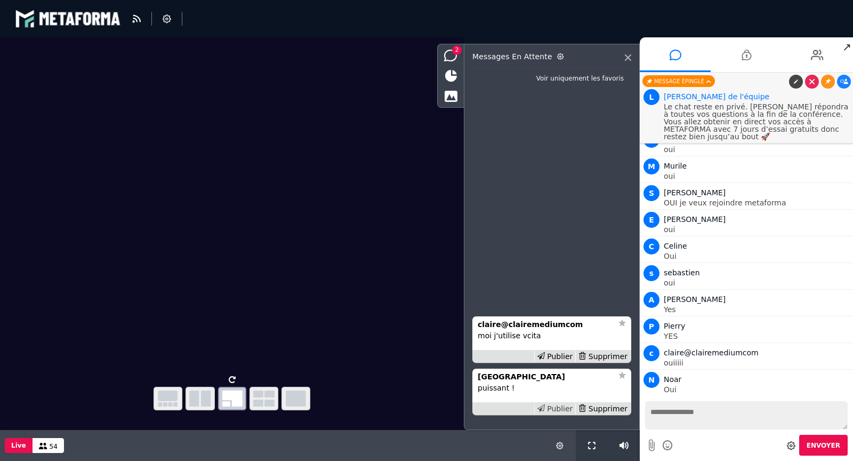
click at [564, 410] on div "Publier" at bounding box center [555, 408] width 42 height 11
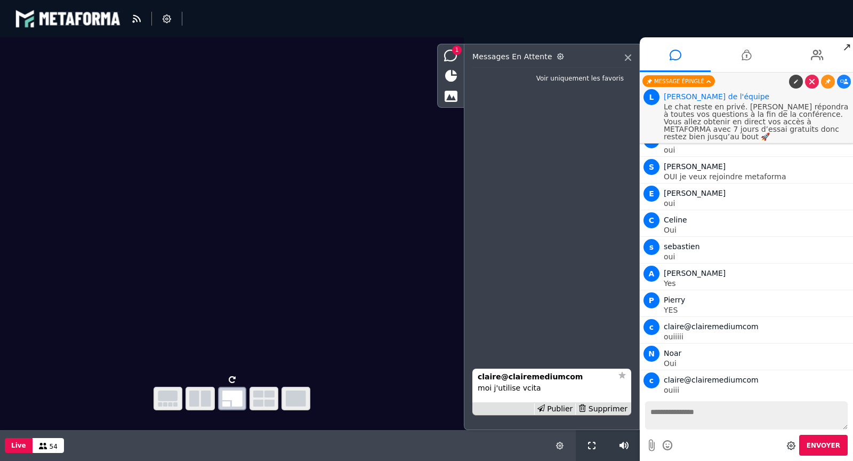
click at [841, 403] on icon at bounding box center [844, 405] width 8 height 5
click at [610, 407] on div "Supprimer" at bounding box center [602, 408] width 55 height 11
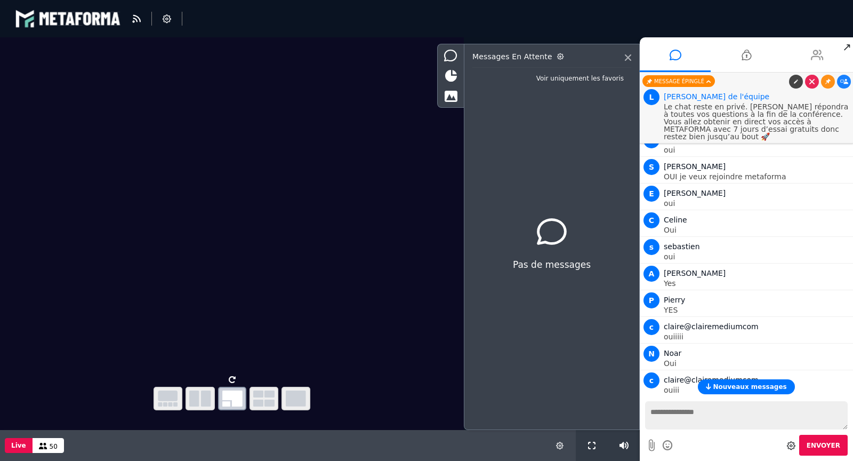
click at [832, 57] on li at bounding box center [817, 54] width 71 height 35
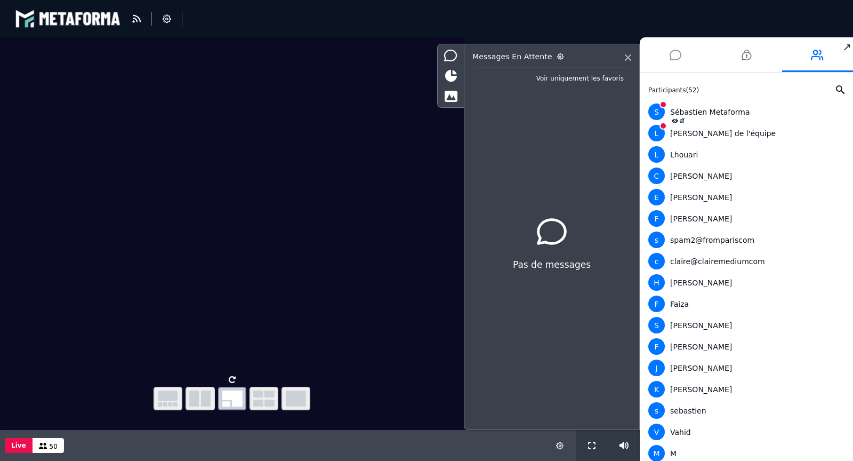
click at [677, 53] on icon at bounding box center [676, 55] width 12 height 27
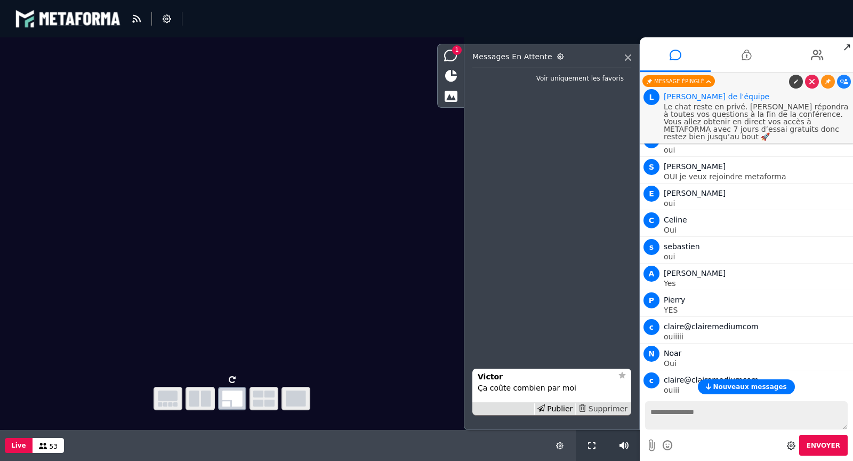
click at [603, 407] on div "Supprimer" at bounding box center [602, 408] width 55 height 11
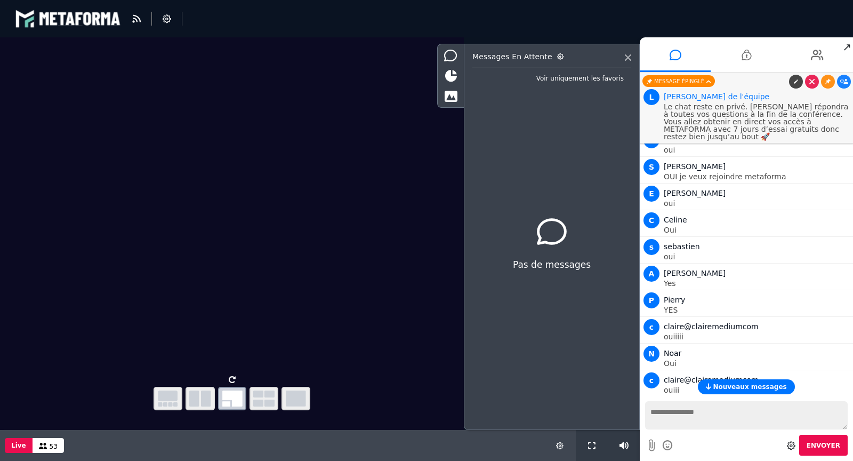
click at [756, 387] on span "Nouveaux messages" at bounding box center [750, 386] width 74 height 7
click at [760, 386] on span "Nouveaux messages" at bounding box center [750, 386] width 74 height 7
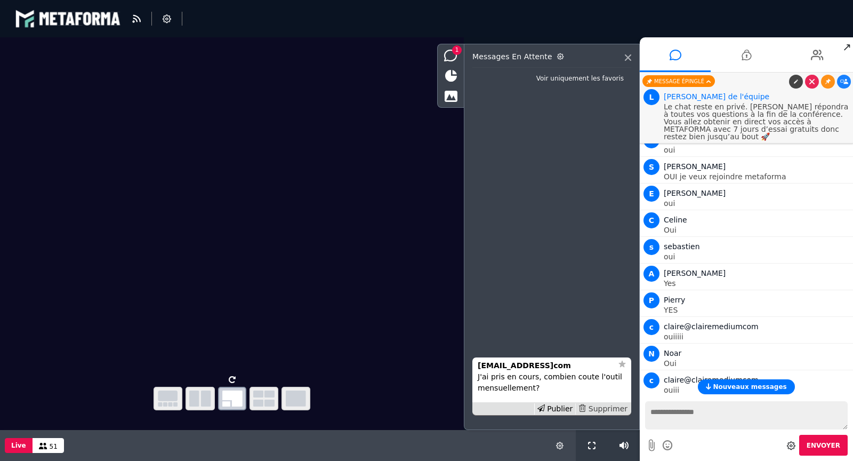
click at [599, 406] on div "Supprimer" at bounding box center [602, 408] width 55 height 11
click at [554, 409] on div "Publier" at bounding box center [555, 408] width 42 height 11
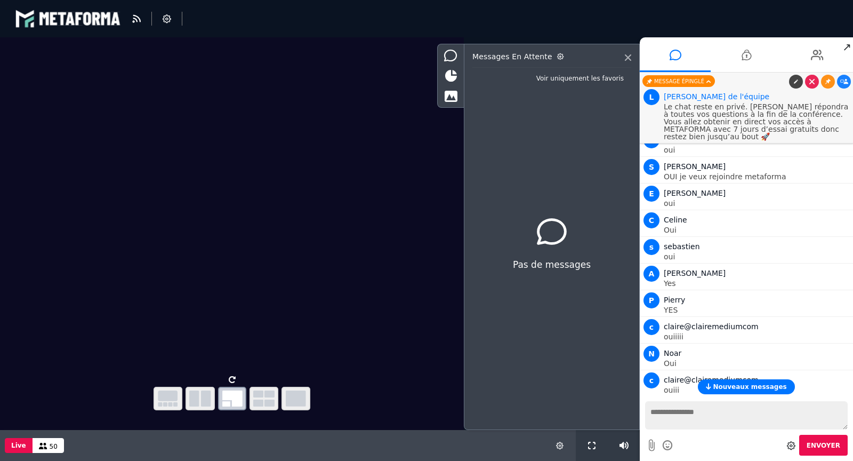
scroll to position [1049, 0]
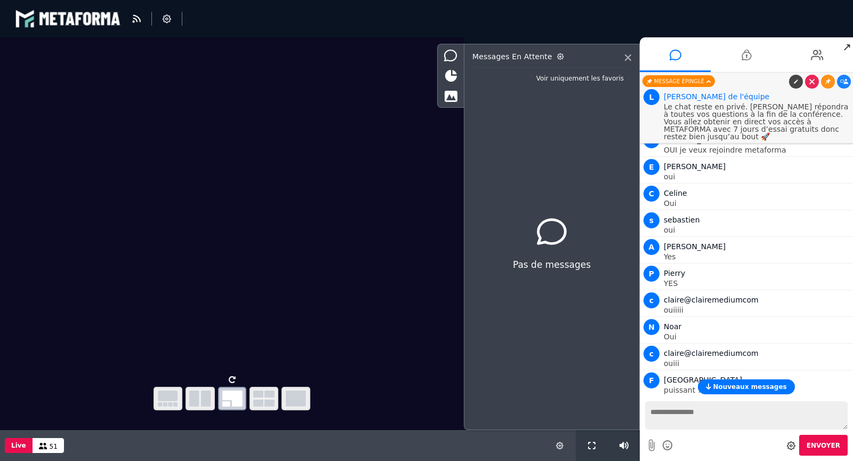
click at [840, 403] on icon at bounding box center [844, 405] width 8 height 5
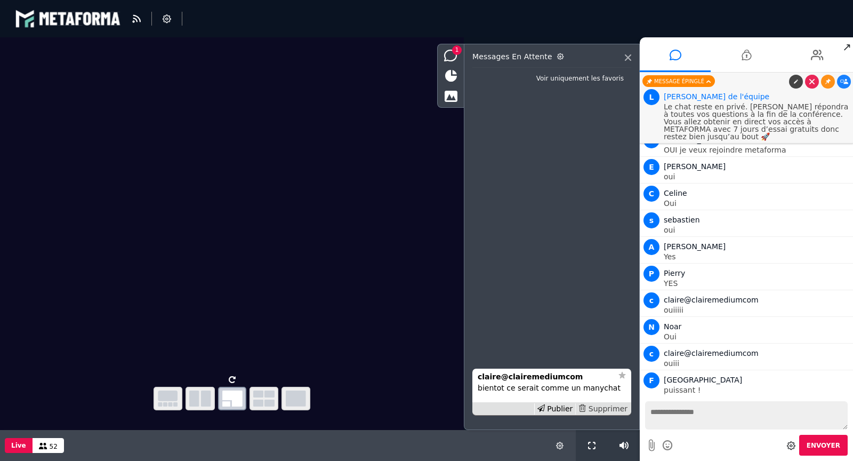
click at [608, 408] on div "Supprimer" at bounding box center [602, 408] width 55 height 11
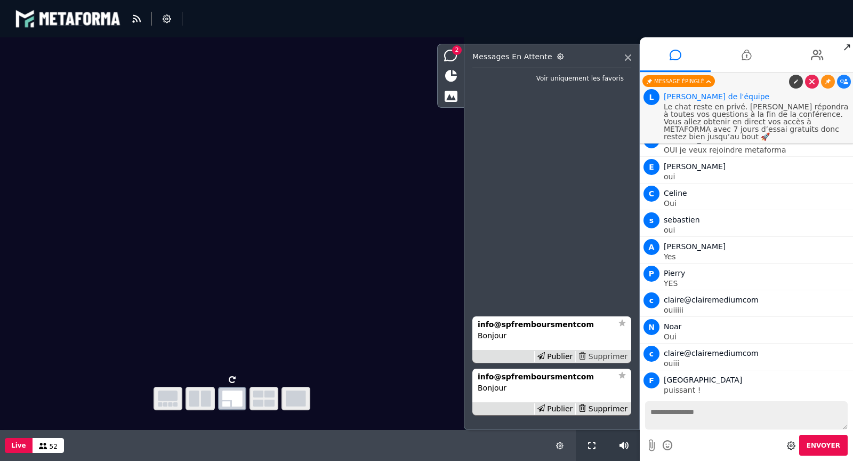
click at [619, 357] on div "Supprimer" at bounding box center [602, 356] width 55 height 11
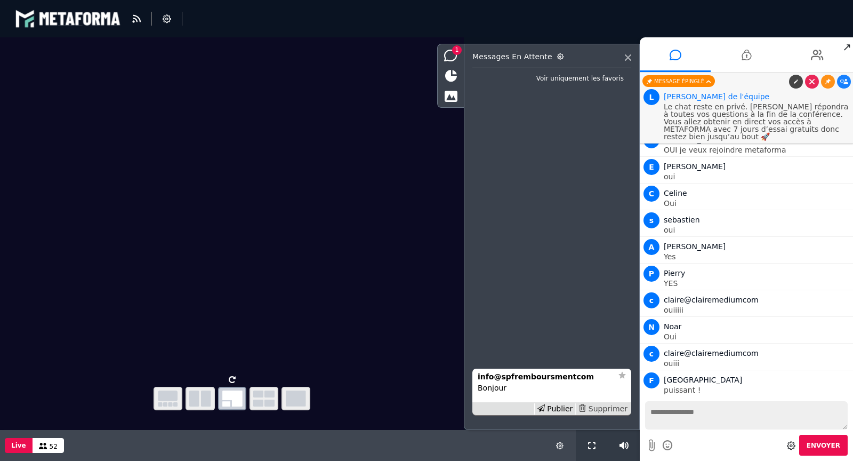
click at [606, 408] on div "Supprimer" at bounding box center [602, 408] width 55 height 11
click at [559, 408] on div "Publier" at bounding box center [555, 408] width 42 height 11
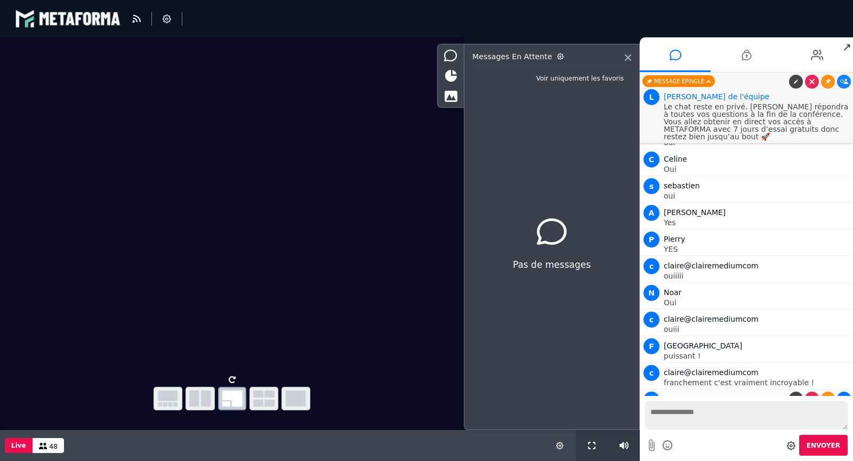
click at [837, 391] on link at bounding box center [844, 398] width 14 height 14
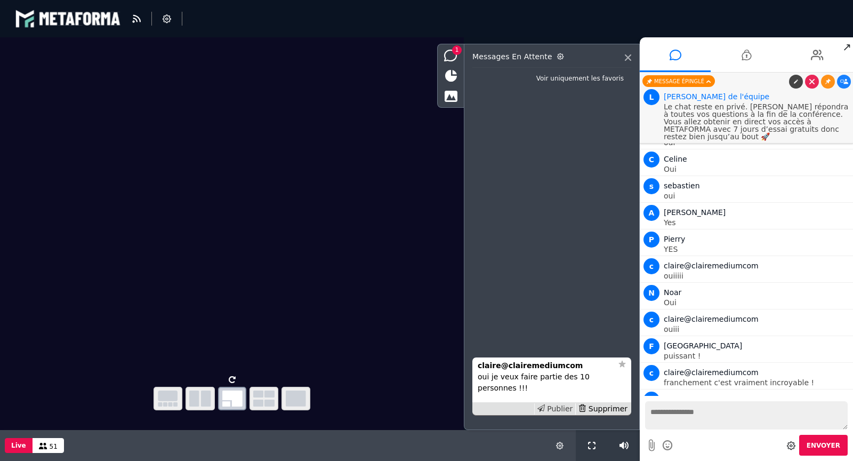
click at [557, 406] on div "Publier" at bounding box center [555, 408] width 42 height 11
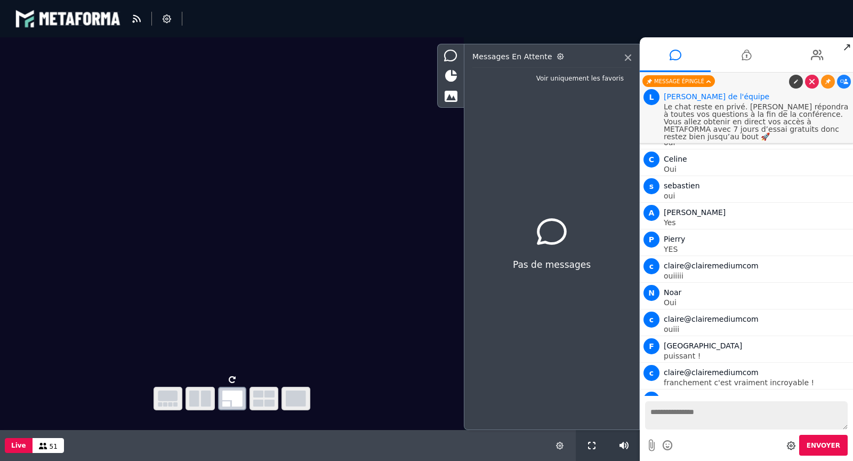
scroll to position [1110, 0]
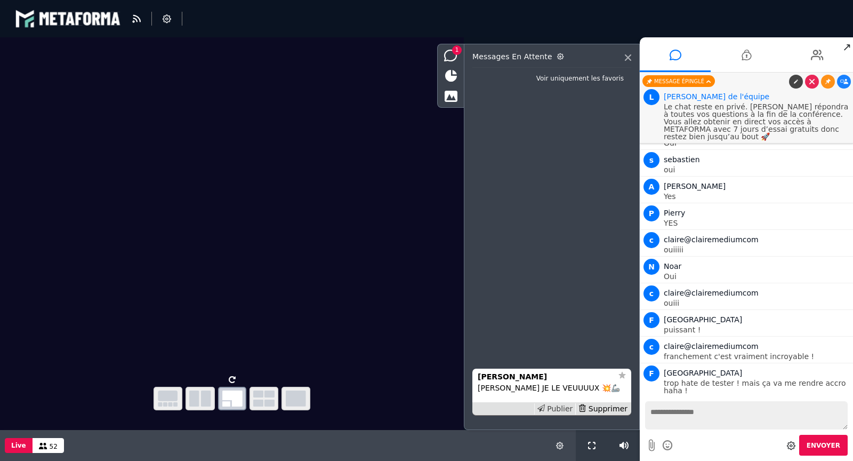
click at [561, 406] on div "Publier" at bounding box center [555, 408] width 42 height 11
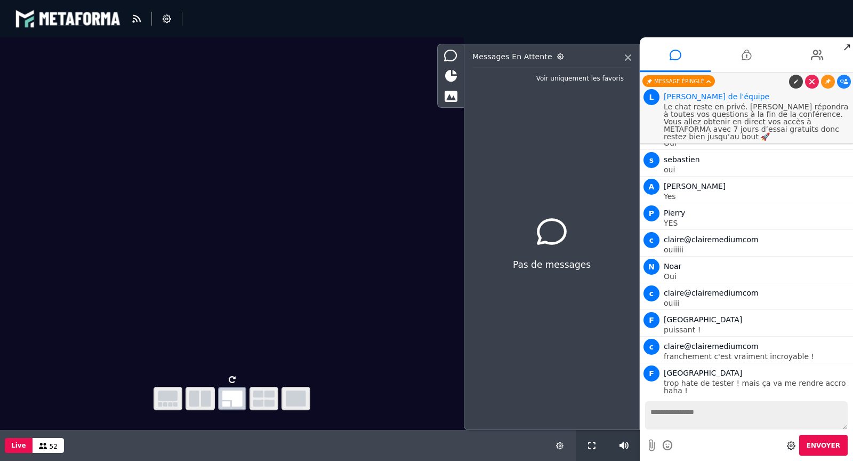
scroll to position [1136, 0]
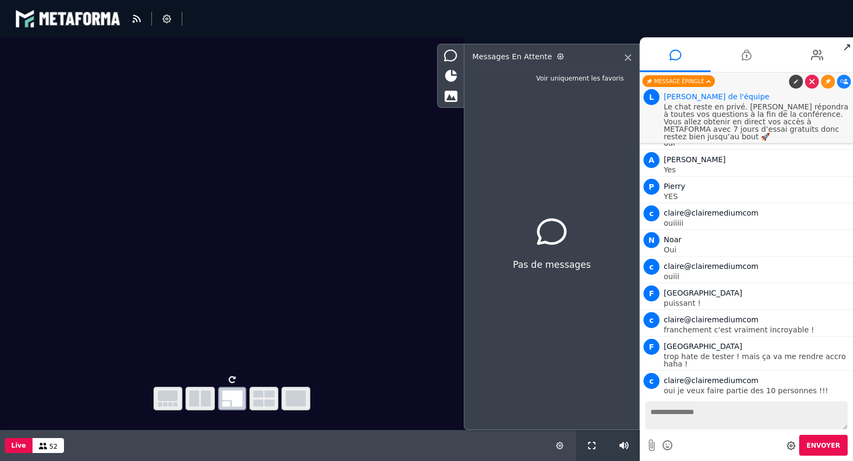
click at [840, 404] on icon at bounding box center [844, 406] width 8 height 5
click at [659, 411] on textarea at bounding box center [746, 415] width 203 height 28
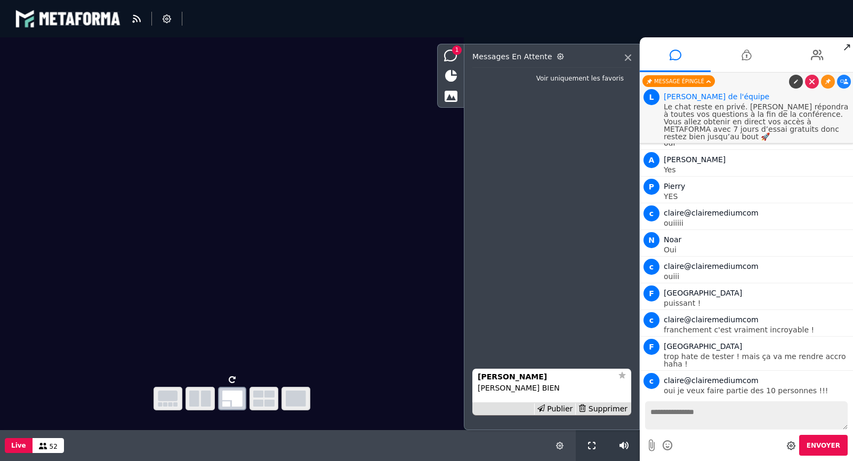
click at [686, 415] on textarea at bounding box center [746, 415] width 203 height 28
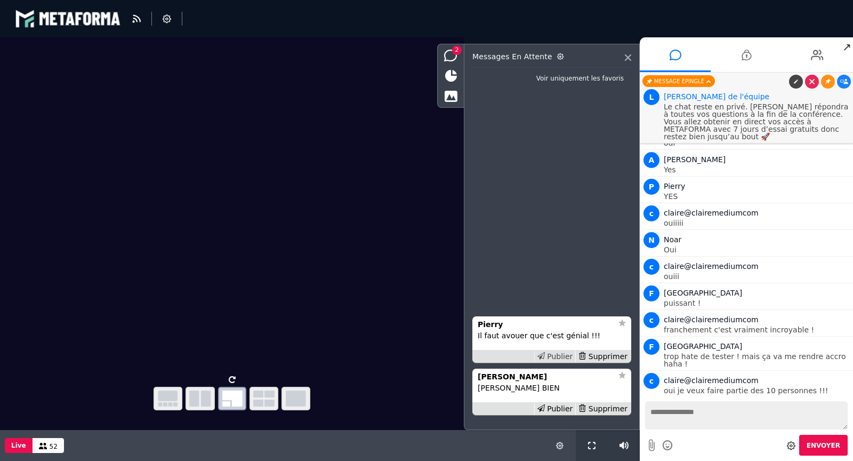
click at [552, 354] on div "Publier" at bounding box center [555, 356] width 42 height 11
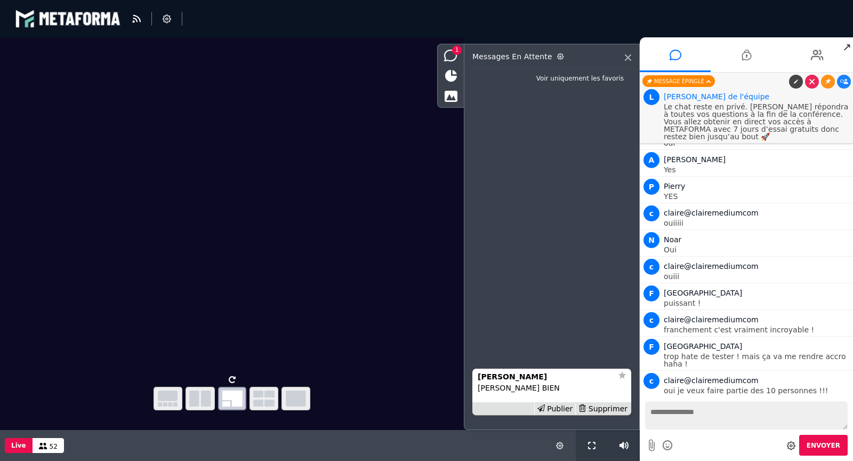
scroll to position [1163, 0]
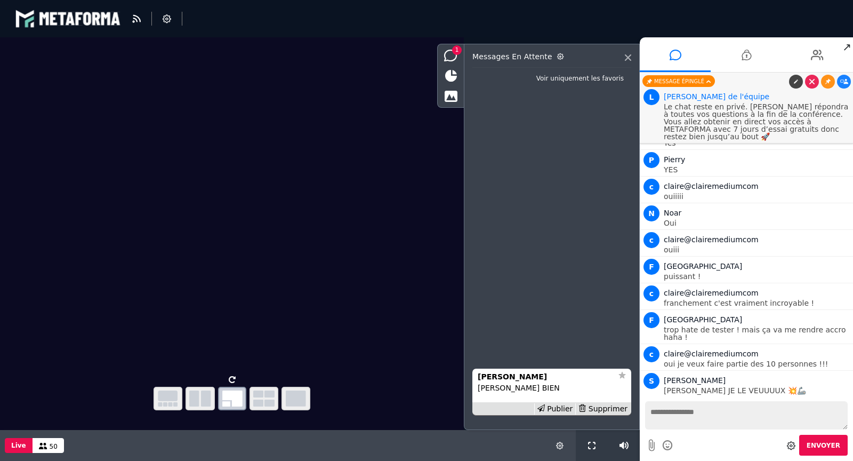
click at [840, 404] on icon at bounding box center [844, 406] width 8 height 5
click at [686, 417] on textarea at bounding box center [746, 415] width 203 height 28
paste textarea "**********"
type textarea "**********"
click at [812, 81] on icon at bounding box center [811, 81] width 5 height 5
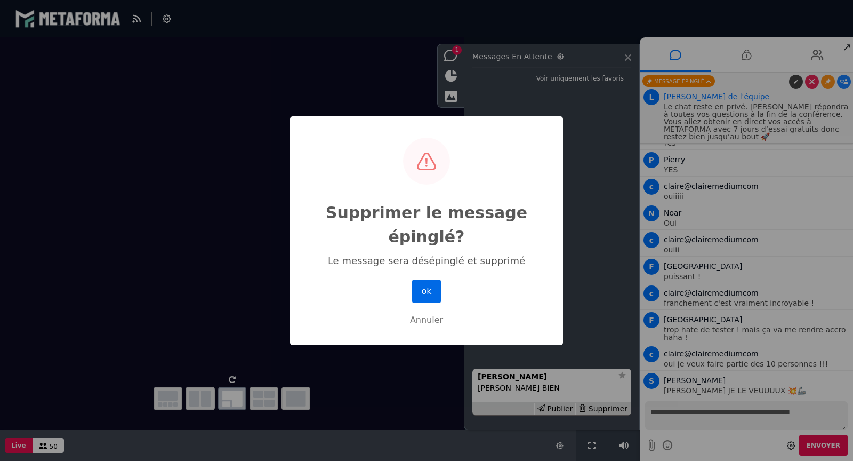
click at [430, 290] on button "ok" at bounding box center [426, 290] width 29 height 23
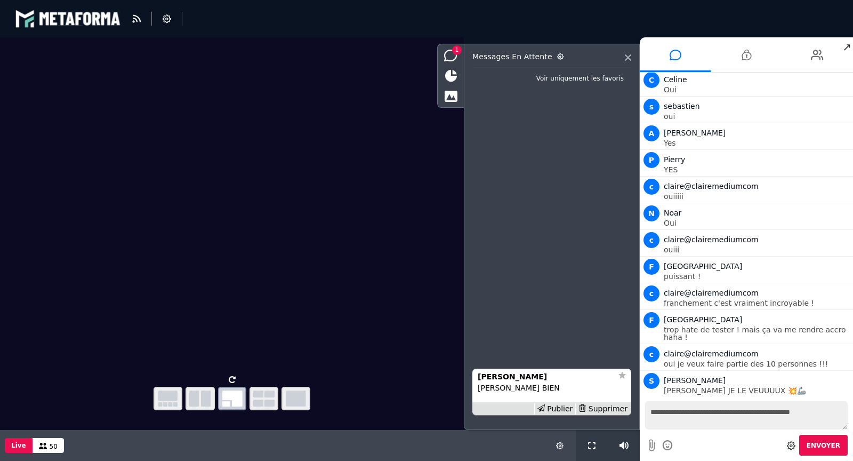
click at [830, 411] on textarea "**********" at bounding box center [746, 415] width 203 height 28
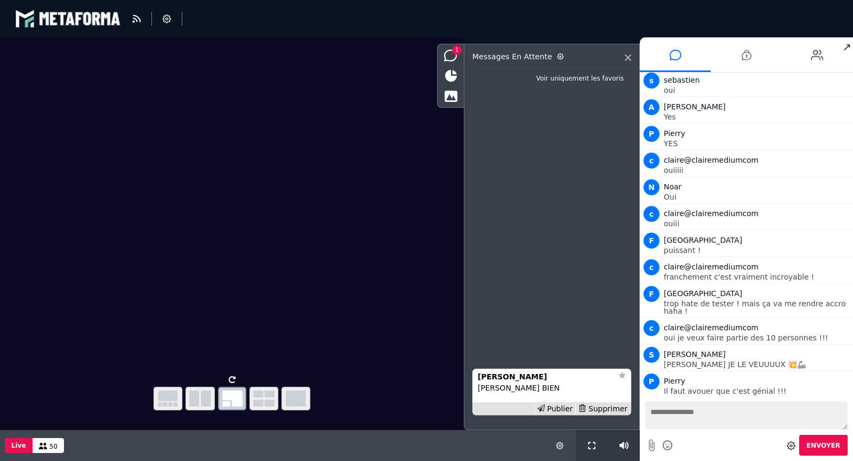
click at [826, 404] on icon at bounding box center [827, 406] width 5 height 5
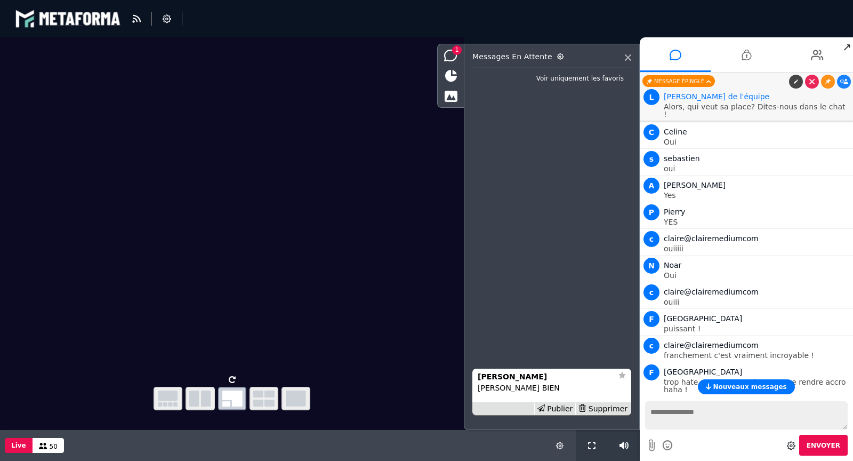
scroll to position [1163, 0]
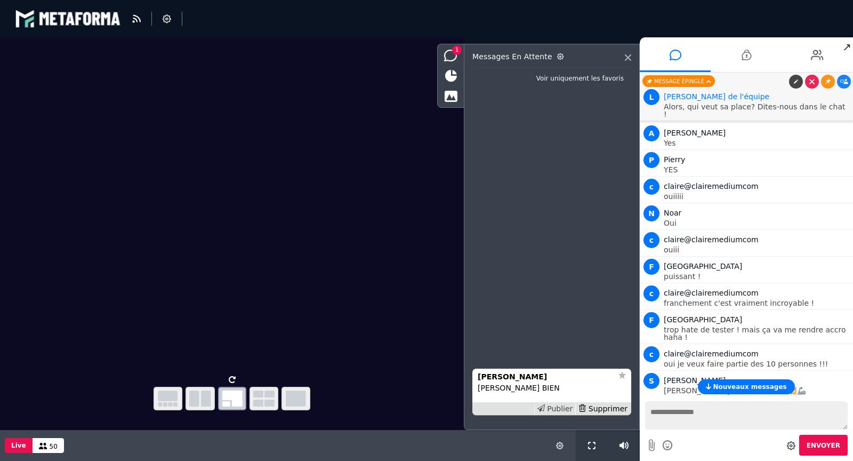
click at [554, 411] on div "Publier" at bounding box center [555, 408] width 42 height 11
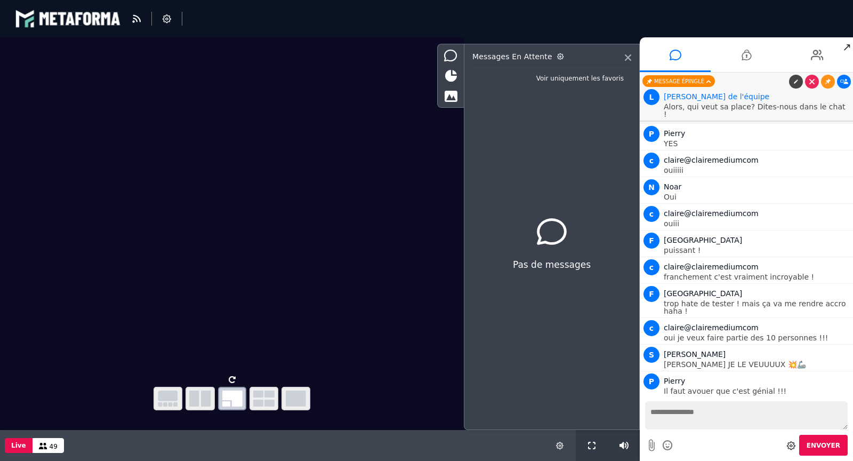
click at [845, 82] on icon at bounding box center [844, 81] width 8 height 5
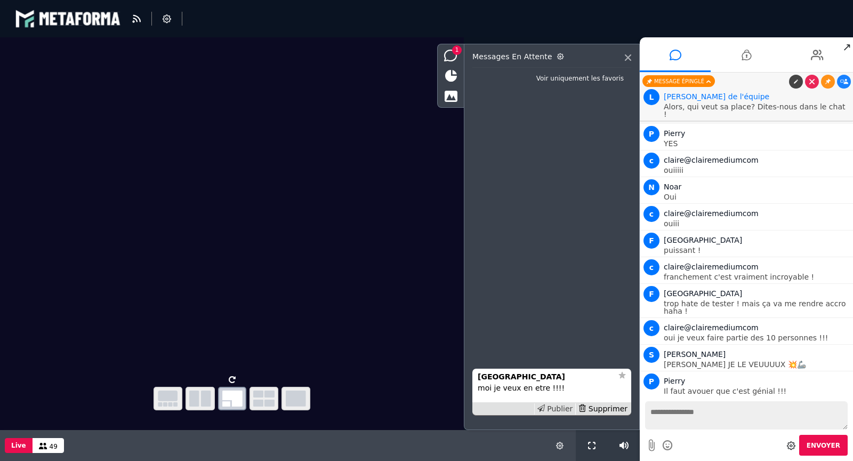
click at [566, 406] on div "Publier" at bounding box center [555, 408] width 42 height 11
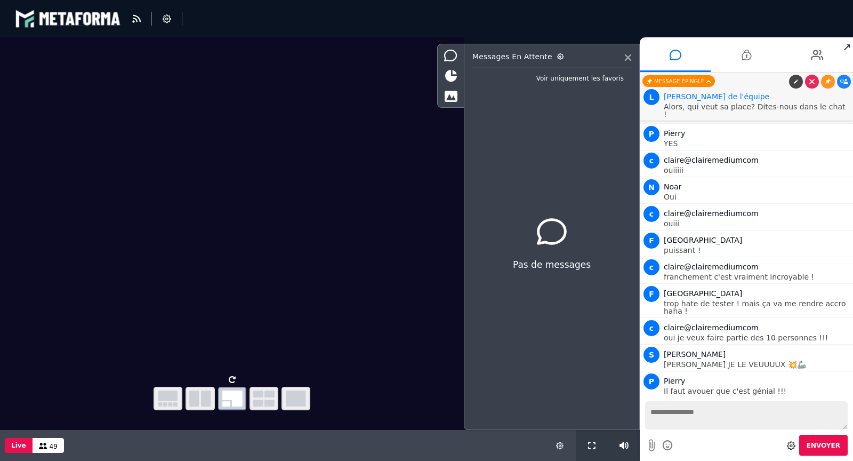
scroll to position [1216, 0]
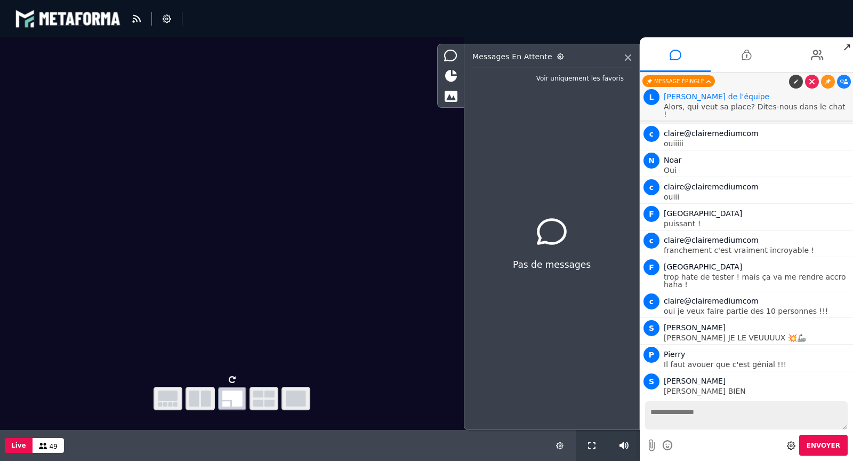
click at [839, 400] on link at bounding box center [844, 407] width 14 height 14
click at [841, 324] on icon at bounding box center [844, 326] width 8 height 5
click at [814, 83] on icon at bounding box center [811, 81] width 5 height 5
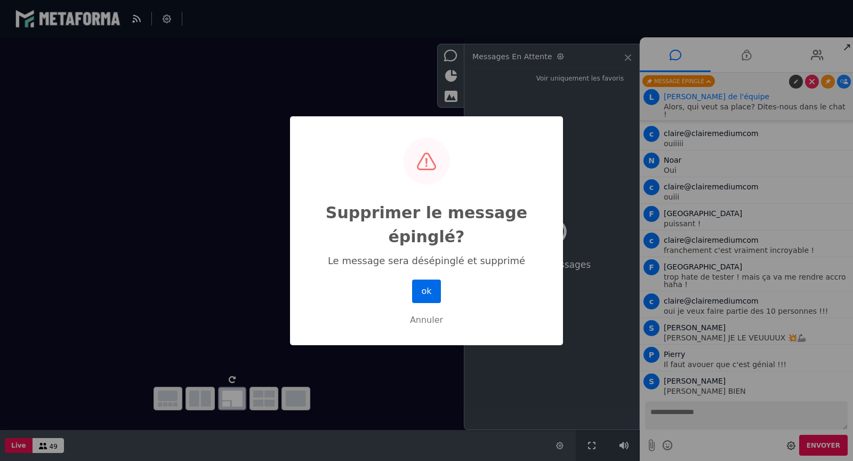
click at [431, 291] on button "ok" at bounding box center [426, 290] width 29 height 23
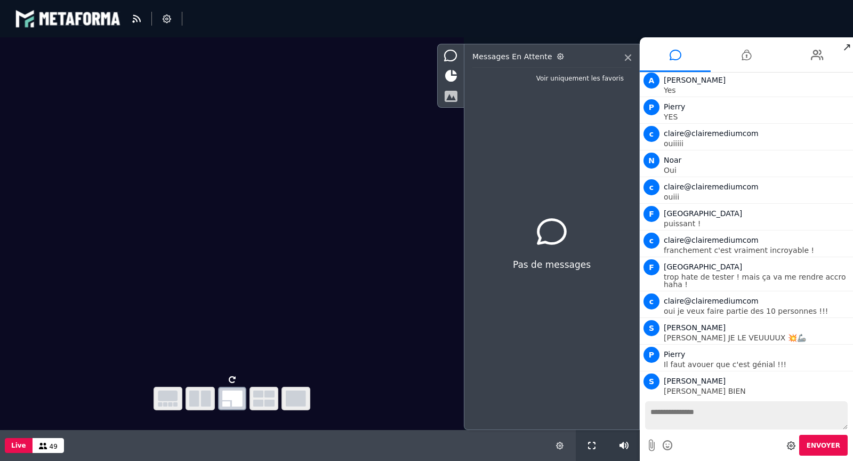
click at [454, 94] on icon at bounding box center [450, 96] width 13 height 12
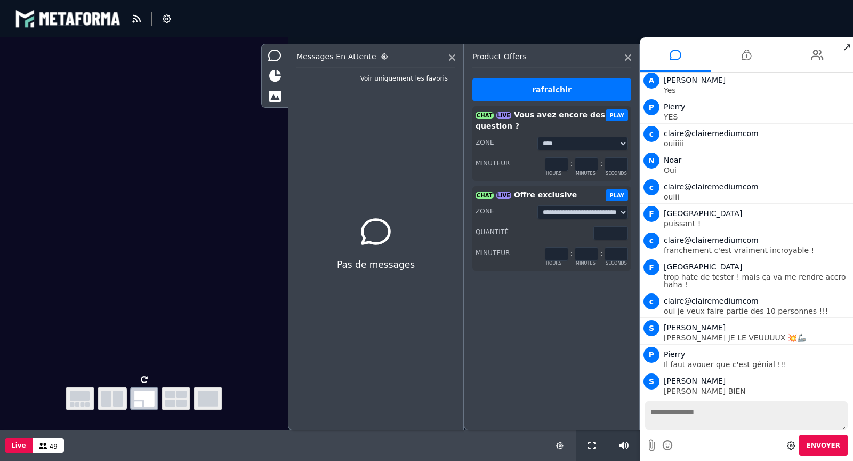
click at [613, 195] on button "PLAY" at bounding box center [617, 195] width 22 height 12
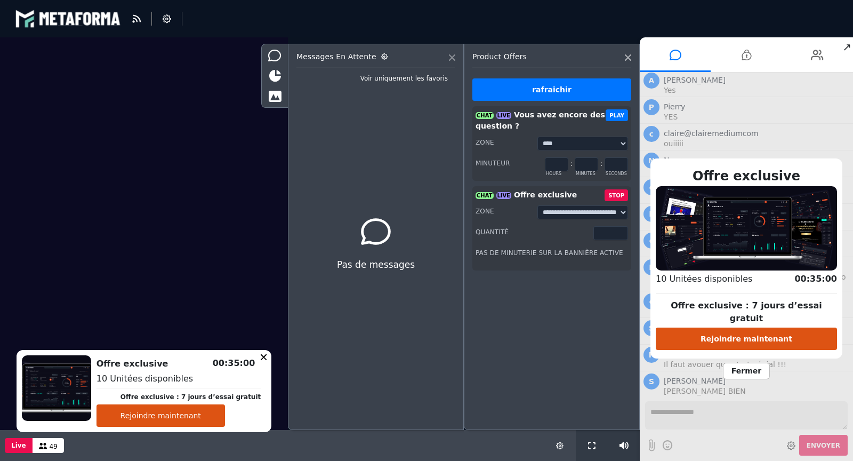
click at [451, 58] on icon at bounding box center [452, 57] width 6 height 6
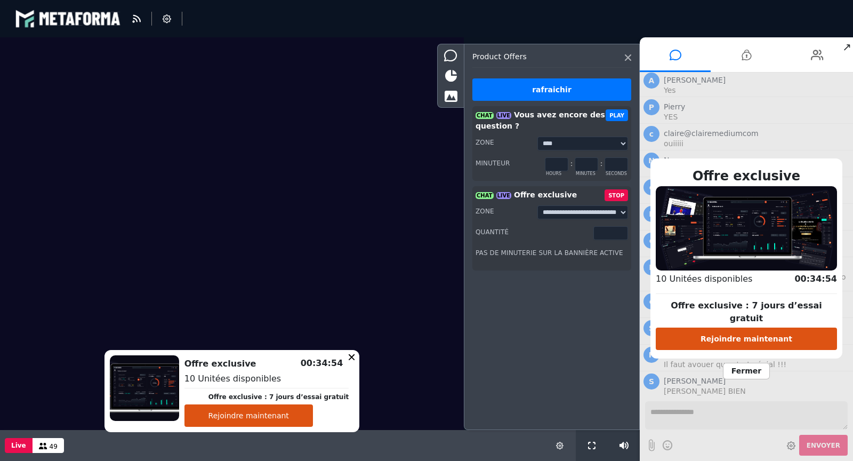
click at [738, 365] on span "Fermer" at bounding box center [746, 371] width 47 height 17
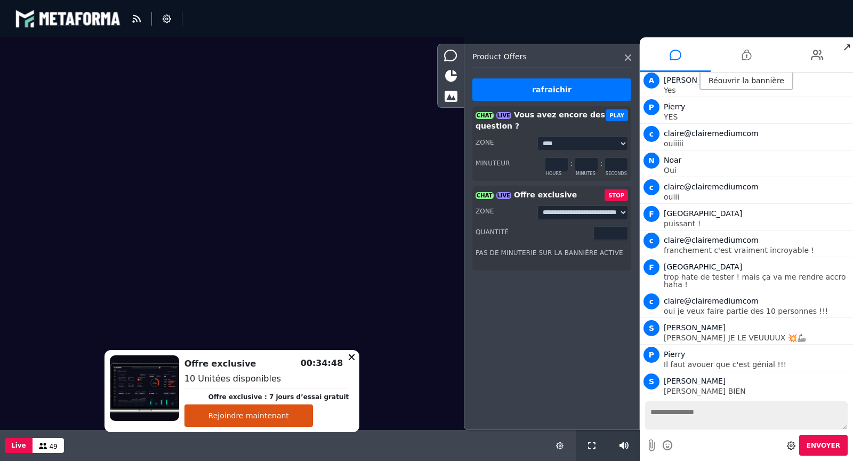
click at [678, 413] on textarea at bounding box center [746, 415] width 203 height 28
paste textarea "**********"
type textarea "**********"
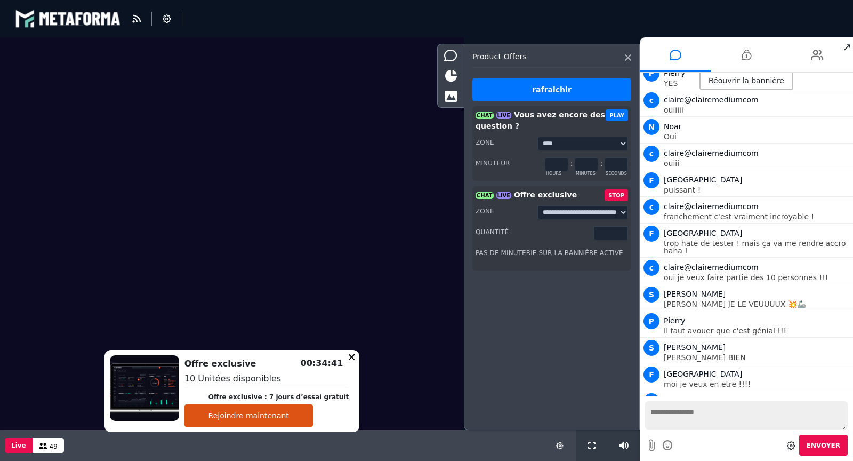
click at [737, 79] on div "Réouvrir la bannière" at bounding box center [747, 82] width 94 height 18
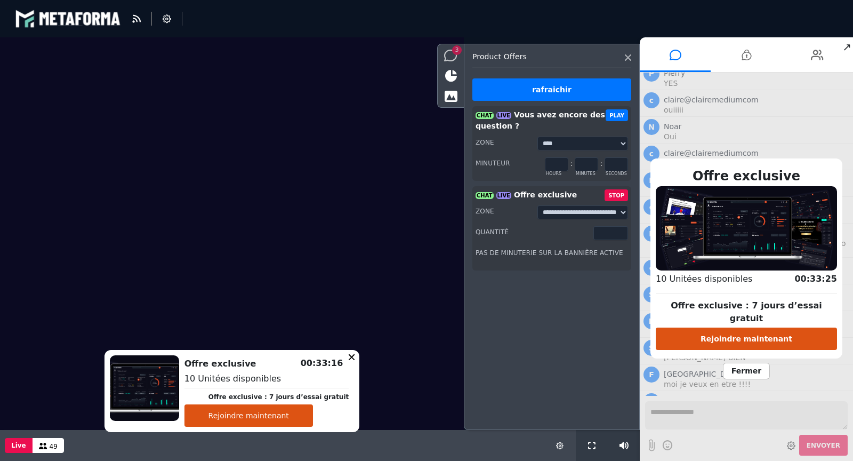
click at [456, 61] on div "3" at bounding box center [451, 55] width 26 height 18
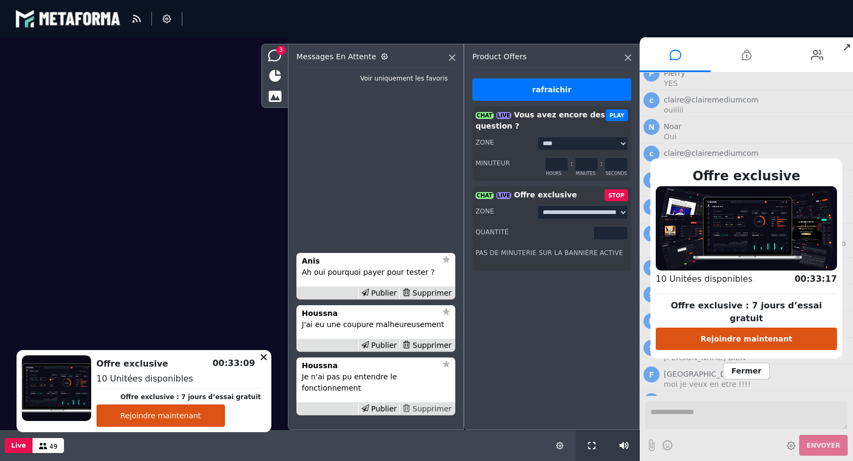
click at [425, 407] on div "Supprimer" at bounding box center [426, 408] width 55 height 11
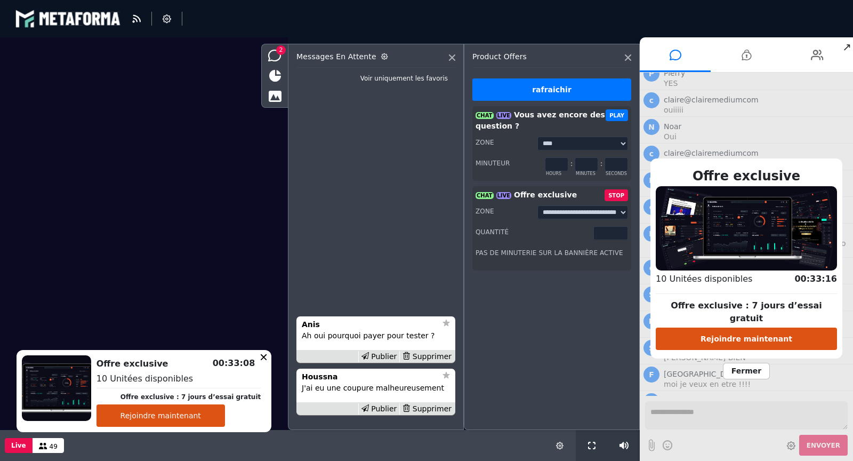
click at [425, 407] on div "Supprimer" at bounding box center [426, 408] width 55 height 11
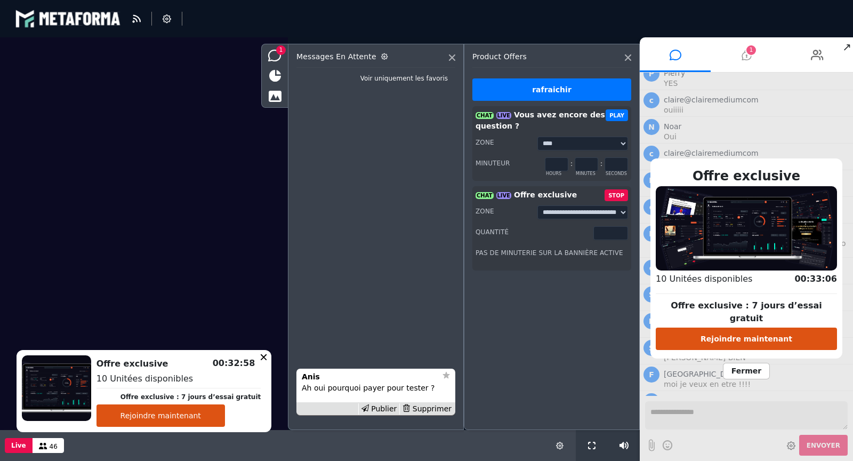
click at [756, 59] on li "1" at bounding box center [746, 54] width 71 height 35
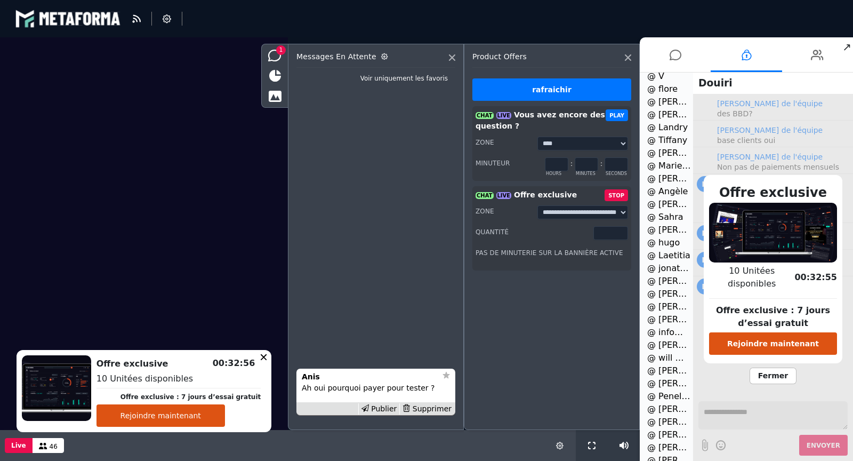
scroll to position [1233, 0]
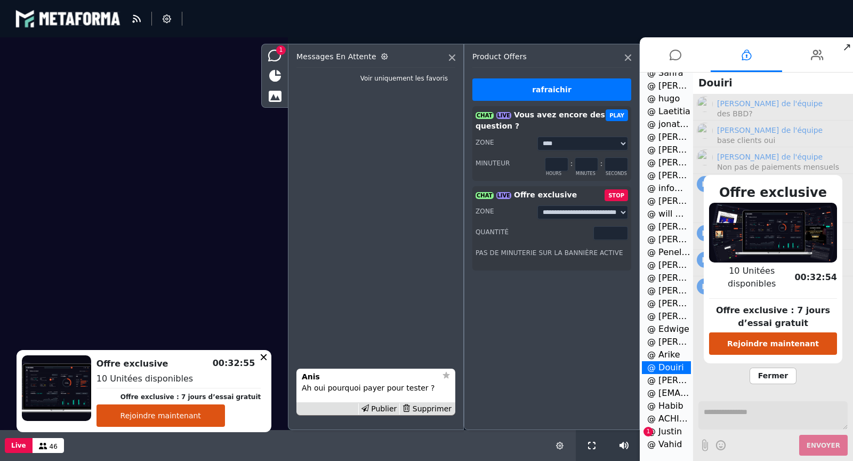
click at [663, 430] on li "@ Justin 1" at bounding box center [666, 431] width 49 height 13
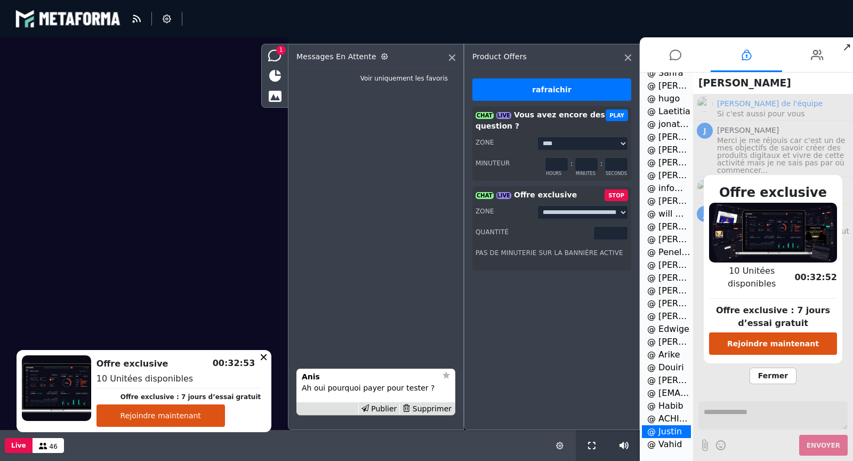
click at [776, 367] on span "Fermer" at bounding box center [773, 375] width 47 height 17
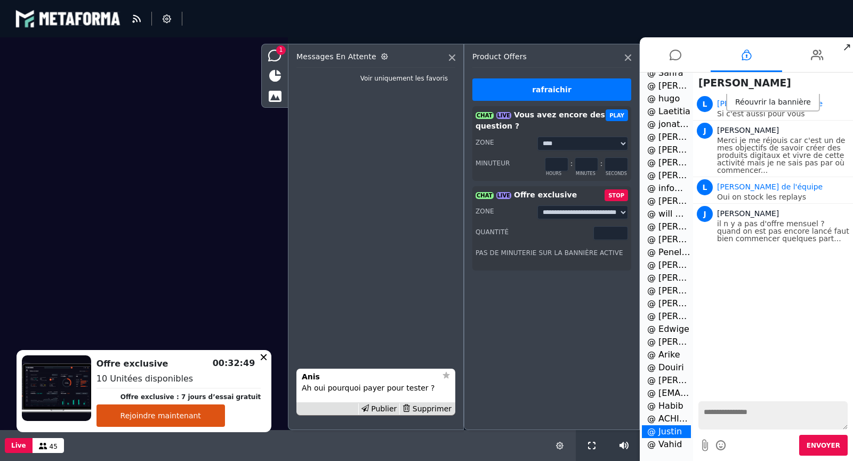
click at [732, 422] on textarea at bounding box center [773, 415] width 149 height 28
type textarea "**********"
click at [821, 439] on button "Envoyer" at bounding box center [823, 445] width 49 height 21
click at [674, 51] on icon at bounding box center [676, 55] width 12 height 27
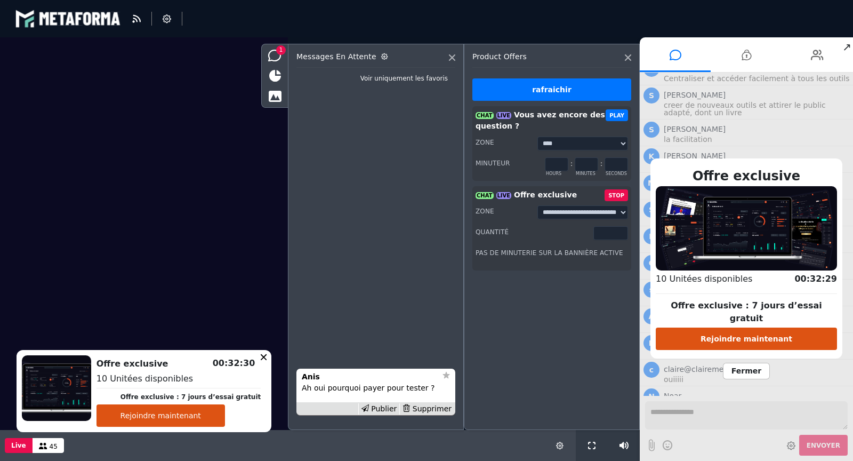
scroll to position [966, 0]
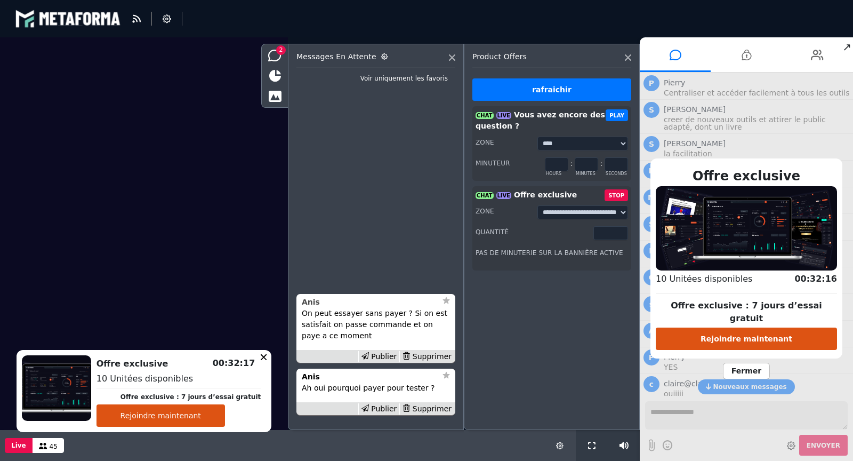
click at [315, 302] on strong "Anis" at bounding box center [311, 302] width 18 height 9
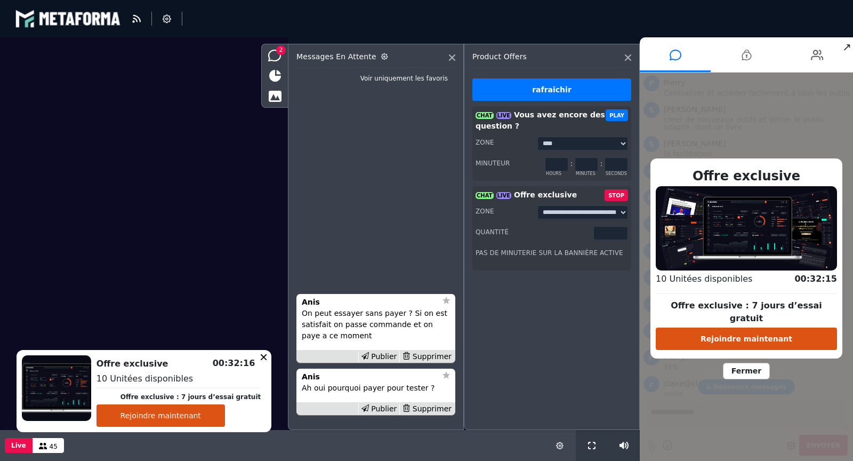
click at [755, 365] on span "Fermer" at bounding box center [746, 371] width 47 height 17
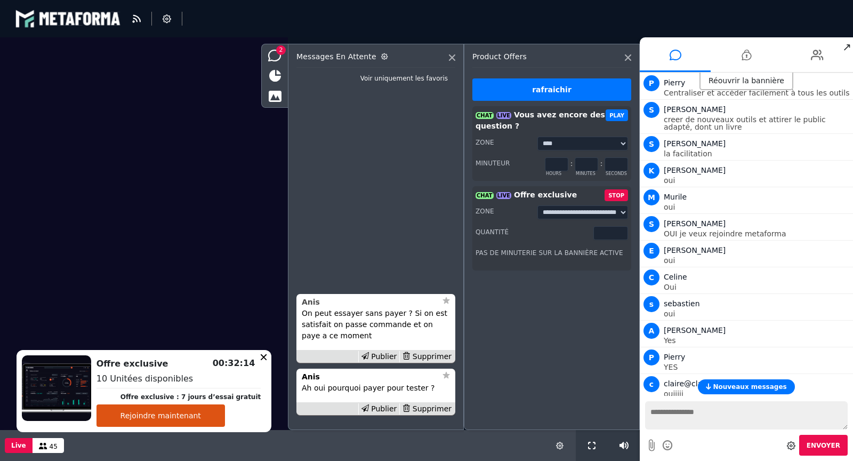
click at [322, 302] on div "Anis" at bounding box center [369, 301] width 135 height 11
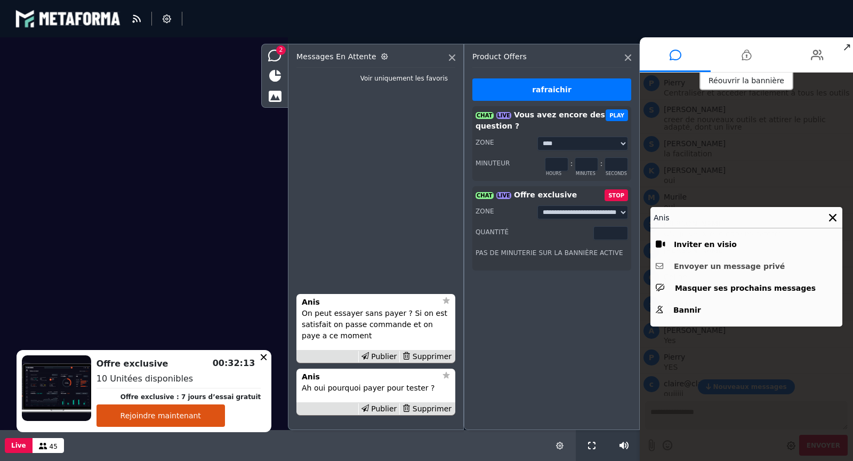
click at [731, 268] on button "Envoyer un message privé" at bounding box center [746, 266] width 181 height 17
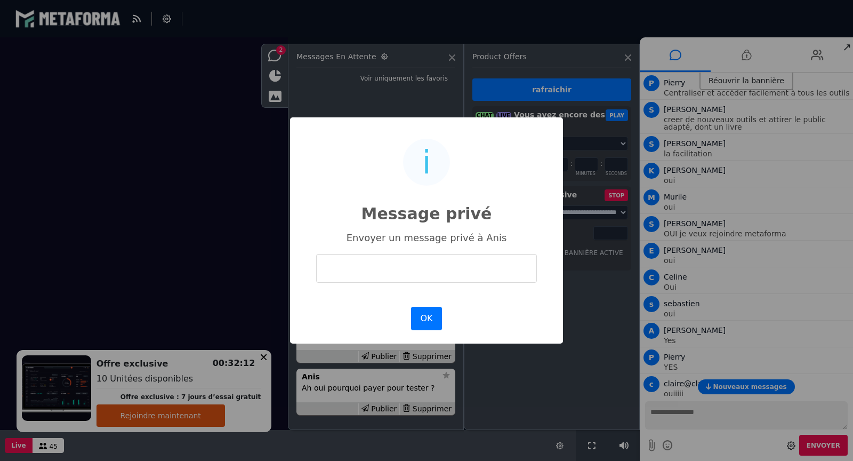
click at [472, 254] on input "text" at bounding box center [426, 268] width 221 height 28
type input "**********"
click at [436, 312] on button "OK" at bounding box center [426, 318] width 31 height 23
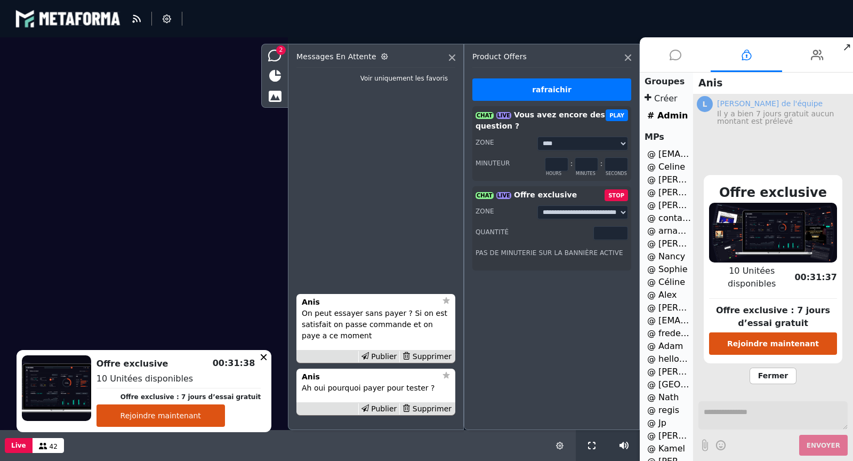
click at [684, 58] on li at bounding box center [675, 54] width 71 height 35
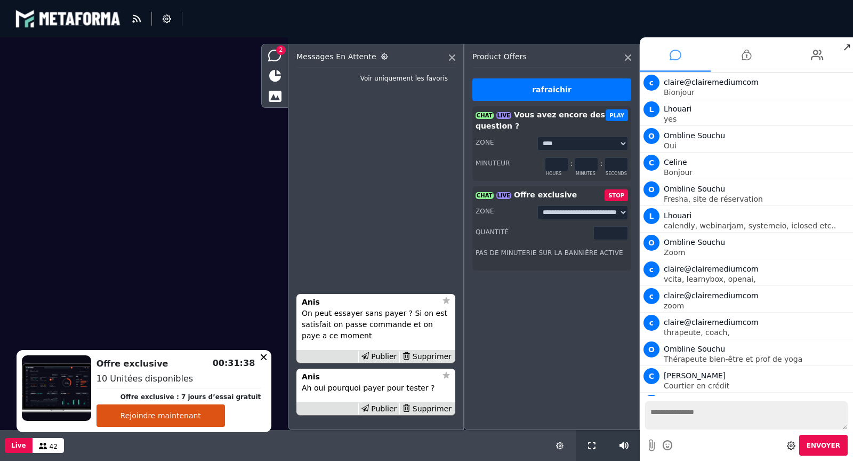
scroll to position [1249, 0]
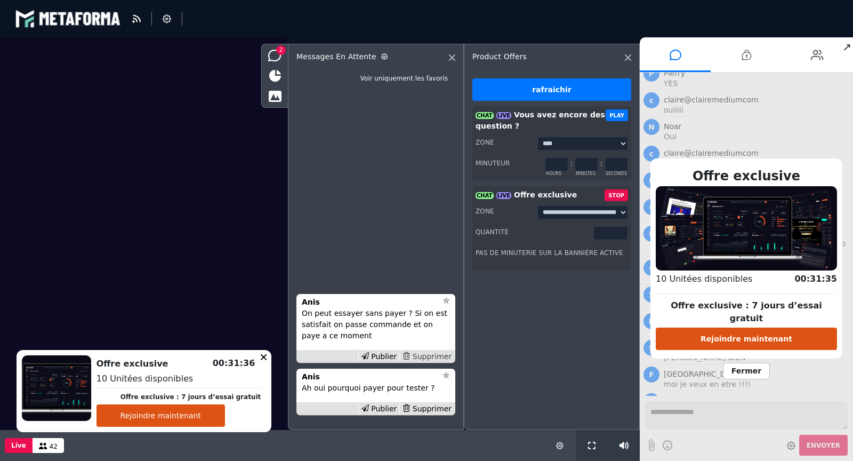
click at [435, 354] on div "Supprimer" at bounding box center [426, 356] width 55 height 11
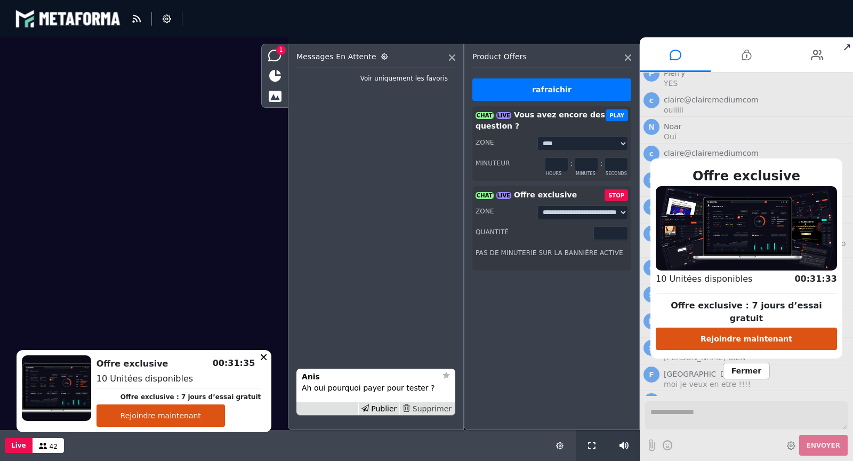
click at [432, 408] on div "Supprimer" at bounding box center [426, 408] width 55 height 11
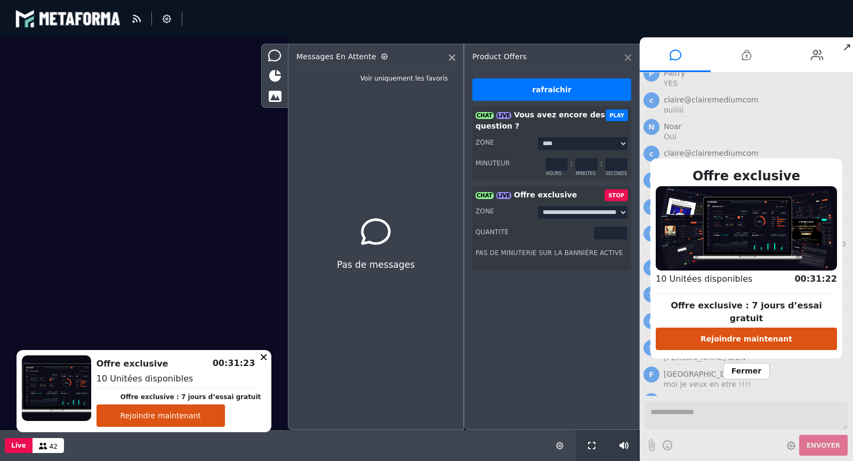
click at [630, 56] on icon at bounding box center [628, 57] width 6 height 6
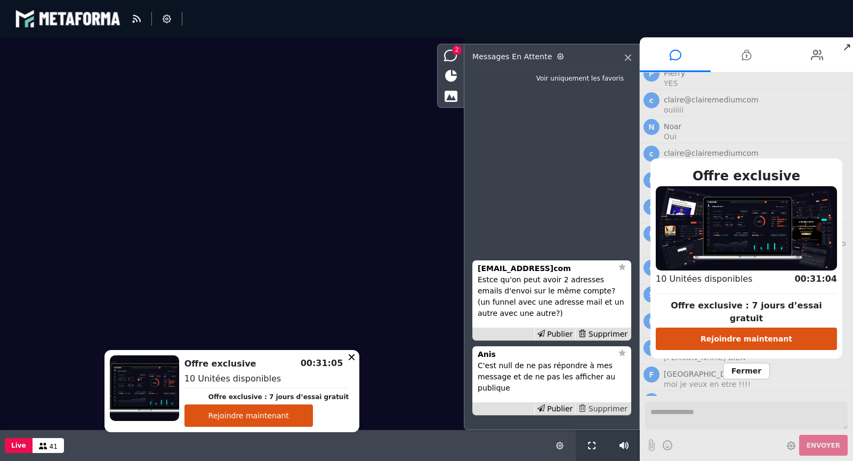
click at [605, 407] on div "Supprimer" at bounding box center [602, 408] width 55 height 11
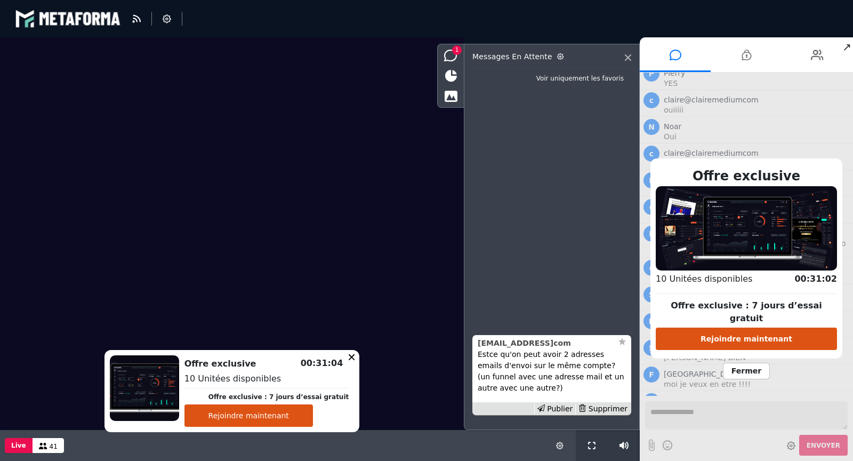
click at [518, 339] on strong "[EMAIL_ADDRESS]com" at bounding box center [524, 343] width 93 height 9
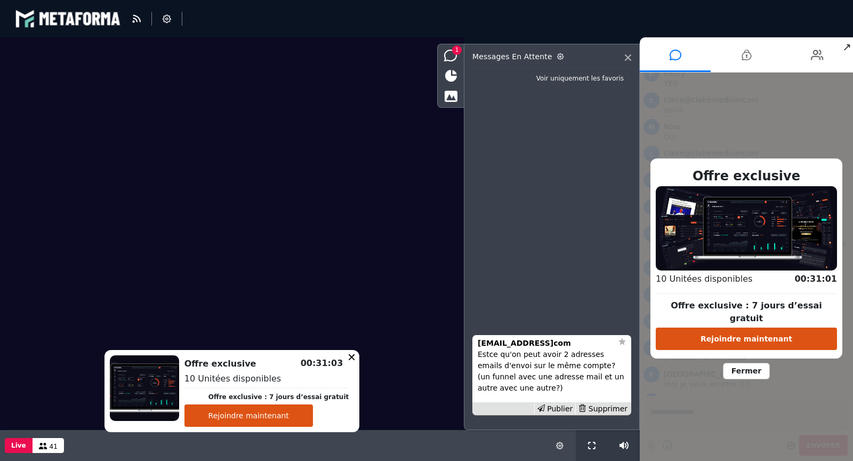
click at [744, 366] on span "Fermer" at bounding box center [746, 371] width 47 height 17
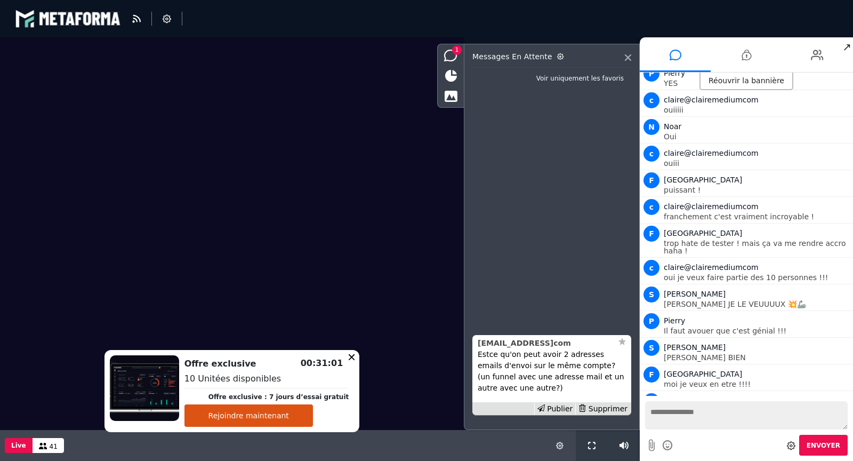
click at [511, 344] on strong "[EMAIL_ADDRESS]com" at bounding box center [524, 343] width 93 height 9
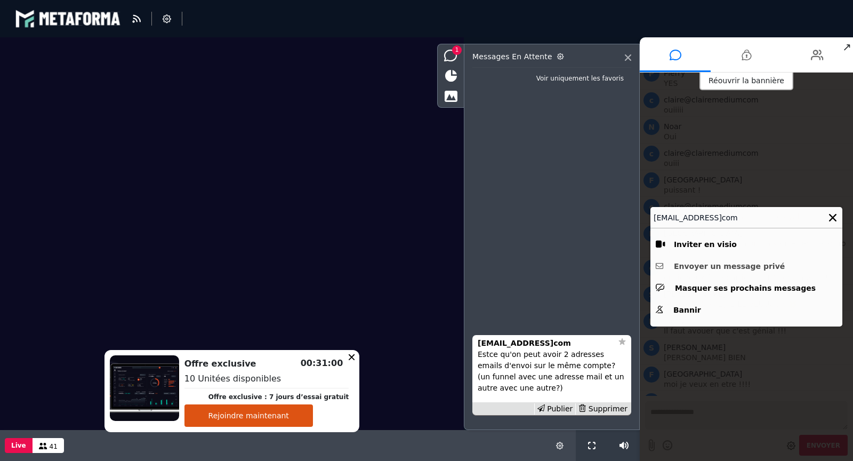
click at [686, 266] on button "Envoyer un message privé" at bounding box center [746, 266] width 181 height 17
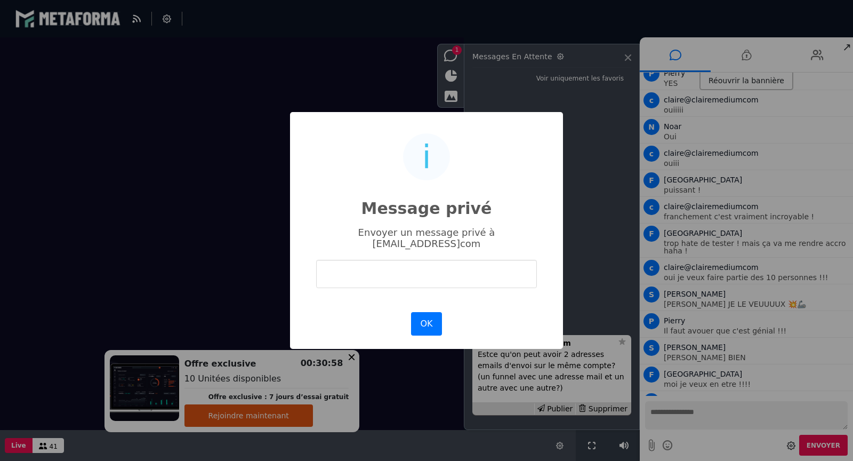
click at [463, 269] on input "text" at bounding box center [426, 274] width 221 height 28
type input "**********"
click at [432, 312] on button "OK" at bounding box center [426, 323] width 31 height 23
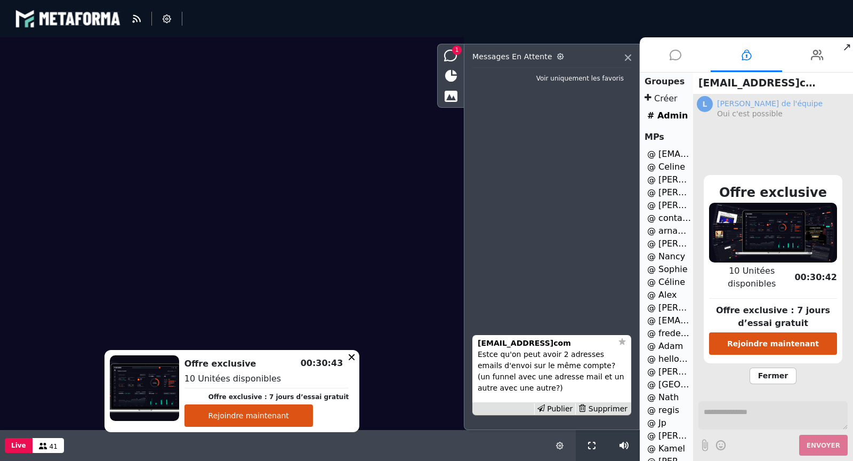
click at [674, 52] on icon at bounding box center [676, 55] width 12 height 27
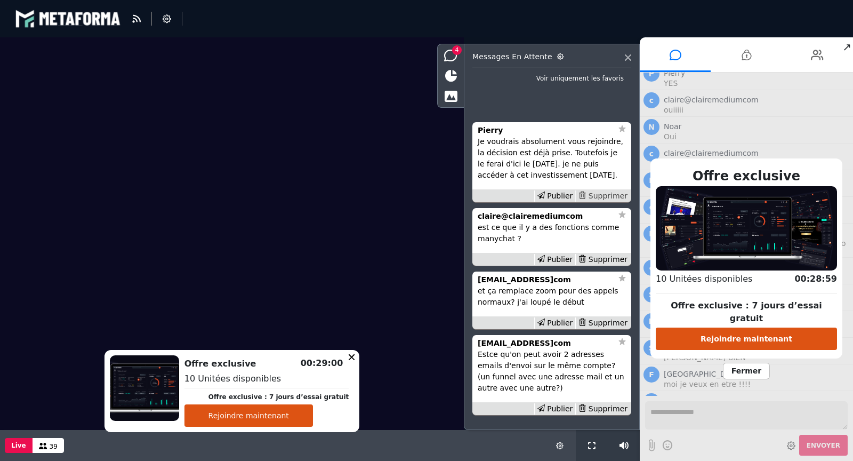
click at [599, 194] on div "Supprimer" at bounding box center [602, 195] width 55 height 11
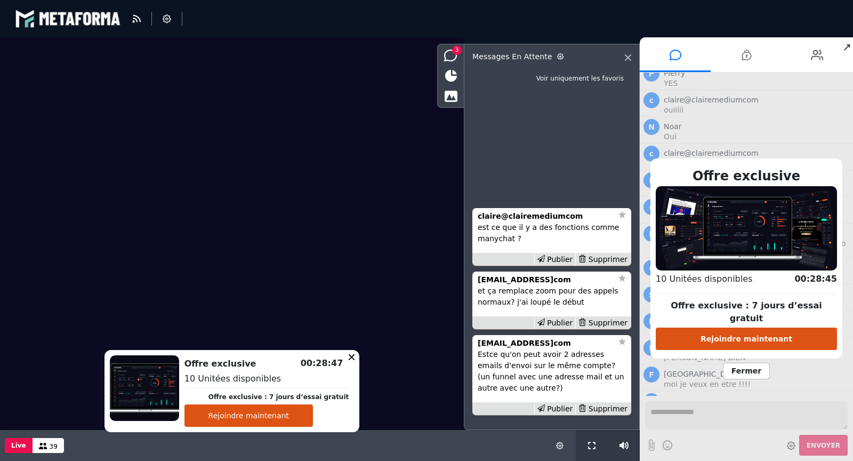
click at [748, 366] on span "Fermer" at bounding box center [746, 371] width 47 height 17
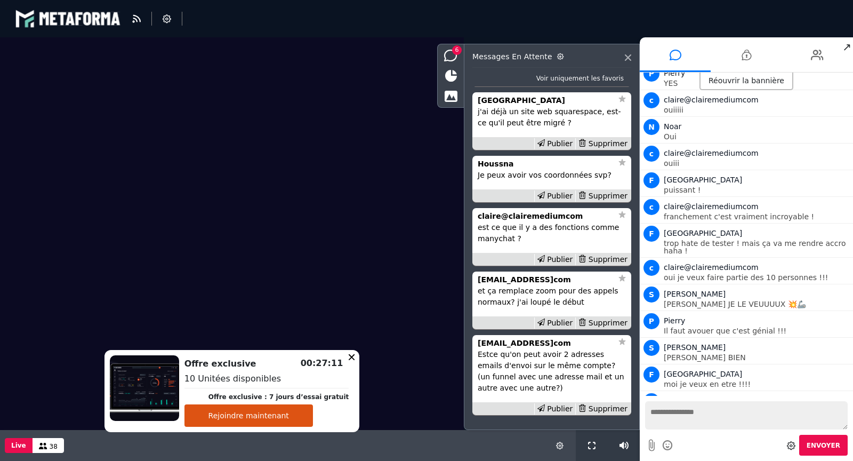
scroll to position [-44, 0]
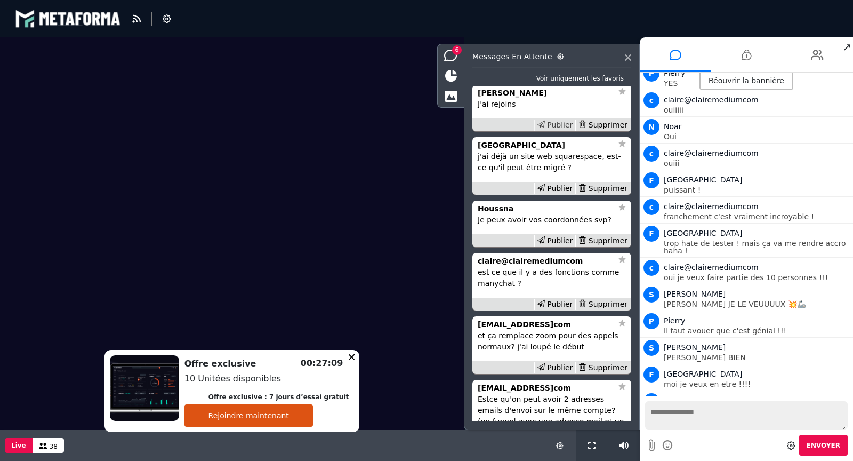
click at [562, 125] on div "Publier" at bounding box center [555, 124] width 42 height 11
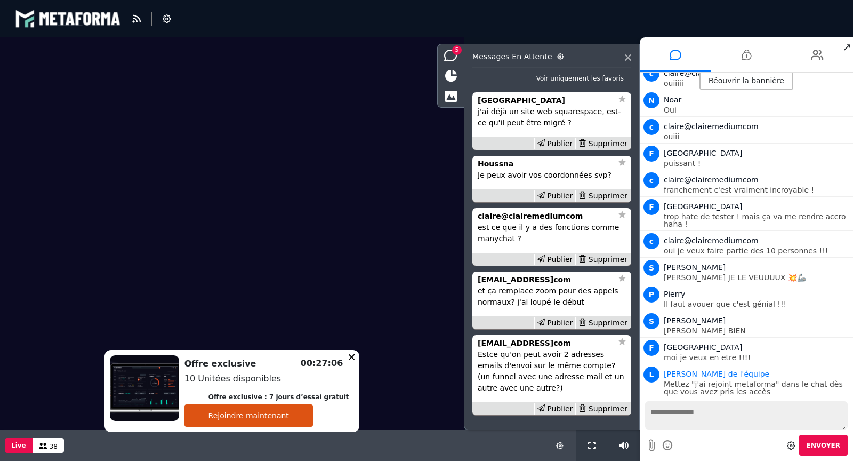
click at [840, 405] on icon at bounding box center [844, 407] width 8 height 5
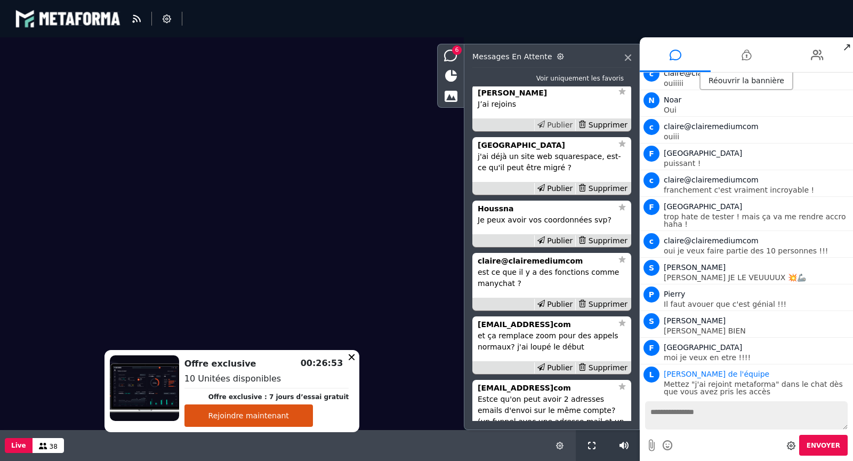
click at [562, 127] on div "Publier" at bounding box center [555, 124] width 42 height 11
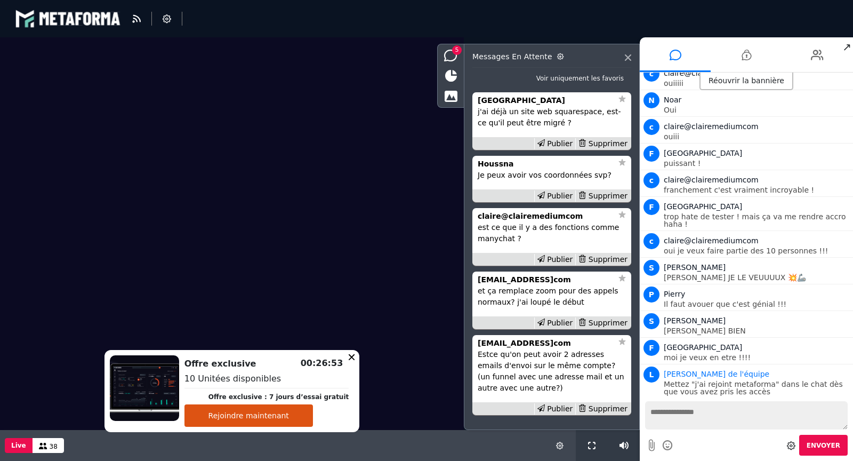
scroll to position [1302, 0]
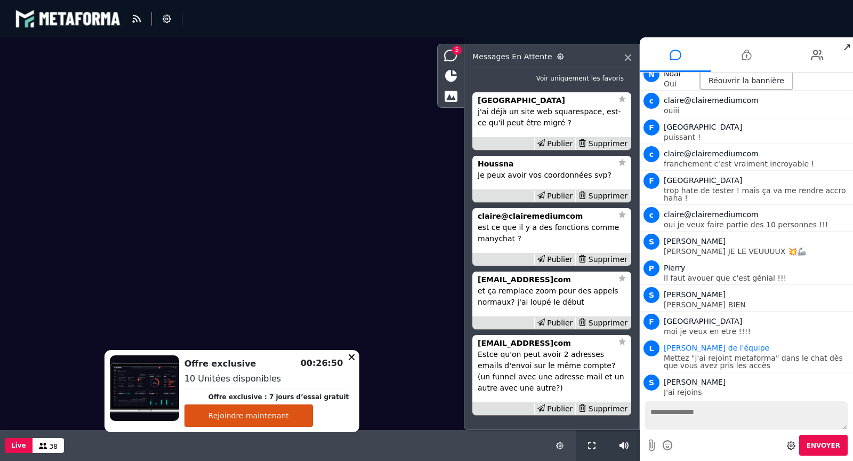
click at [840, 405] on icon at bounding box center [844, 407] width 8 height 5
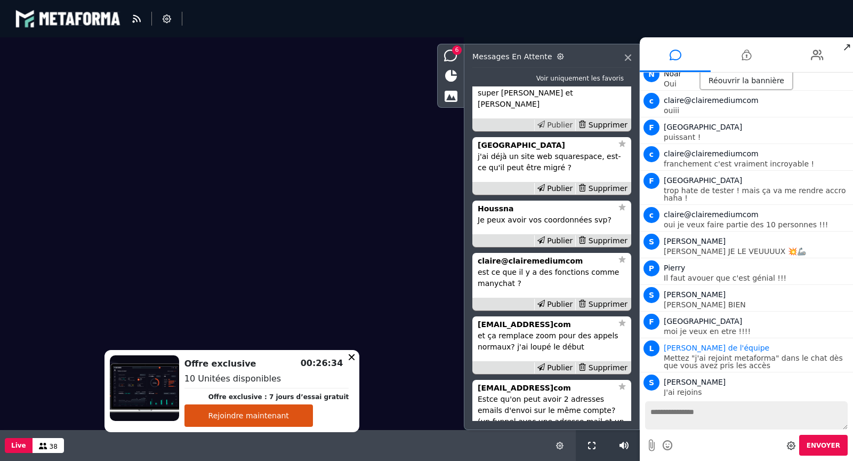
click at [557, 124] on div "Publier" at bounding box center [555, 124] width 42 height 11
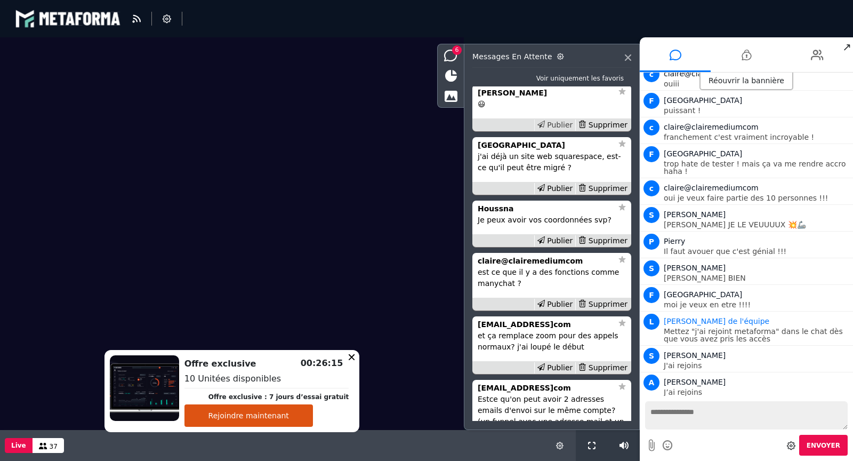
click at [562, 128] on div "Publier" at bounding box center [555, 124] width 42 height 11
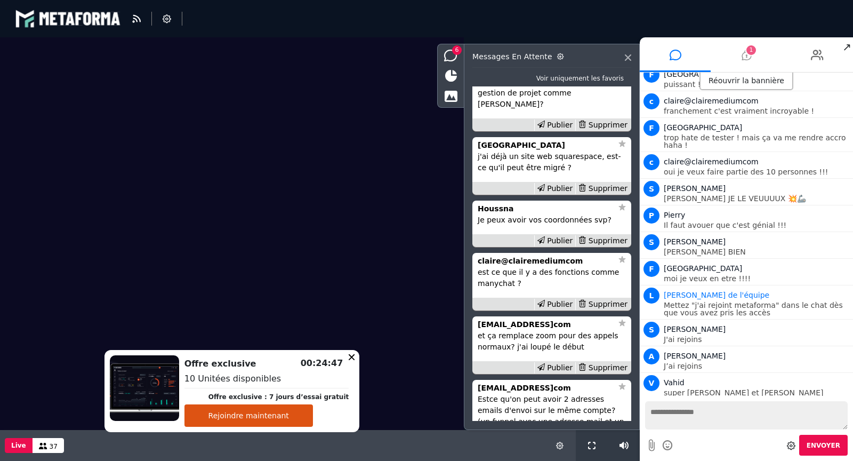
click at [748, 51] on span "1" at bounding box center [752, 50] width 10 height 10
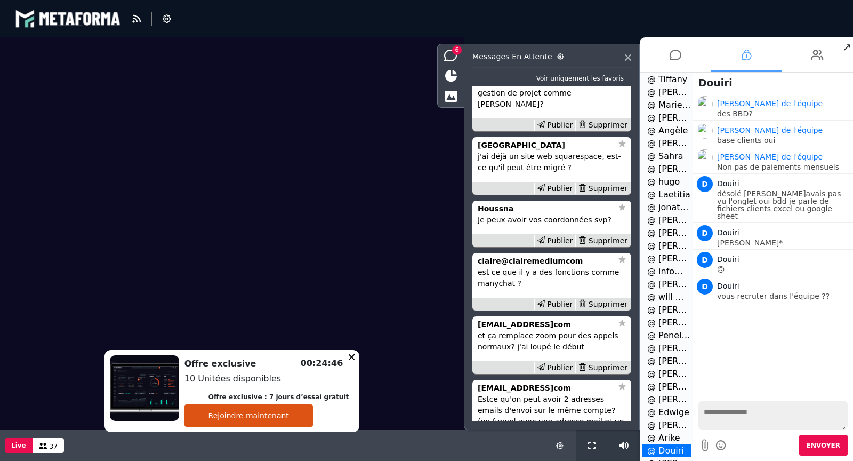
scroll to position [1259, 0]
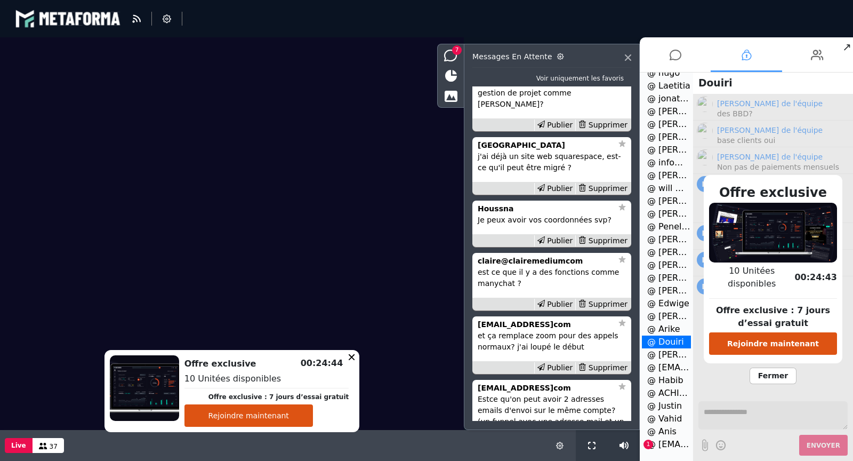
click at [669, 440] on li "@ [EMAIL_ADDRESS]com 1" at bounding box center [666, 444] width 49 height 13
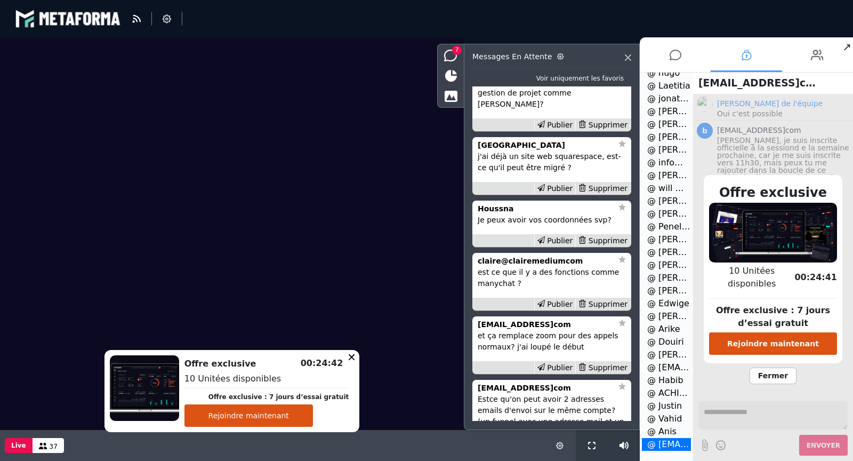
click at [760, 367] on span "Fermer" at bounding box center [773, 375] width 47 height 17
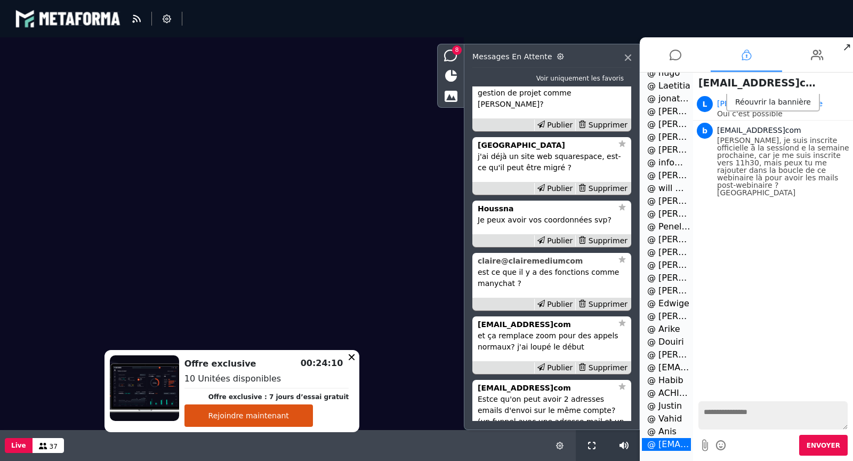
scroll to position [-159, 0]
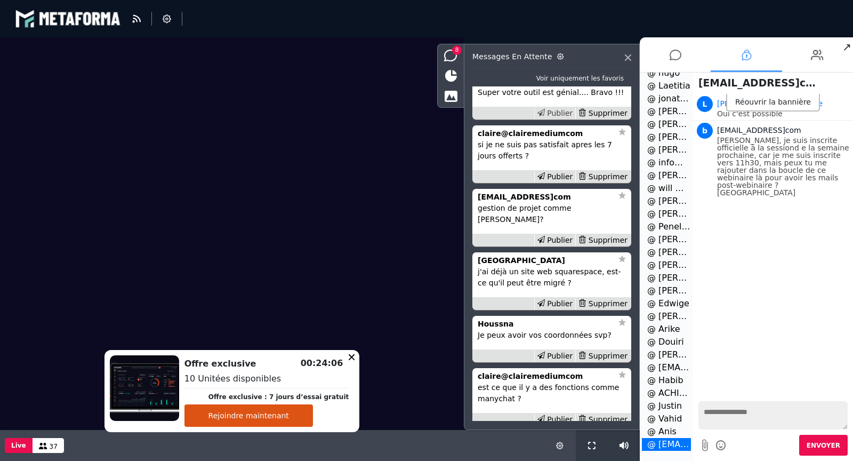
click at [559, 119] on div "Publier" at bounding box center [555, 113] width 42 height 11
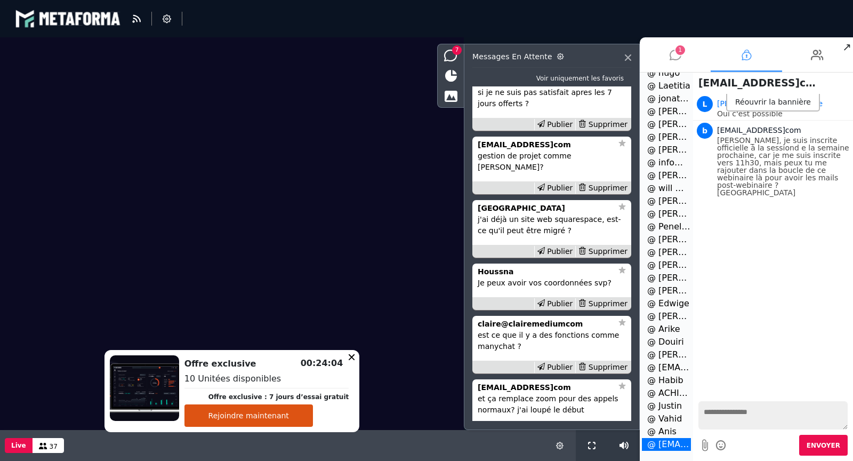
click at [671, 62] on icon at bounding box center [676, 55] width 12 height 27
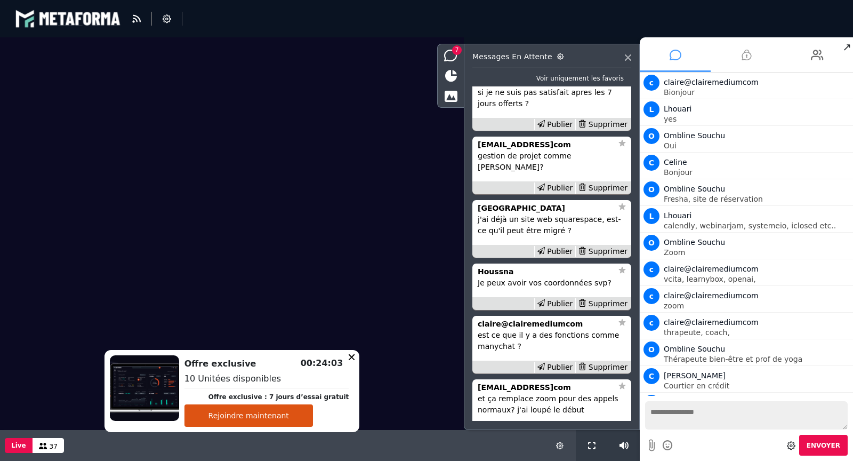
scroll to position [1382, 0]
